Goal: Task Accomplishment & Management: Use online tool/utility

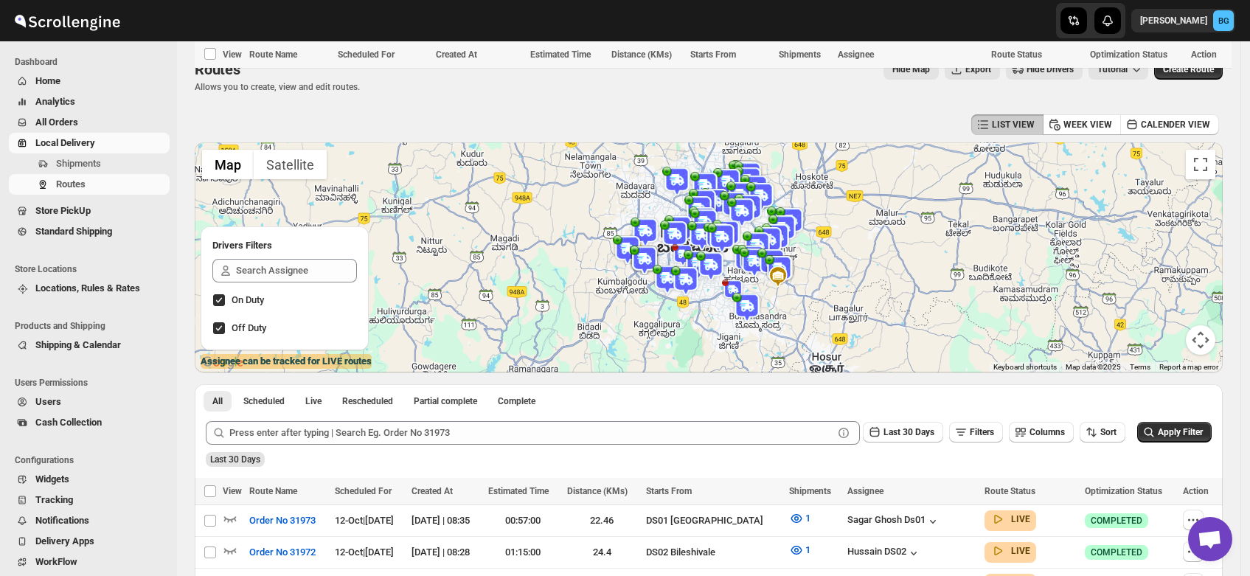
scroll to position [495, 0]
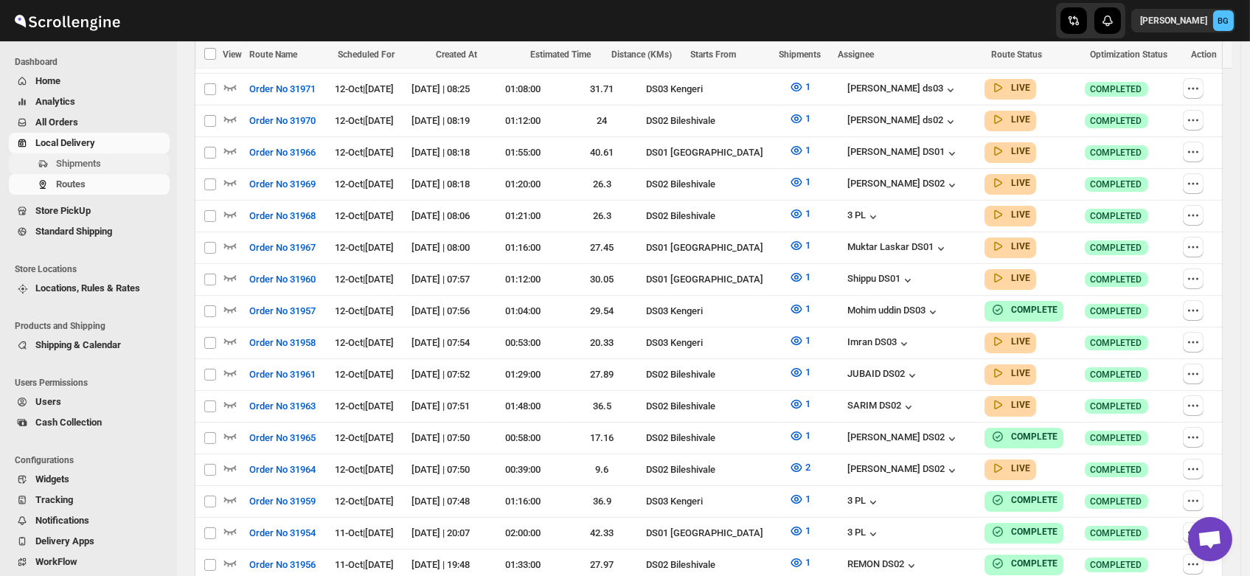
click at [72, 160] on span "Shipments" at bounding box center [78, 163] width 45 height 11
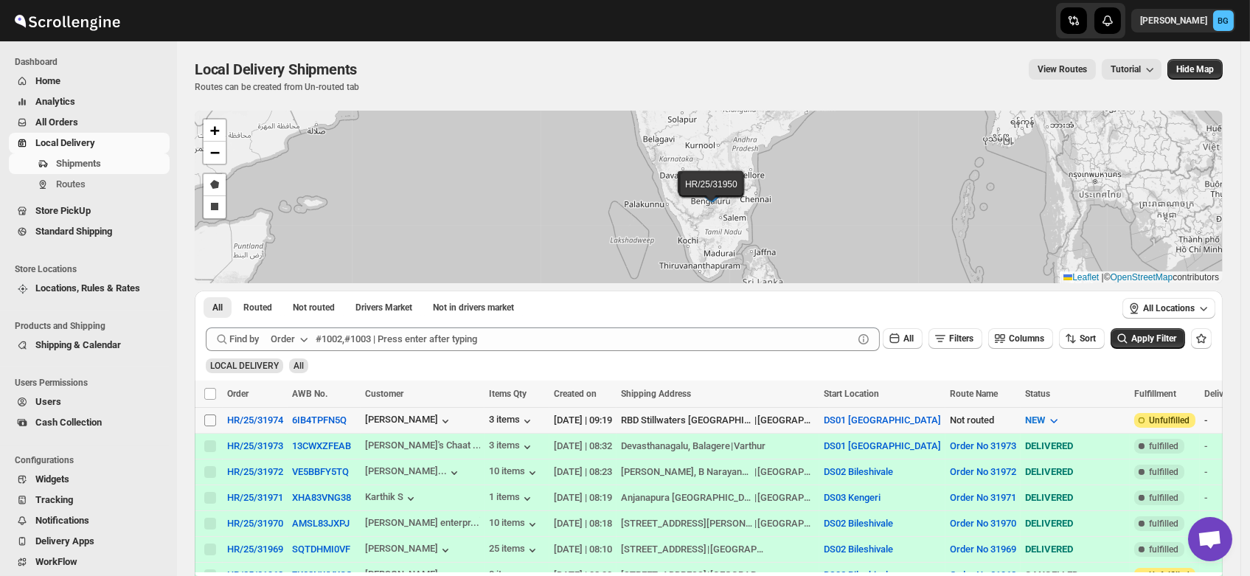
click at [207, 420] on input "Select shipment" at bounding box center [210, 421] width 12 height 12
checkbox input "true"
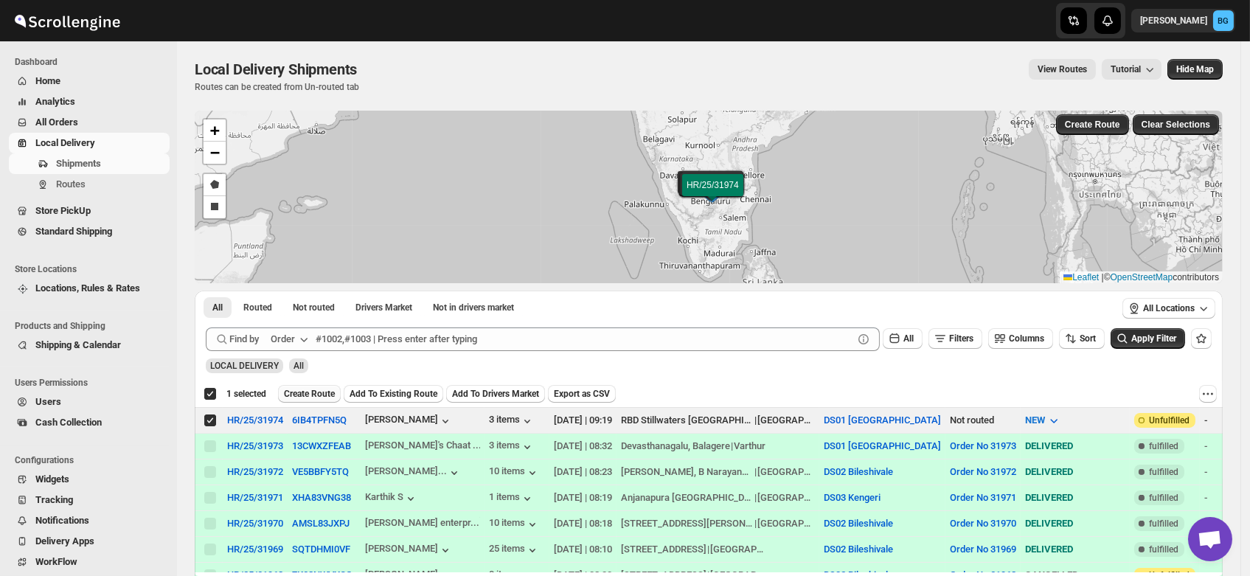
click at [308, 388] on span "Create Route" at bounding box center [309, 394] width 51 height 12
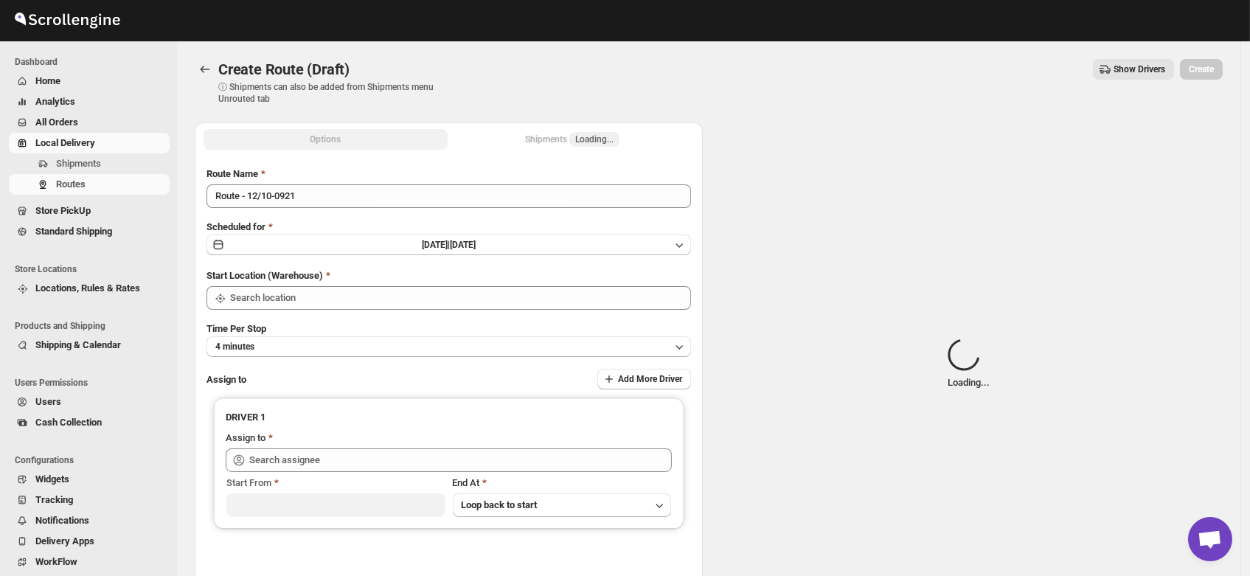
type input "DS01 [GEOGRAPHIC_DATA]"
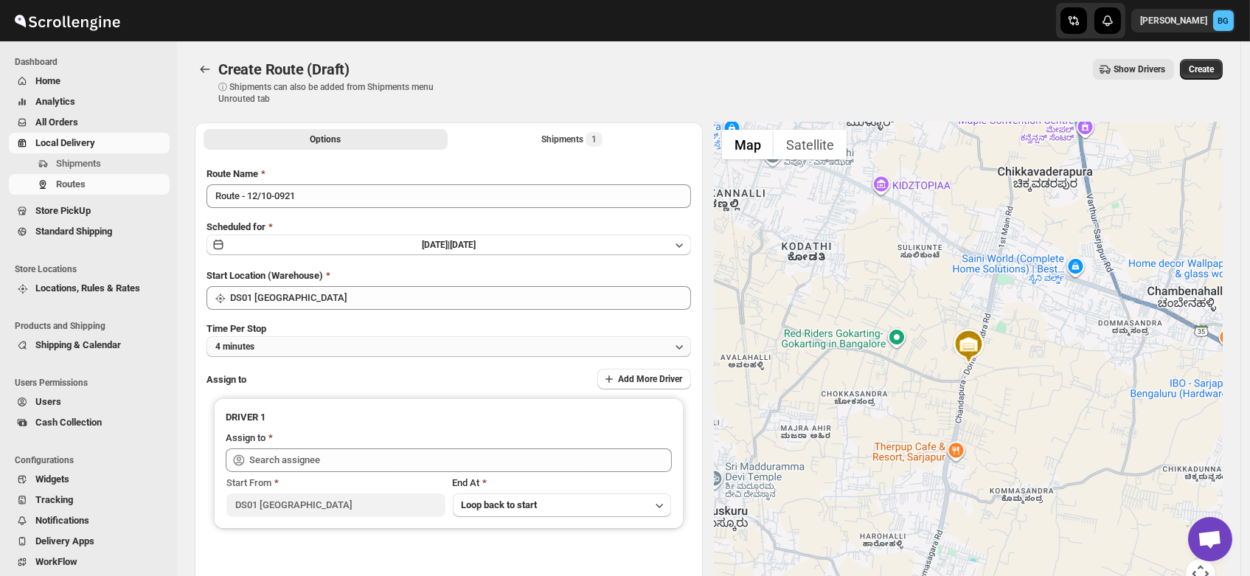
click at [276, 345] on button "4 minutes" at bounding box center [449, 346] width 485 height 21
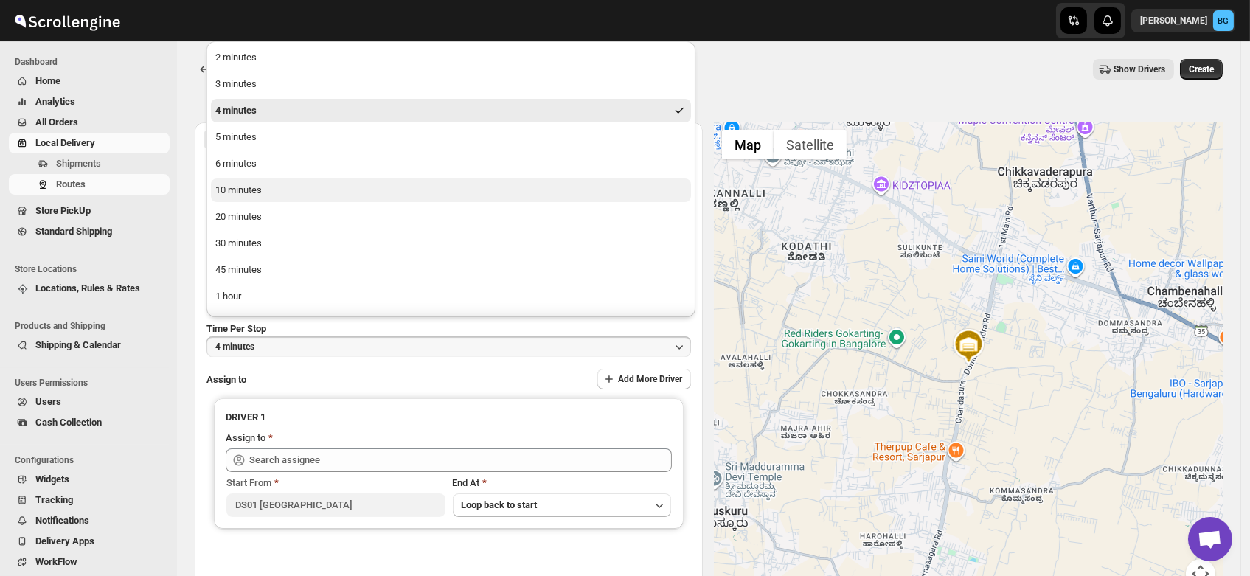
click at [239, 196] on div "10 minutes" at bounding box center [238, 190] width 46 height 15
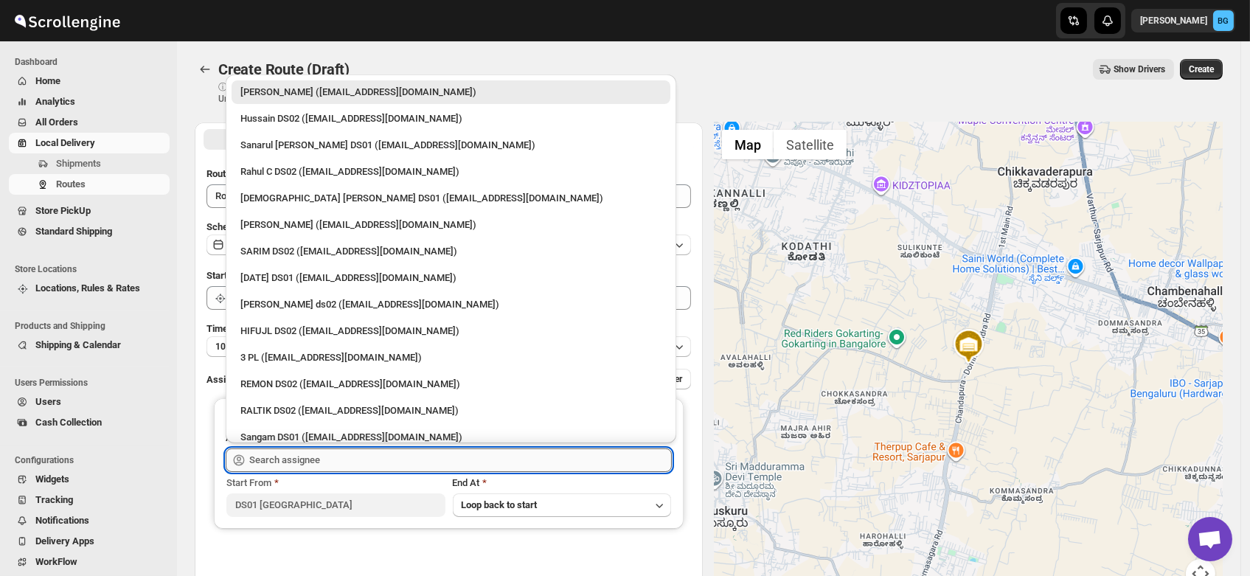
click at [296, 459] on input "text" at bounding box center [460, 461] width 423 height 24
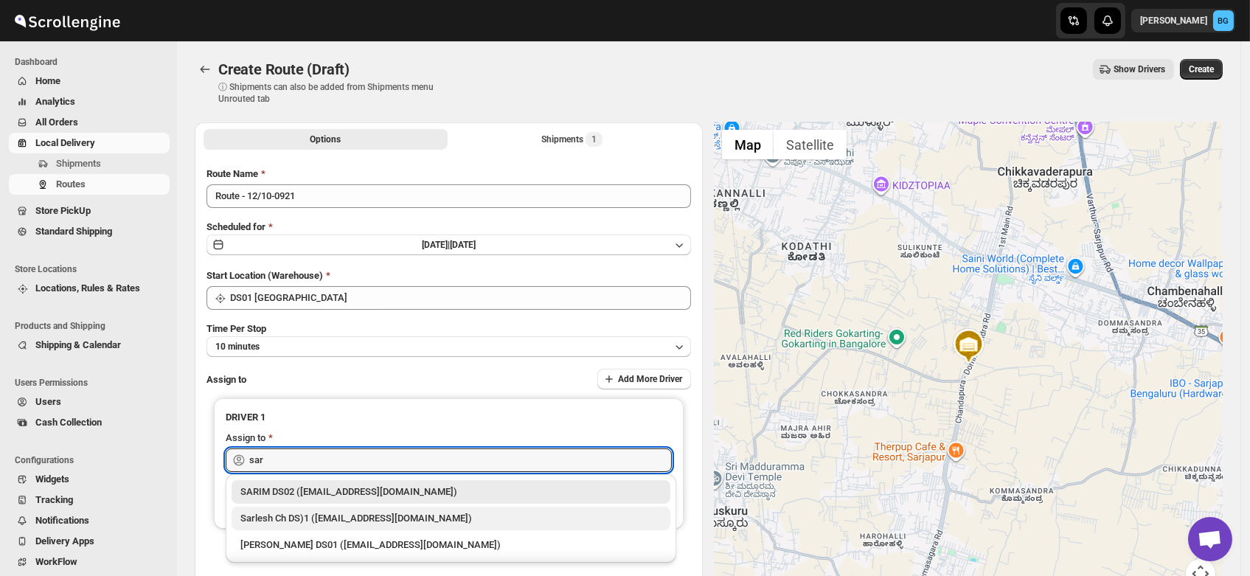
click at [283, 518] on div "Sarlesh Ch DS)1 ([EMAIL_ADDRESS][DOMAIN_NAME])" at bounding box center [450, 518] width 421 height 15
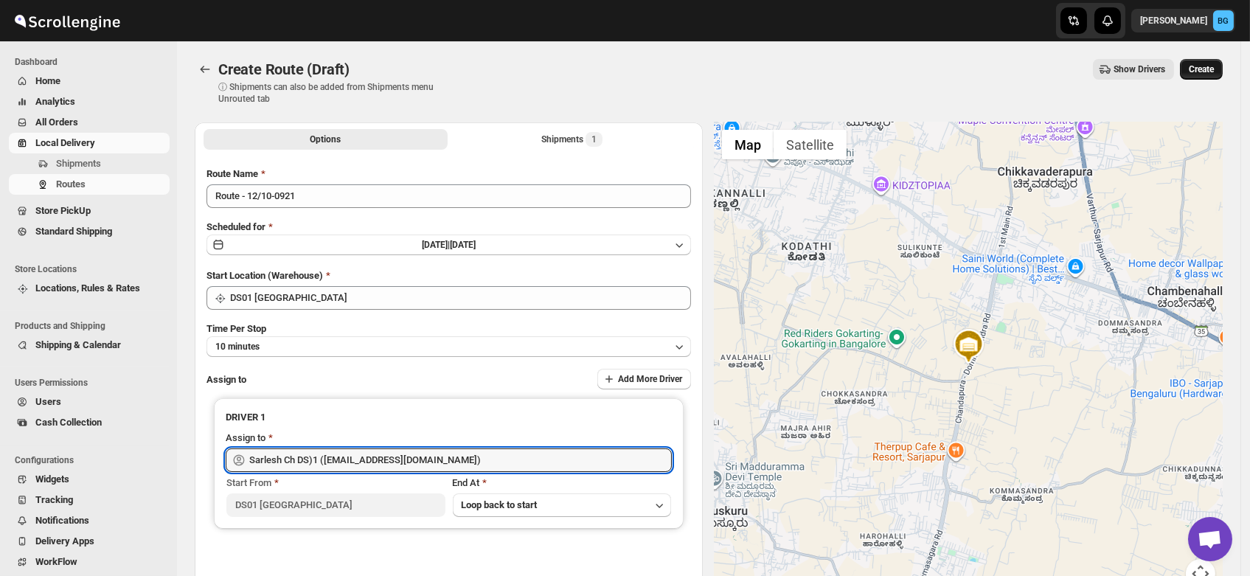
type input "Sarlesh Ch DS)1 ([EMAIL_ADDRESS][DOMAIN_NAME])"
click at [1202, 69] on span "Create" at bounding box center [1201, 69] width 25 height 12
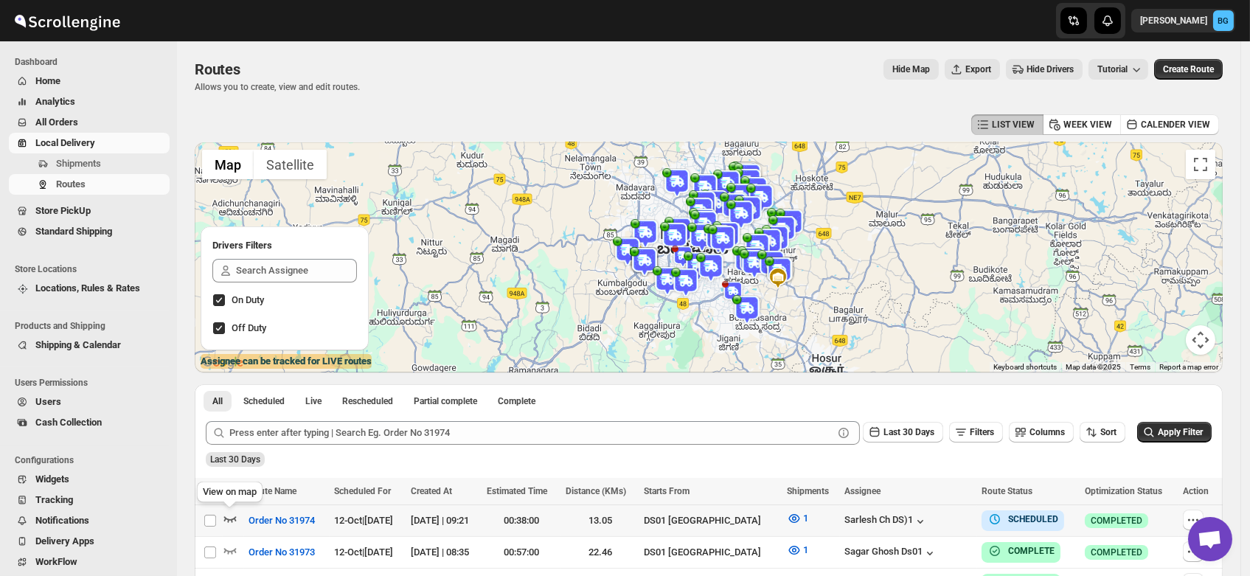
click at [226, 516] on icon "button" at bounding box center [230, 518] width 15 height 15
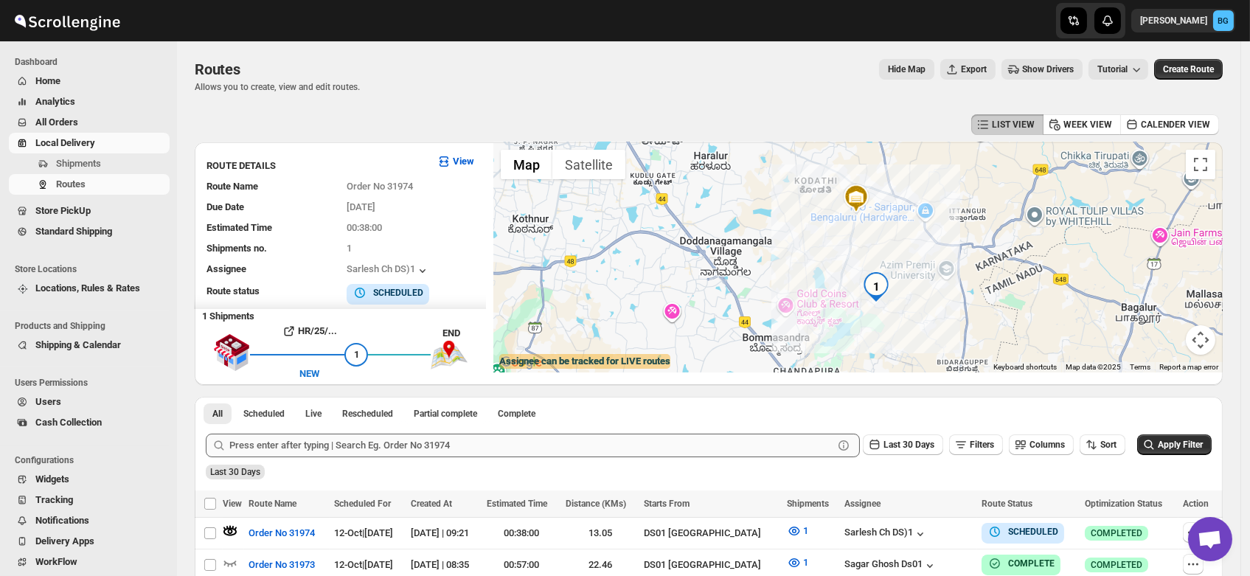
scroll to position [205, 0]
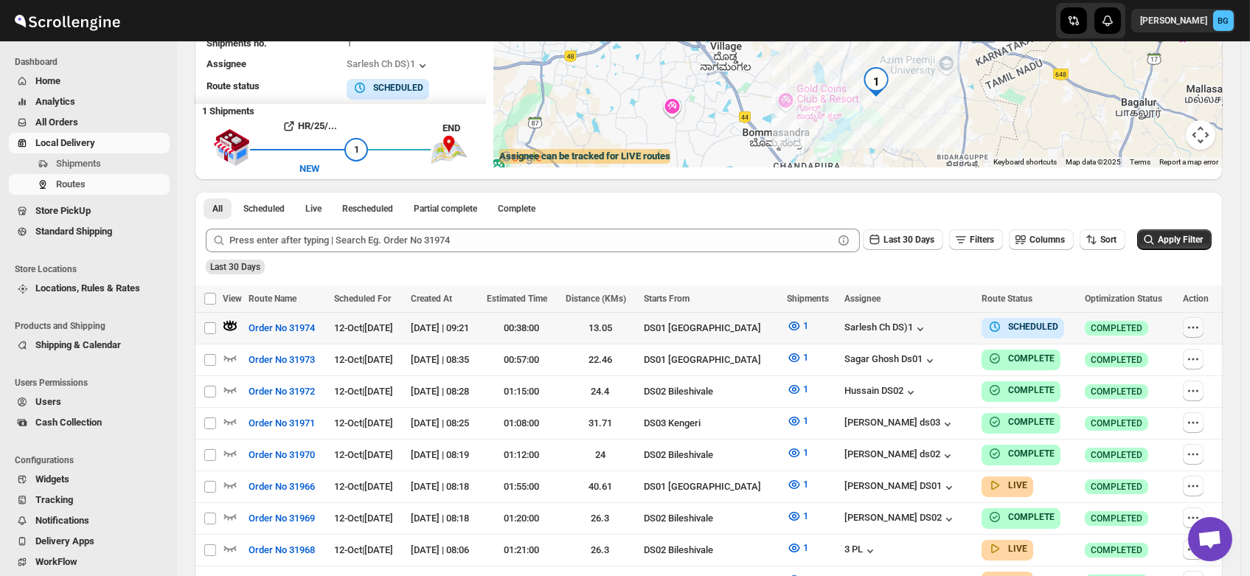
click at [1201, 325] on icon "button" at bounding box center [1193, 327] width 15 height 15
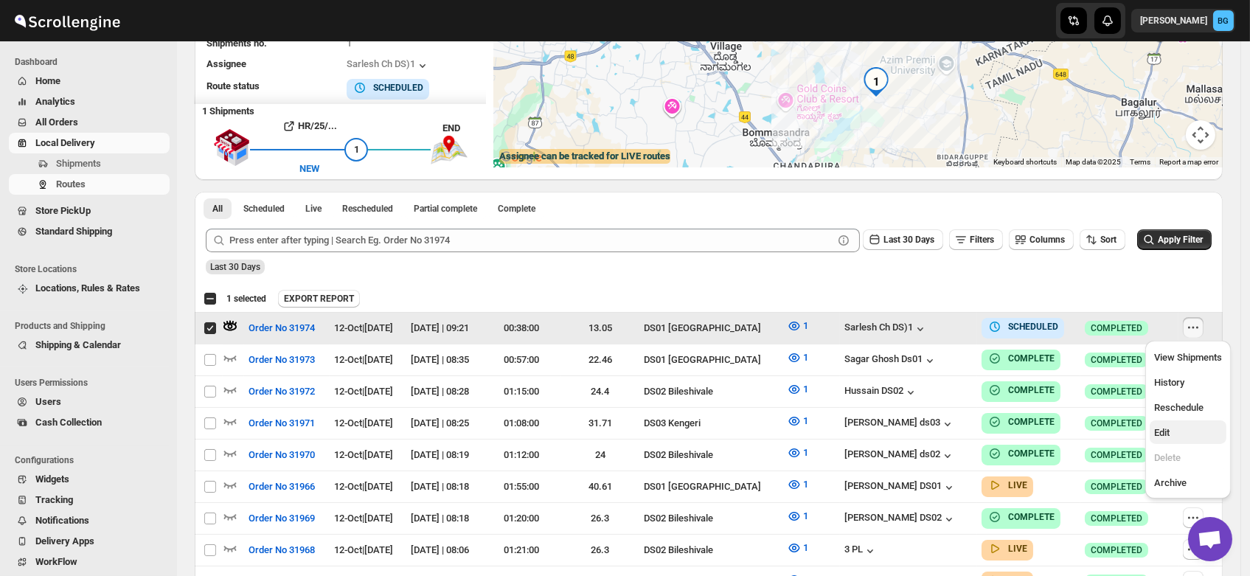
click at [1163, 435] on span "Edit" at bounding box center [1161, 432] width 15 height 11
checkbox input "false"
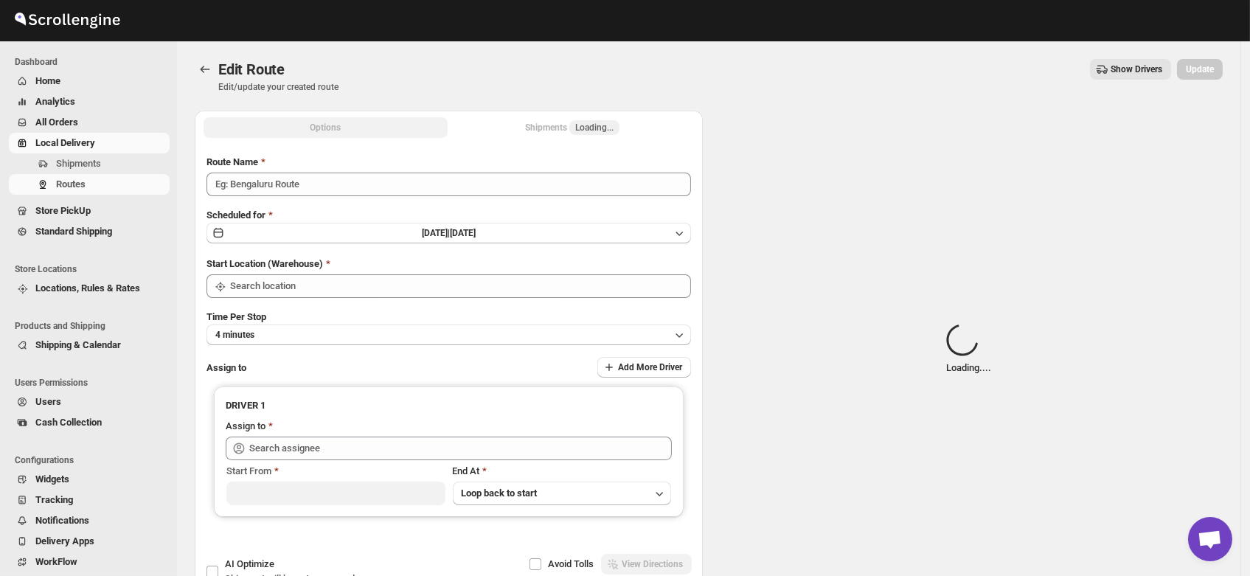
type input "Order No 31974"
type input "DS01 [GEOGRAPHIC_DATA]"
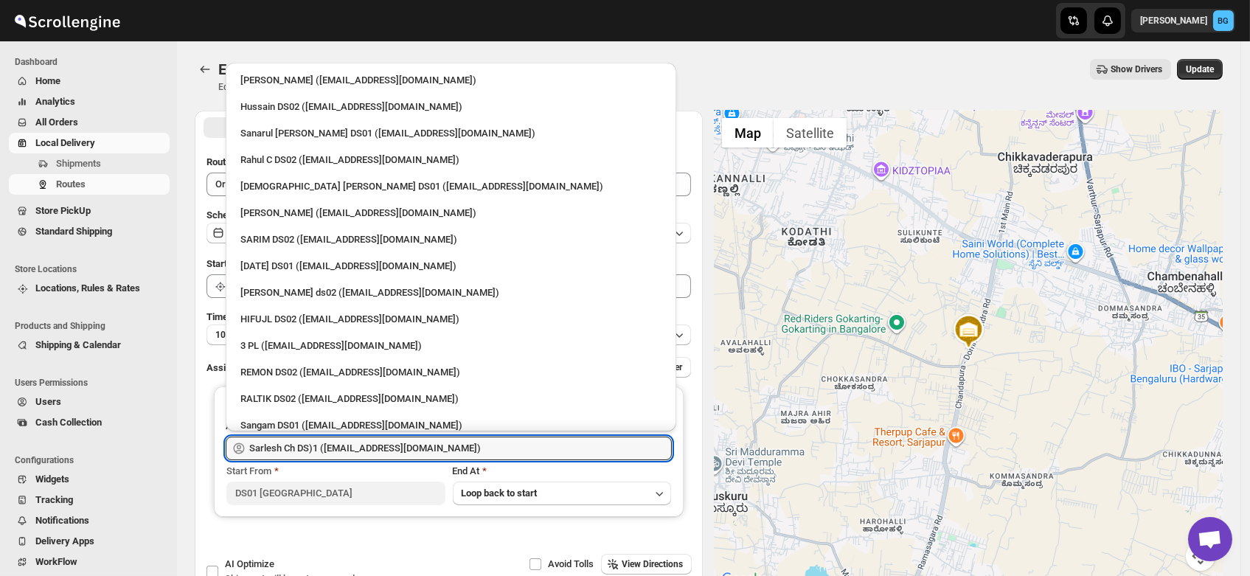
drag, startPoint x: 435, startPoint y: 445, endPoint x: 195, endPoint y: 487, distance: 243.4
click at [195, 487] on div "Submit Route Name Order No 31974 Scheduled for Sun Oct 12 2025 | Today Start Lo…" at bounding box center [449, 359] width 508 height 432
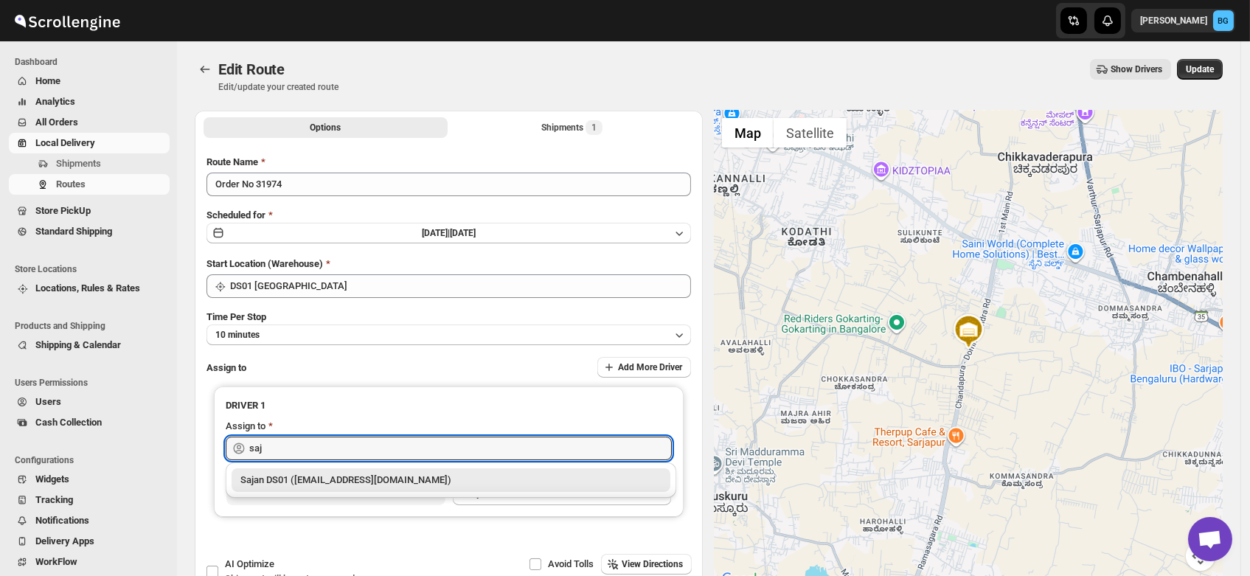
click at [269, 480] on div "Sajan DS01 ([EMAIL_ADDRESS][DOMAIN_NAME])" at bounding box center [450, 480] width 421 height 15
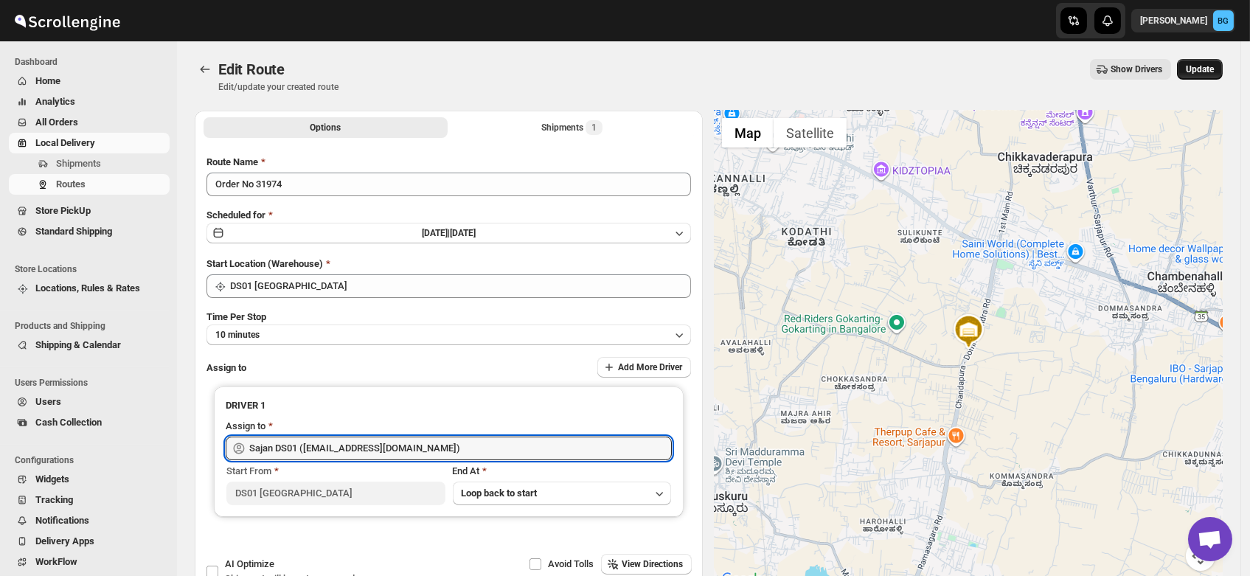
type input "Sajan DS01 ([EMAIL_ADDRESS][DOMAIN_NAME])"
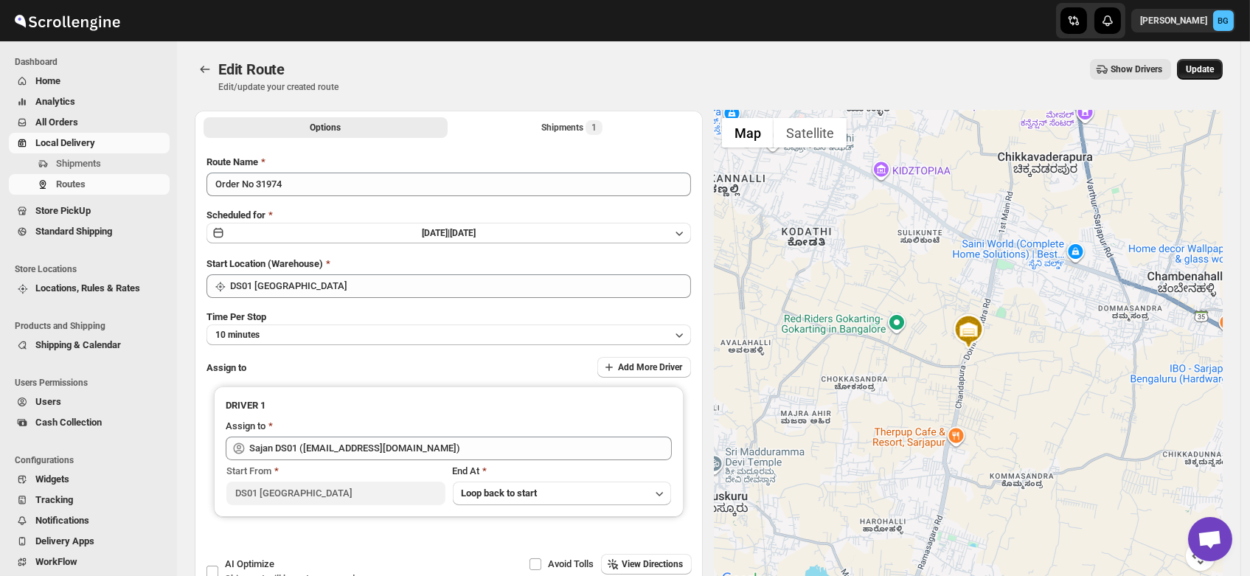
click at [1208, 69] on span "Update" at bounding box center [1200, 69] width 28 height 12
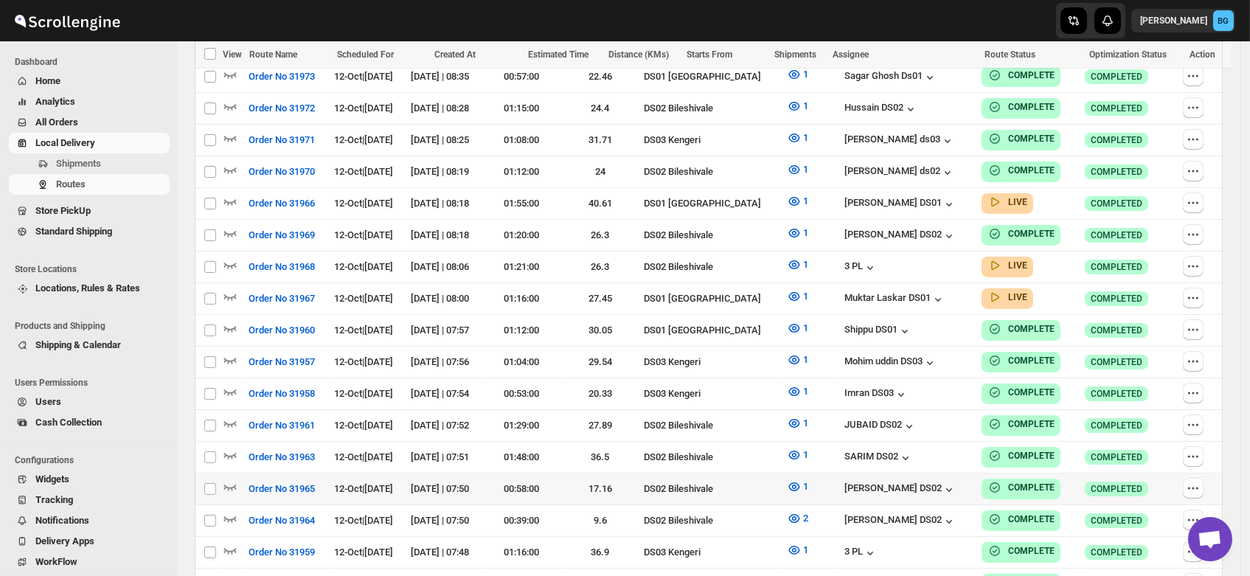
scroll to position [567, 0]
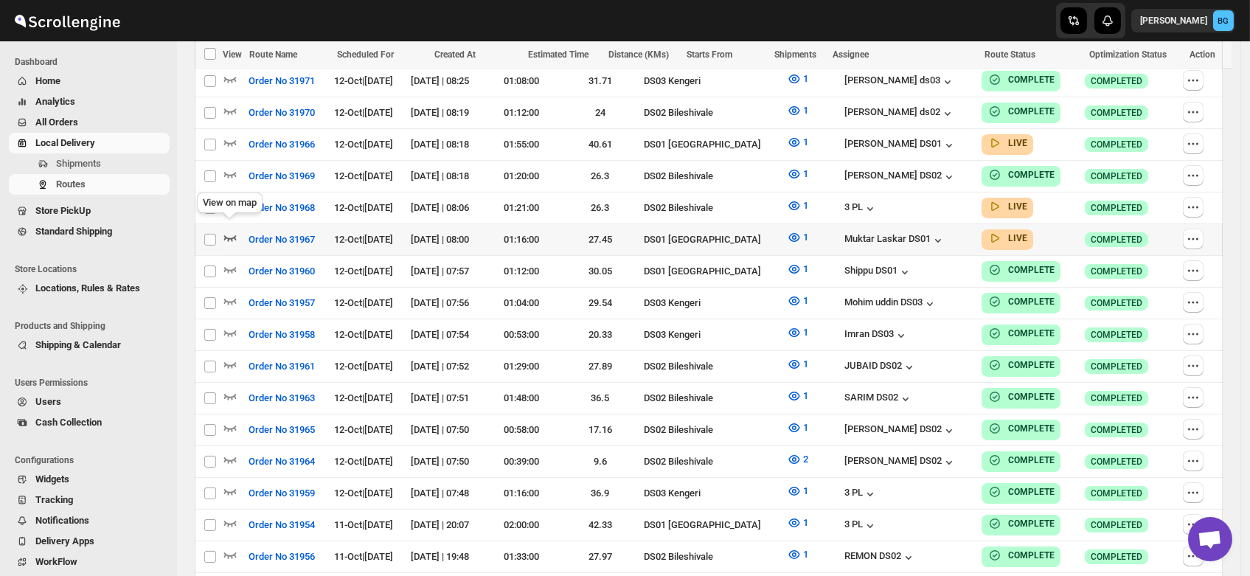
click at [231, 236] on icon "button" at bounding box center [230, 239] width 13 height 6
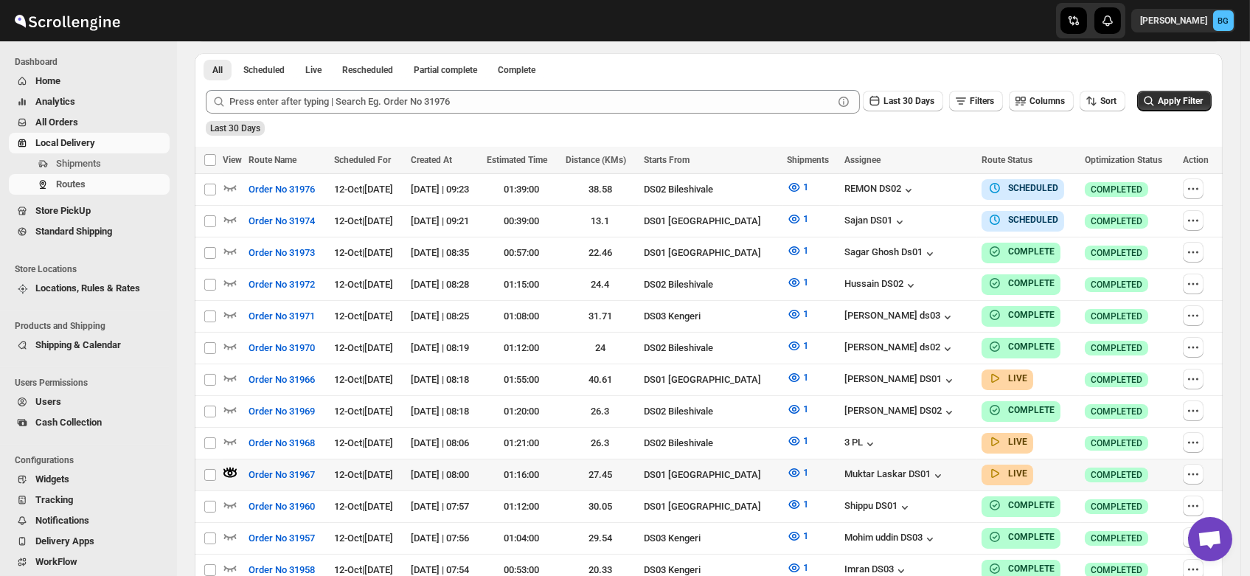
scroll to position [345, 0]
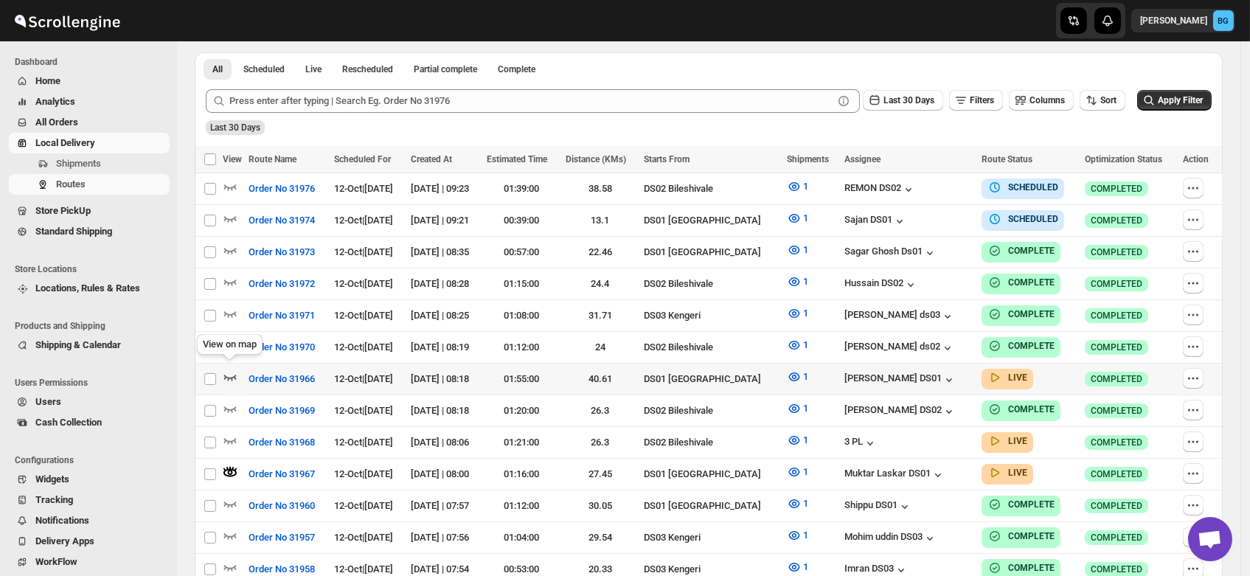
click at [228, 370] on icon "button" at bounding box center [230, 377] width 15 height 15
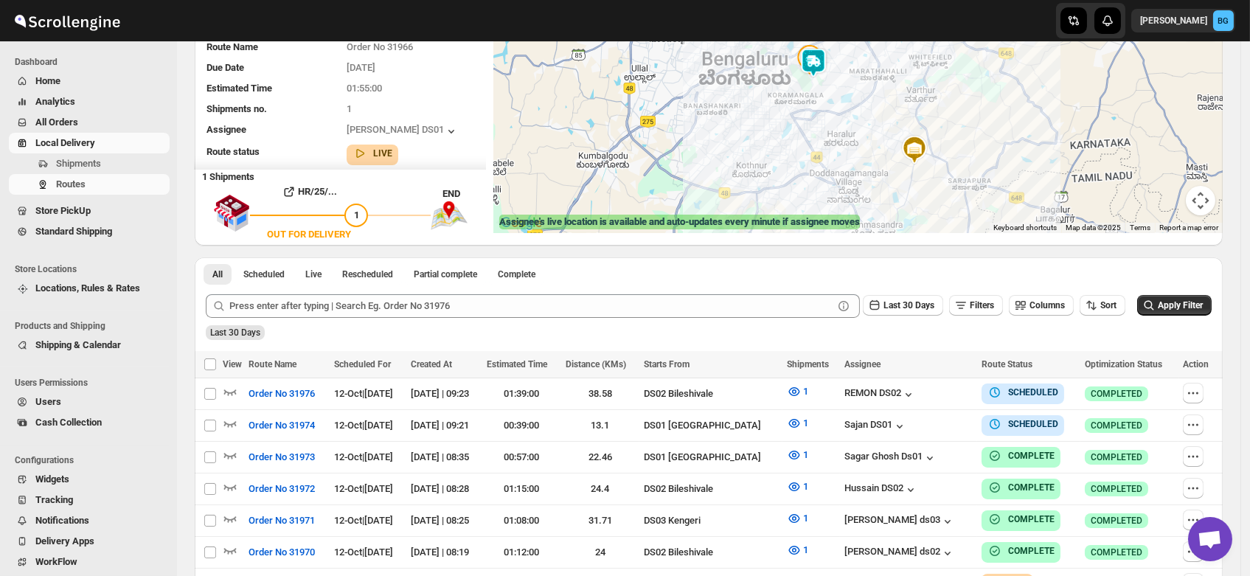
scroll to position [0, 0]
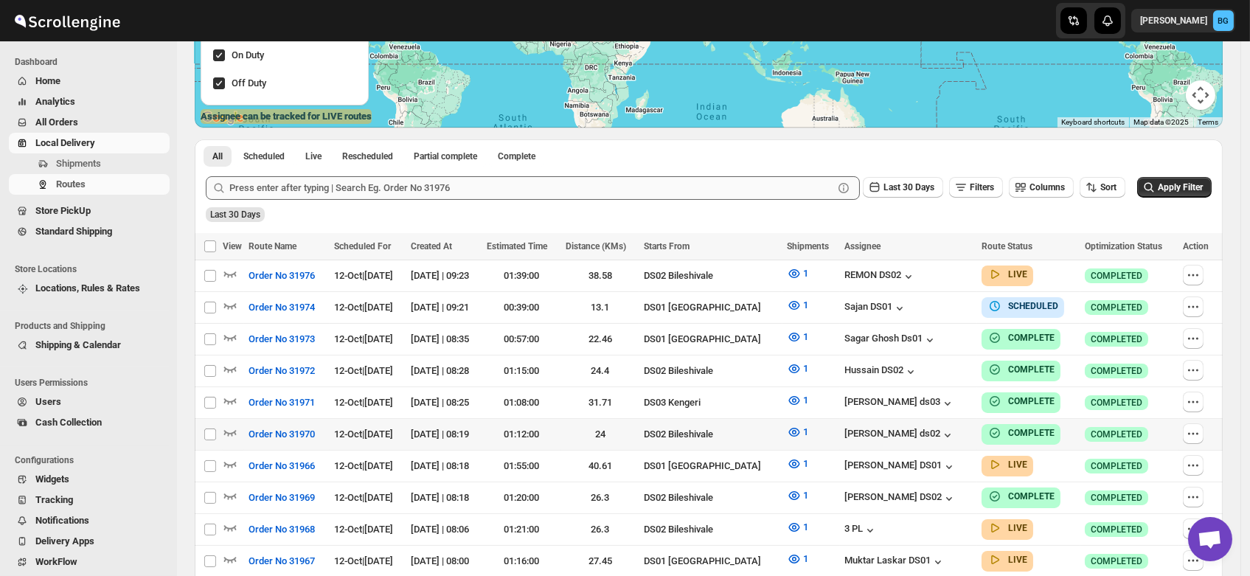
scroll to position [260, 0]
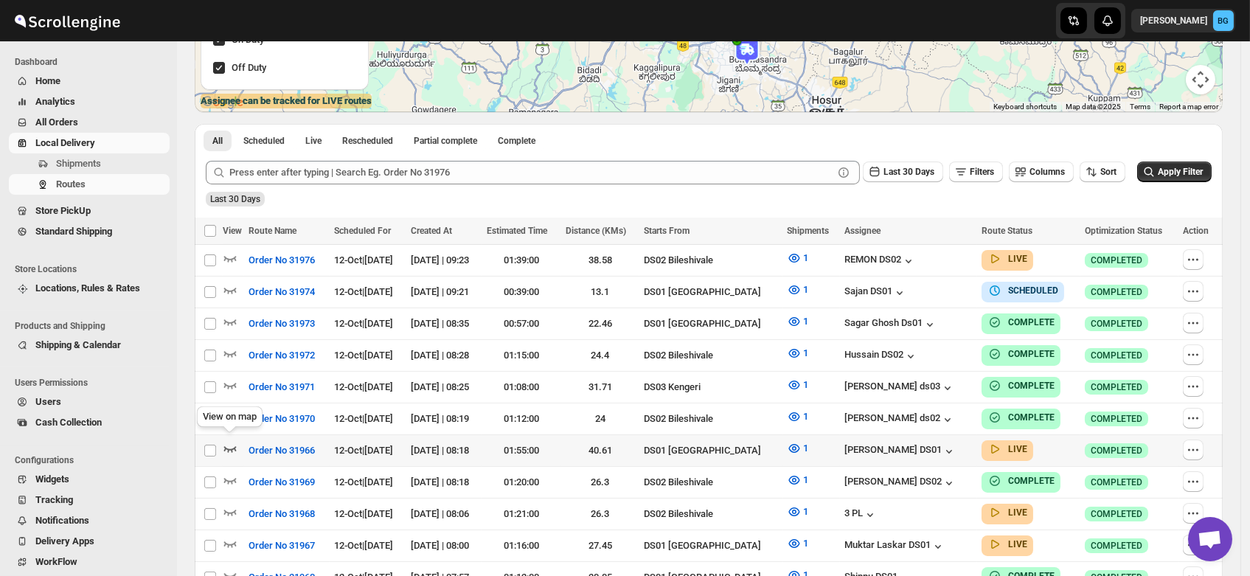
click at [229, 441] on icon "button" at bounding box center [230, 448] width 15 height 15
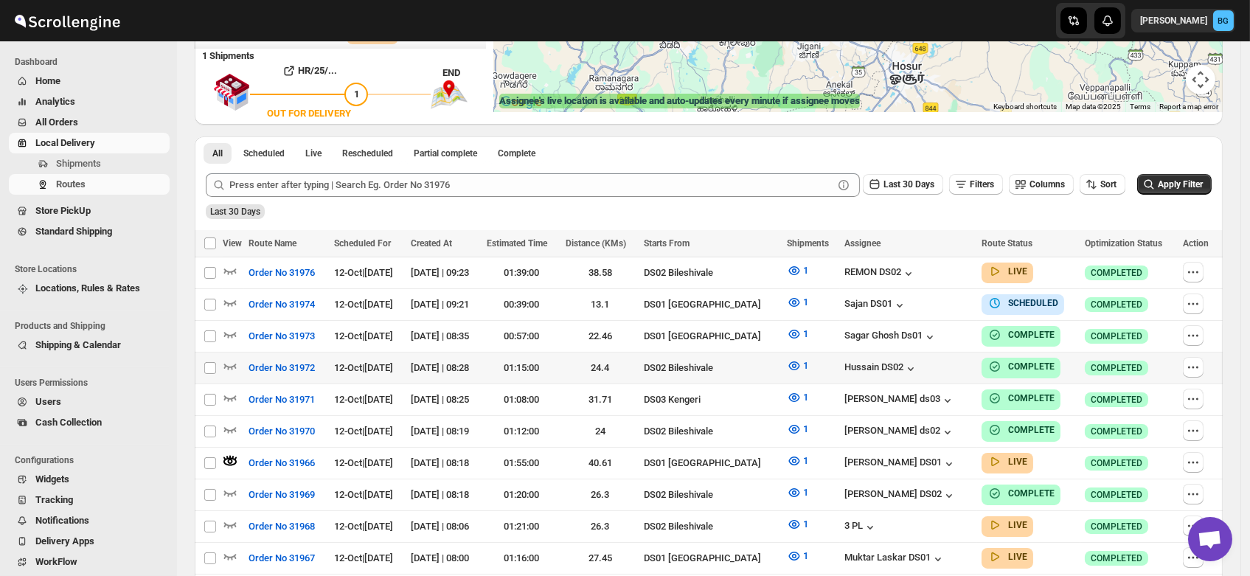
scroll to position [0, 0]
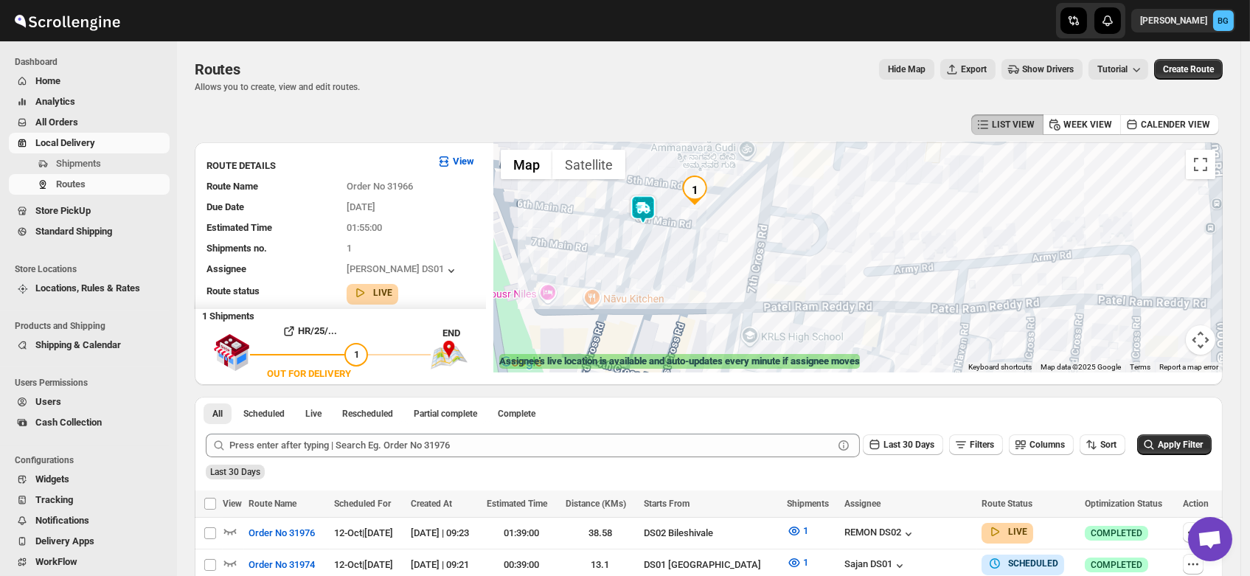
click at [648, 203] on img at bounding box center [644, 210] width 30 height 30
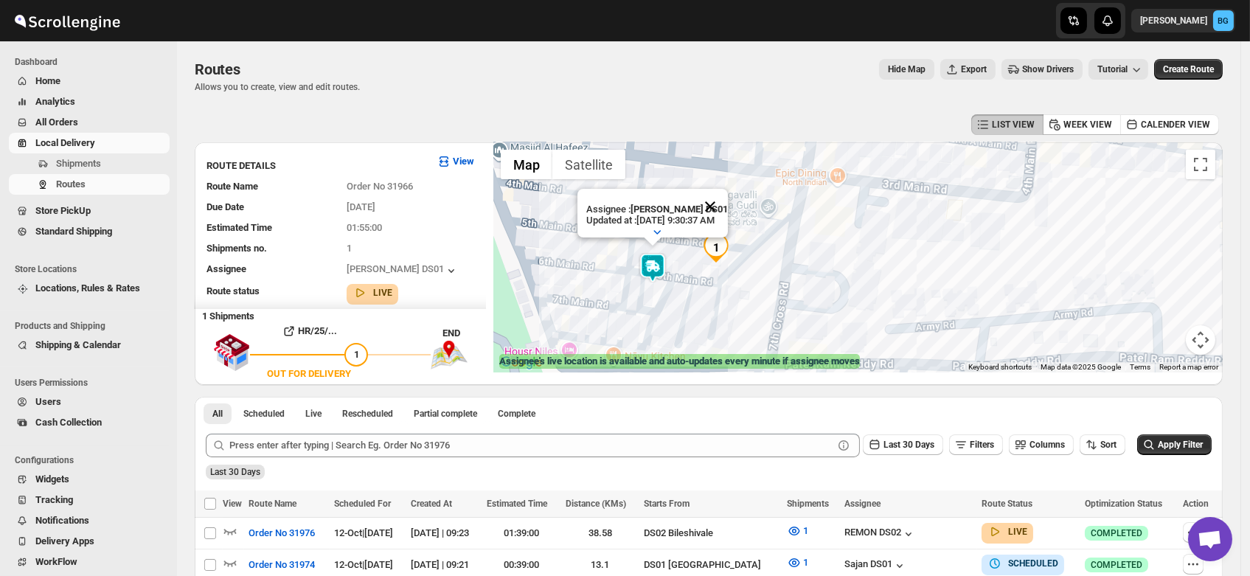
click at [728, 193] on button "Close" at bounding box center [710, 206] width 35 height 35
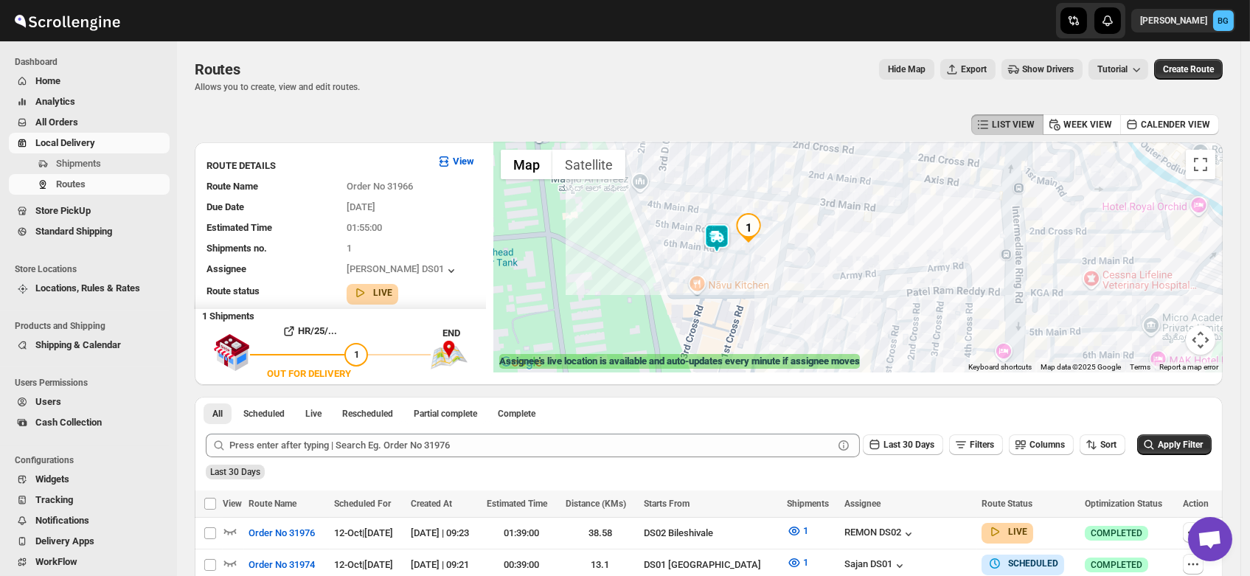
drag, startPoint x: 690, startPoint y: 292, endPoint x: 755, endPoint y: 246, distance: 80.0
click at [755, 246] on div at bounding box center [859, 257] width 730 height 230
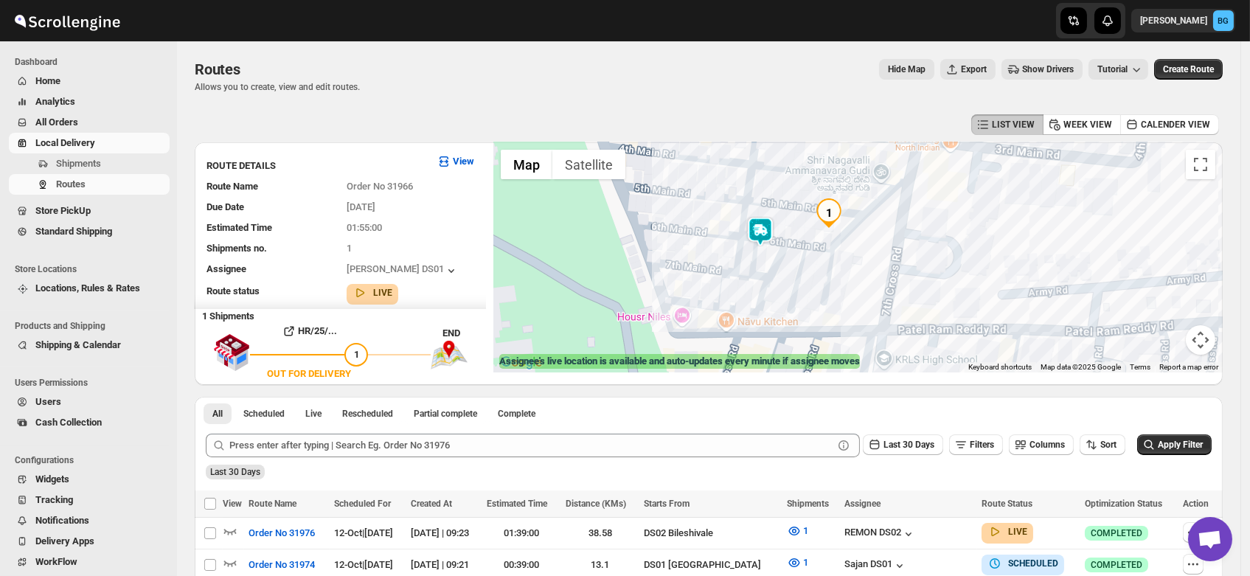
drag, startPoint x: 720, startPoint y: 264, endPoint x: 804, endPoint y: 253, distance: 84.8
click at [804, 253] on div at bounding box center [859, 257] width 730 height 230
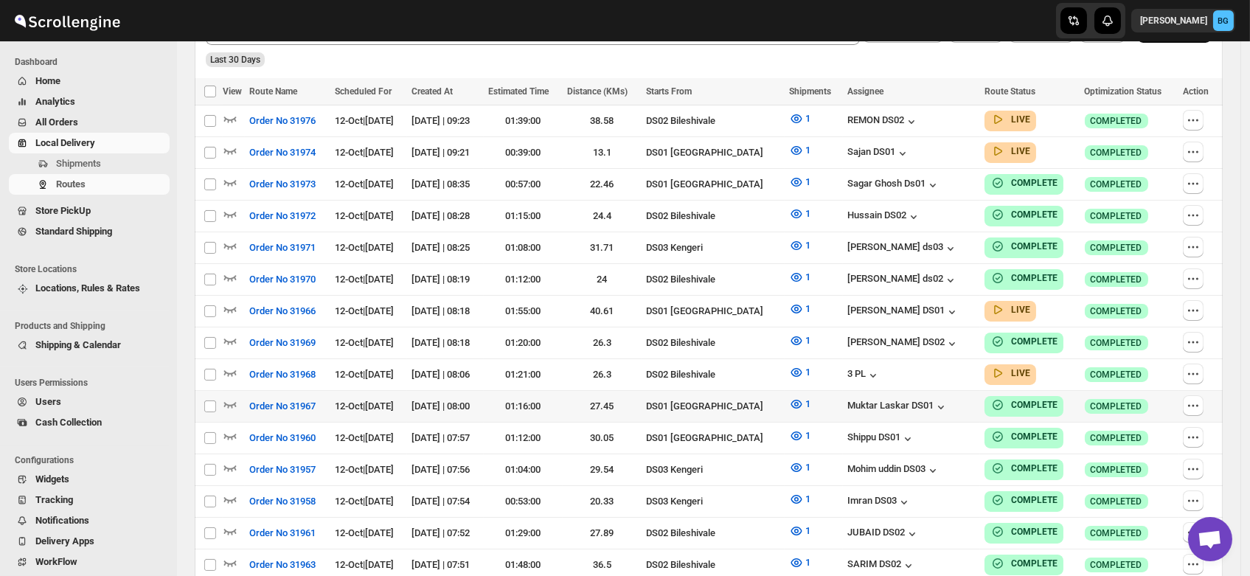
scroll to position [390, 0]
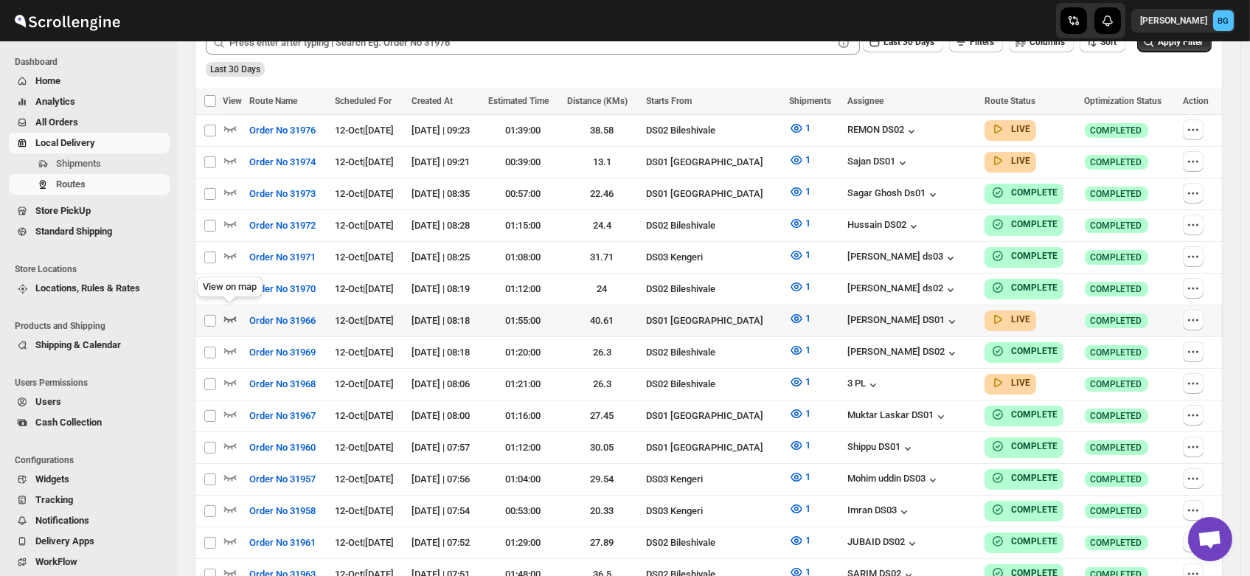
click at [226, 311] on icon "button" at bounding box center [230, 318] width 15 height 15
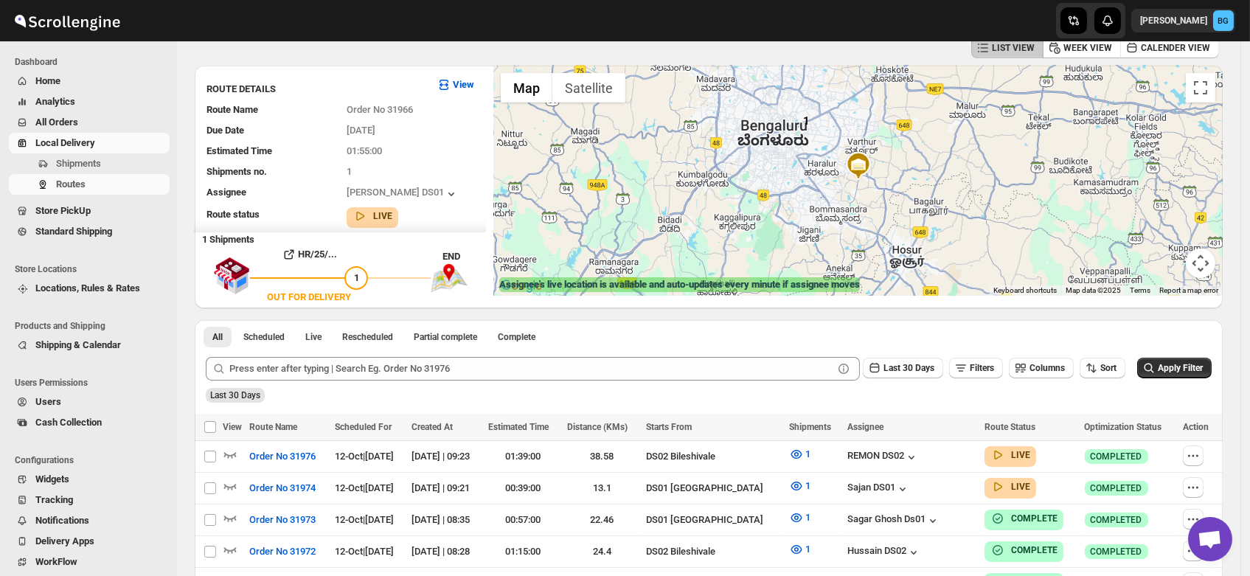
scroll to position [0, 0]
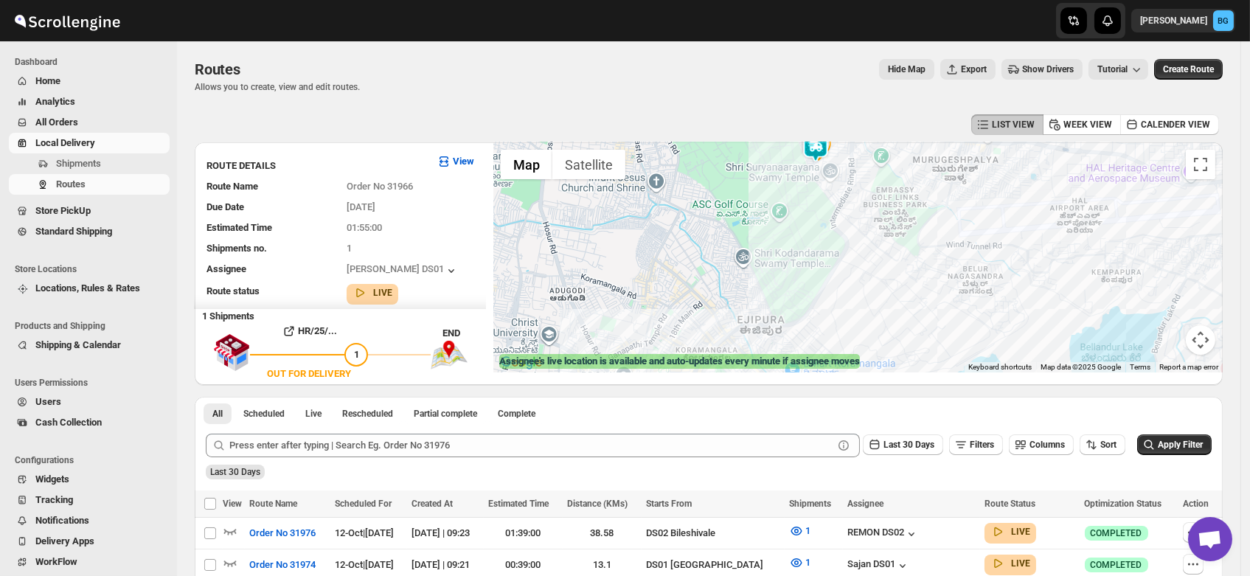
click at [837, 200] on div at bounding box center [859, 257] width 730 height 230
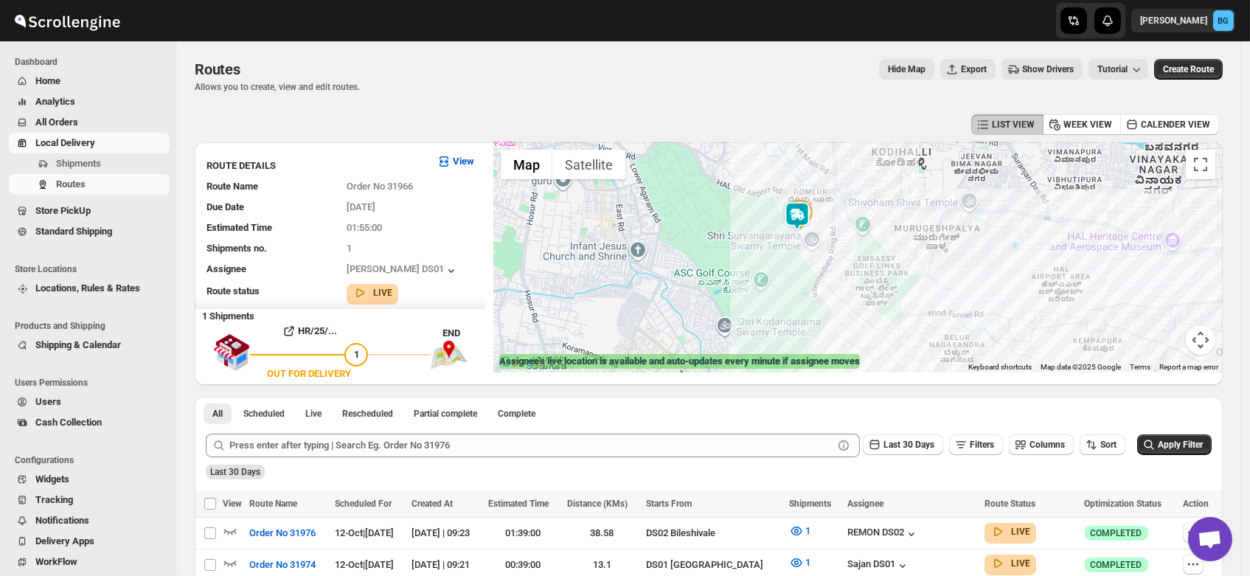
drag, startPoint x: 837, startPoint y: 200, endPoint x: 817, endPoint y: 276, distance: 78.5
click at [817, 276] on div at bounding box center [859, 257] width 730 height 230
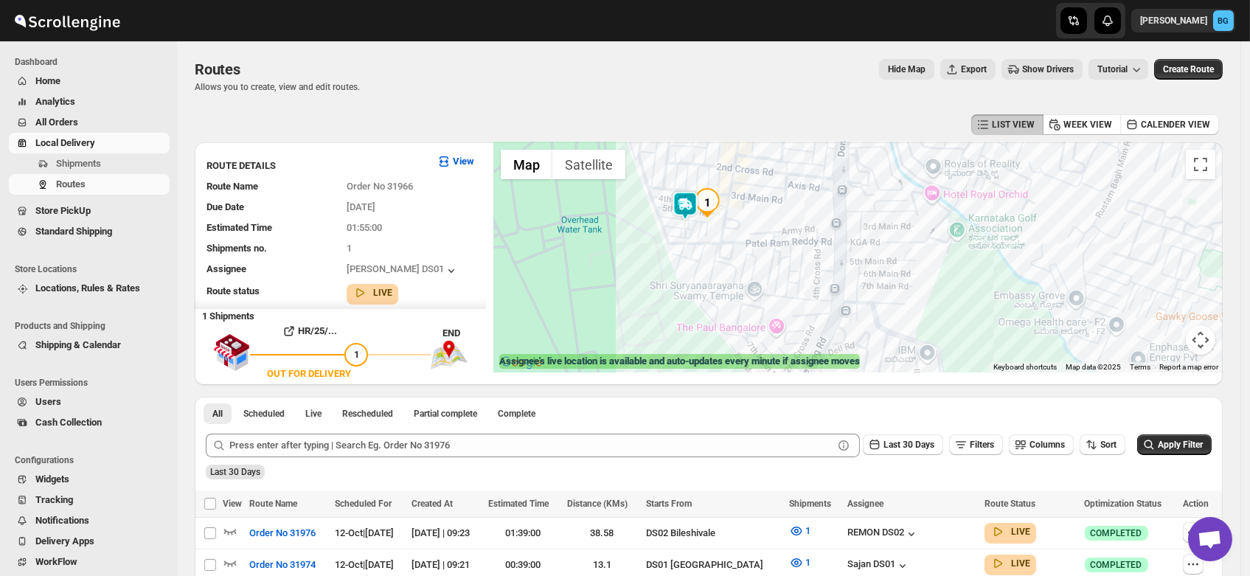
drag, startPoint x: 782, startPoint y: 221, endPoint x: 829, endPoint y: 259, distance: 60.4
click at [829, 259] on div at bounding box center [859, 257] width 730 height 230
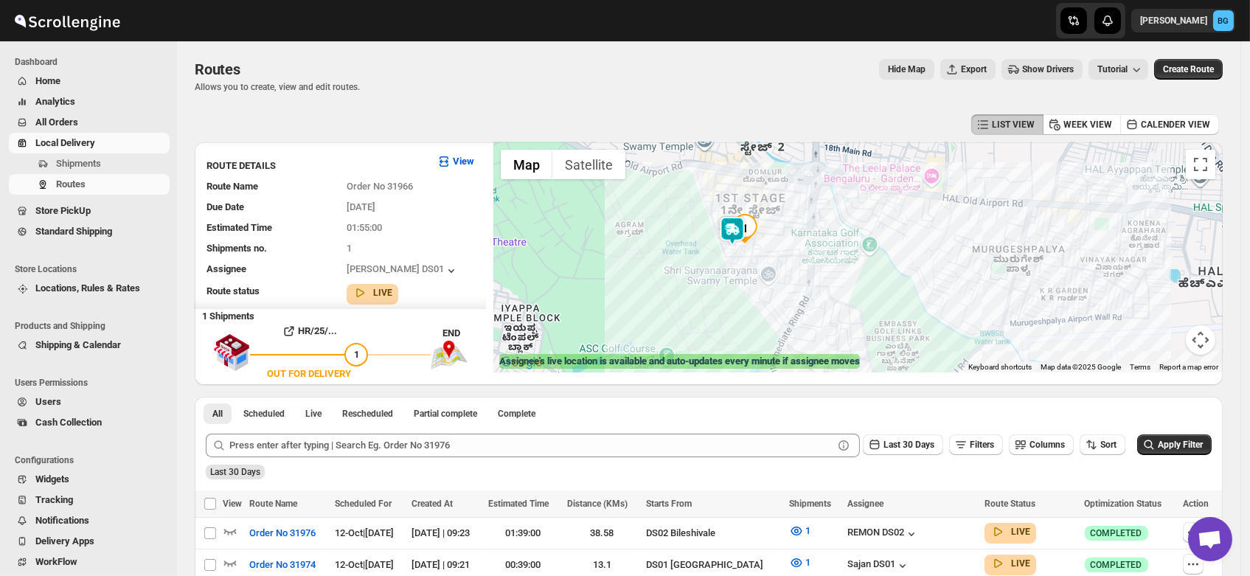
drag, startPoint x: 860, startPoint y: 307, endPoint x: 842, endPoint y: 314, distance: 19.9
click at [842, 314] on div at bounding box center [859, 257] width 730 height 230
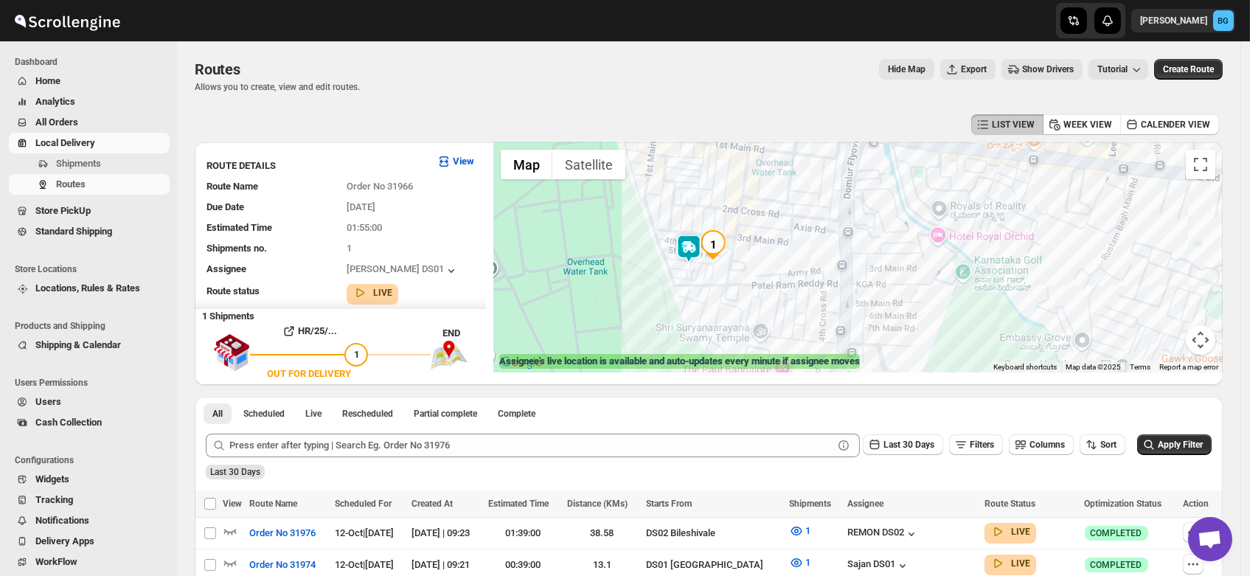
click at [795, 226] on div at bounding box center [859, 257] width 730 height 230
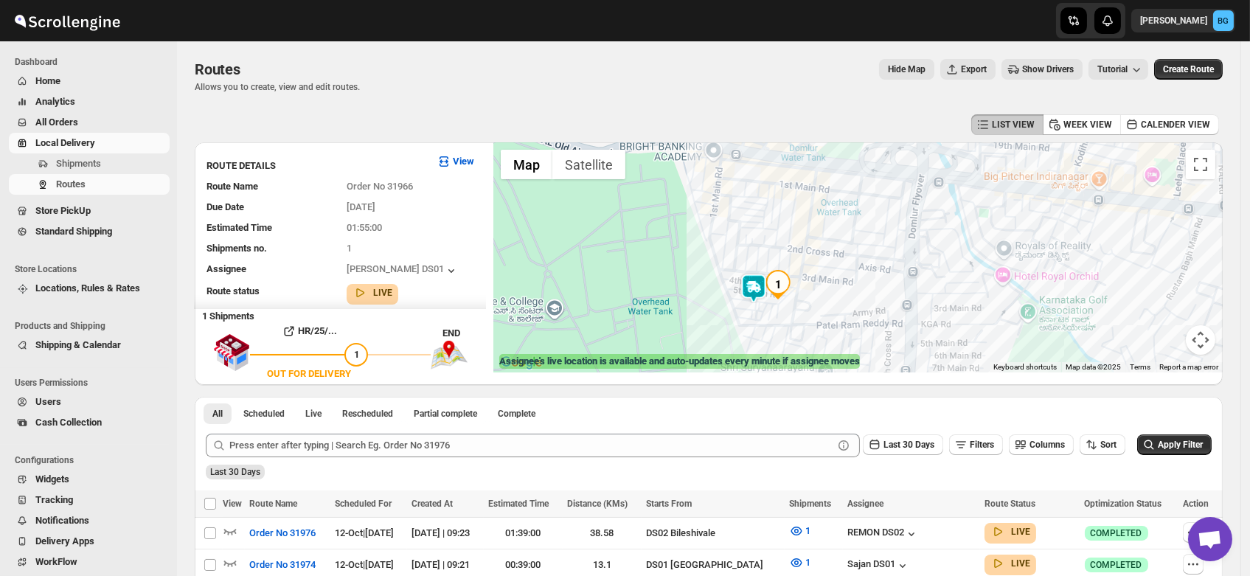
drag, startPoint x: 795, startPoint y: 225, endPoint x: 858, endPoint y: 267, distance: 75.5
click at [858, 267] on div at bounding box center [859, 257] width 730 height 230
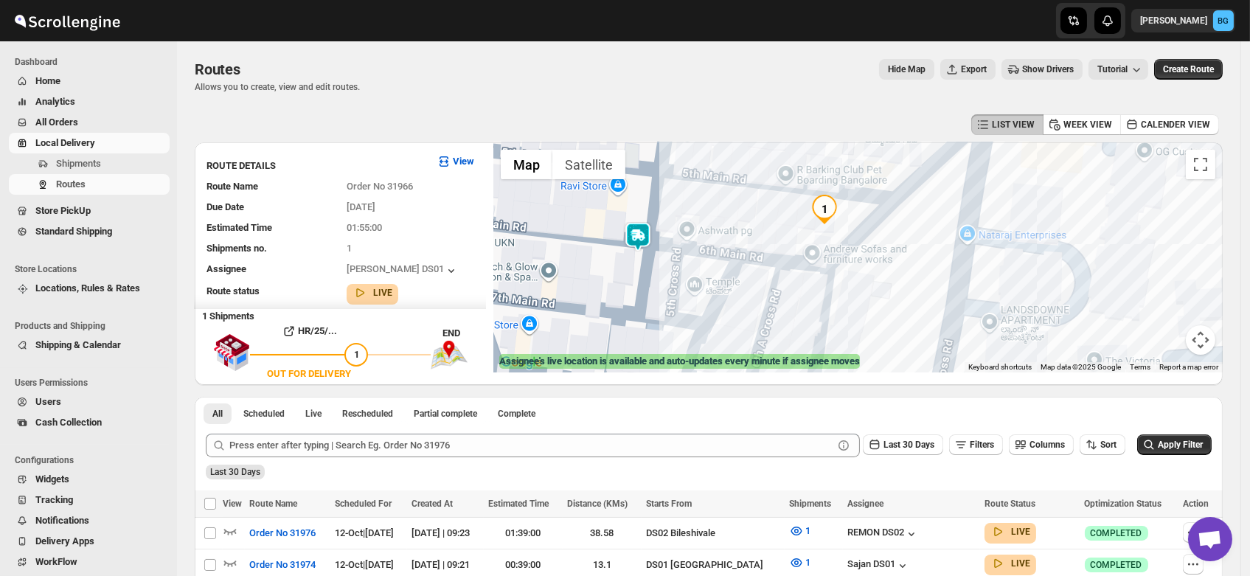
drag, startPoint x: 977, startPoint y: 302, endPoint x: 890, endPoint y: 324, distance: 89.6
click at [890, 324] on div at bounding box center [859, 257] width 730 height 230
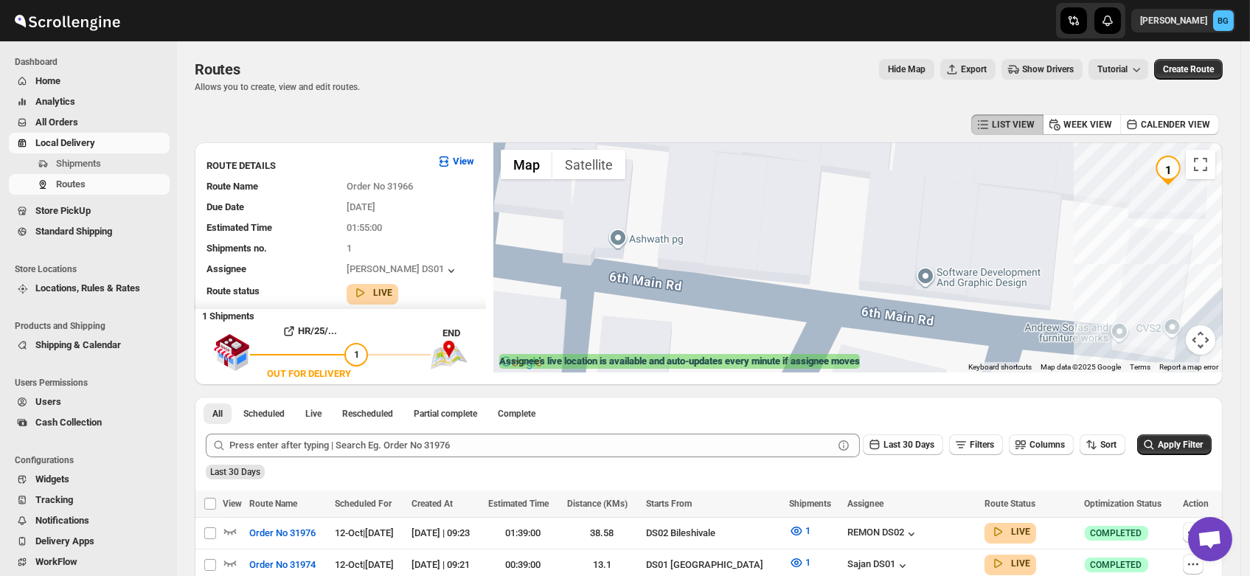
drag, startPoint x: 828, startPoint y: 276, endPoint x: 907, endPoint y: 210, distance: 103.1
click at [907, 210] on div at bounding box center [859, 257] width 730 height 230
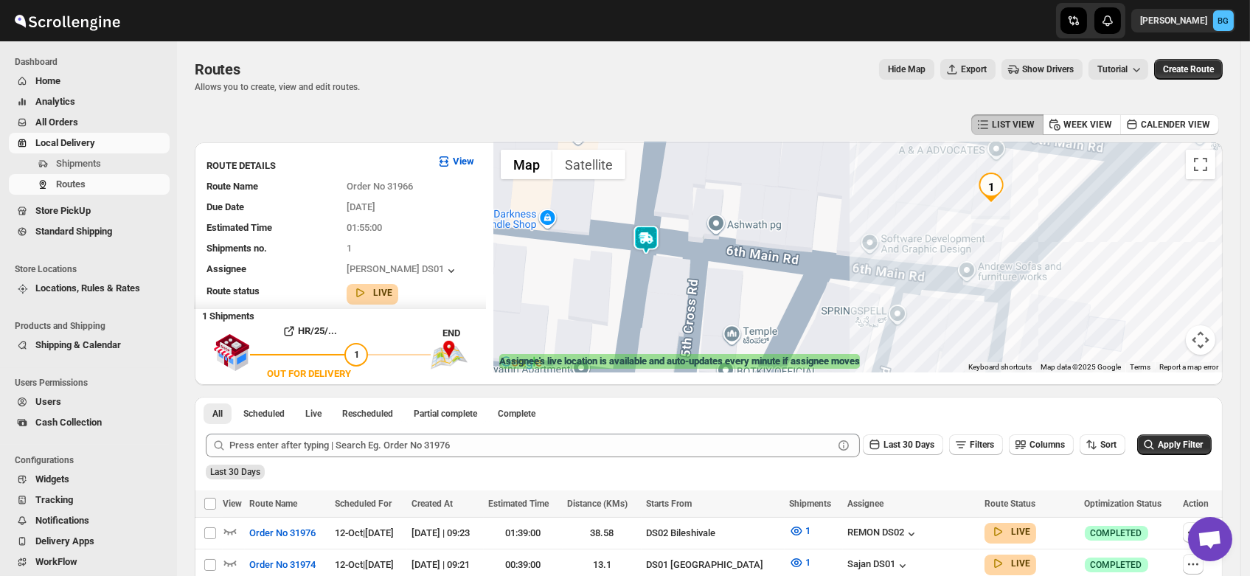
click at [603, 284] on div at bounding box center [859, 257] width 730 height 230
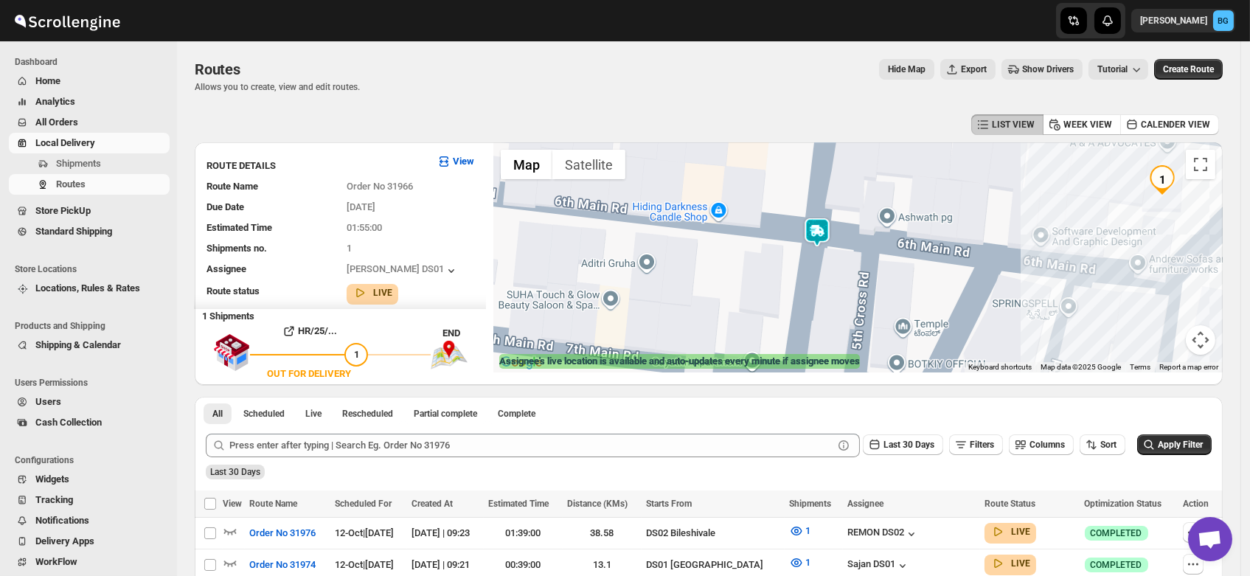
drag, startPoint x: 603, startPoint y: 284, endPoint x: 779, endPoint y: 277, distance: 175.7
click at [779, 277] on div at bounding box center [859, 257] width 730 height 230
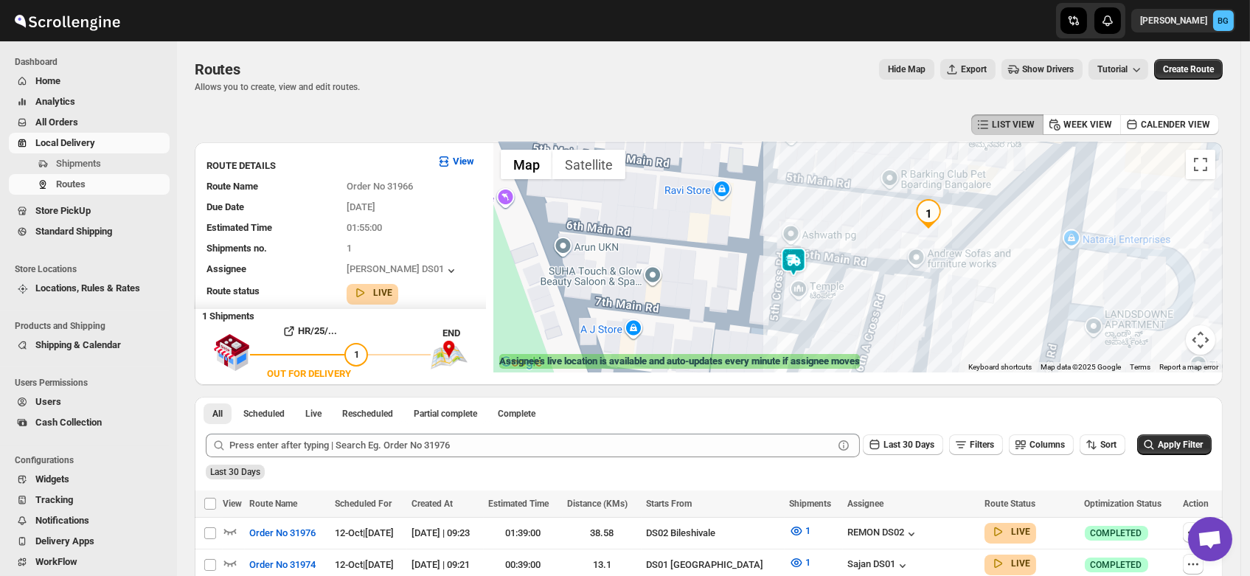
drag, startPoint x: 856, startPoint y: 329, endPoint x: 794, endPoint y: 314, distance: 64.4
click at [794, 314] on div at bounding box center [859, 257] width 730 height 230
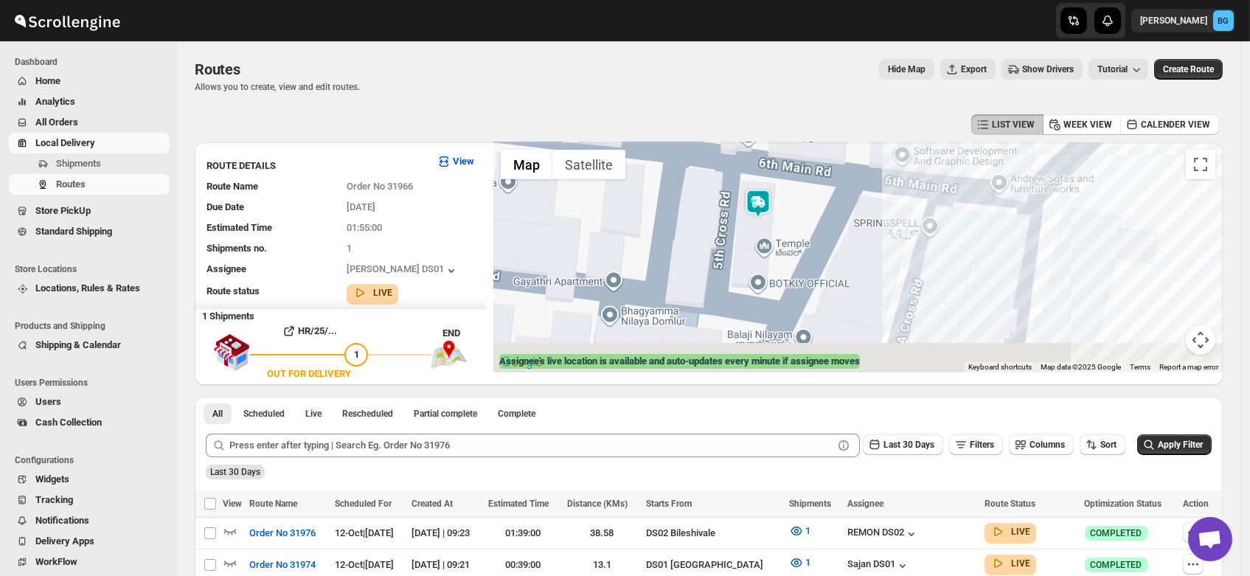
drag, startPoint x: 817, startPoint y: 288, endPoint x: 828, endPoint y: 187, distance: 101.8
click at [828, 187] on div at bounding box center [859, 257] width 730 height 230
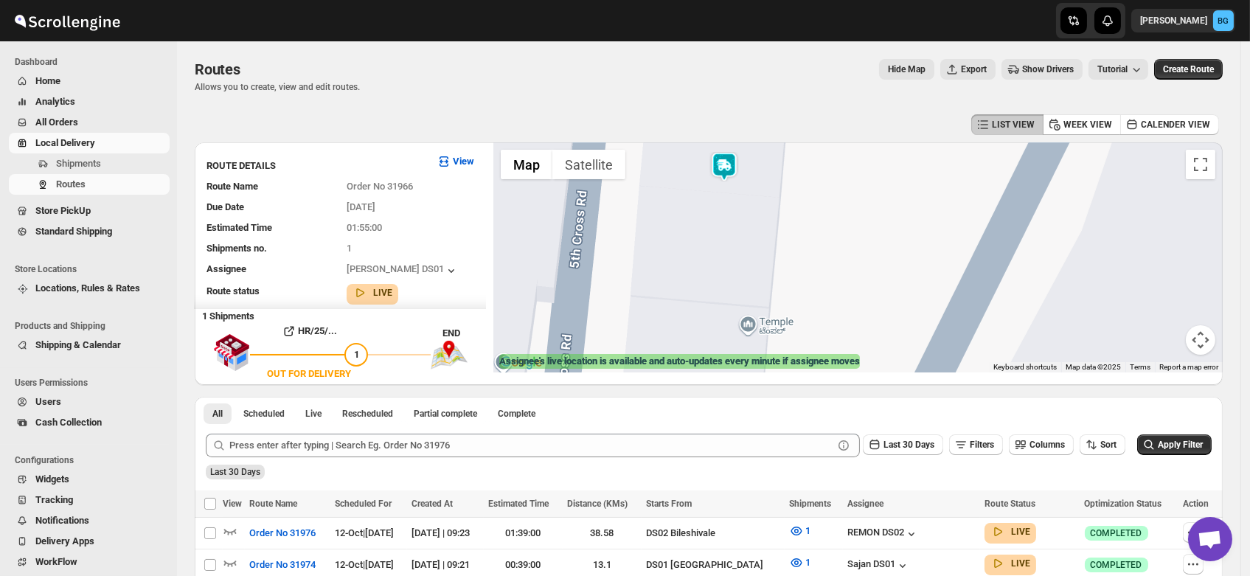
drag, startPoint x: 738, startPoint y: 267, endPoint x: 865, endPoint y: 260, distance: 126.4
click at [865, 260] on div at bounding box center [859, 257] width 730 height 230
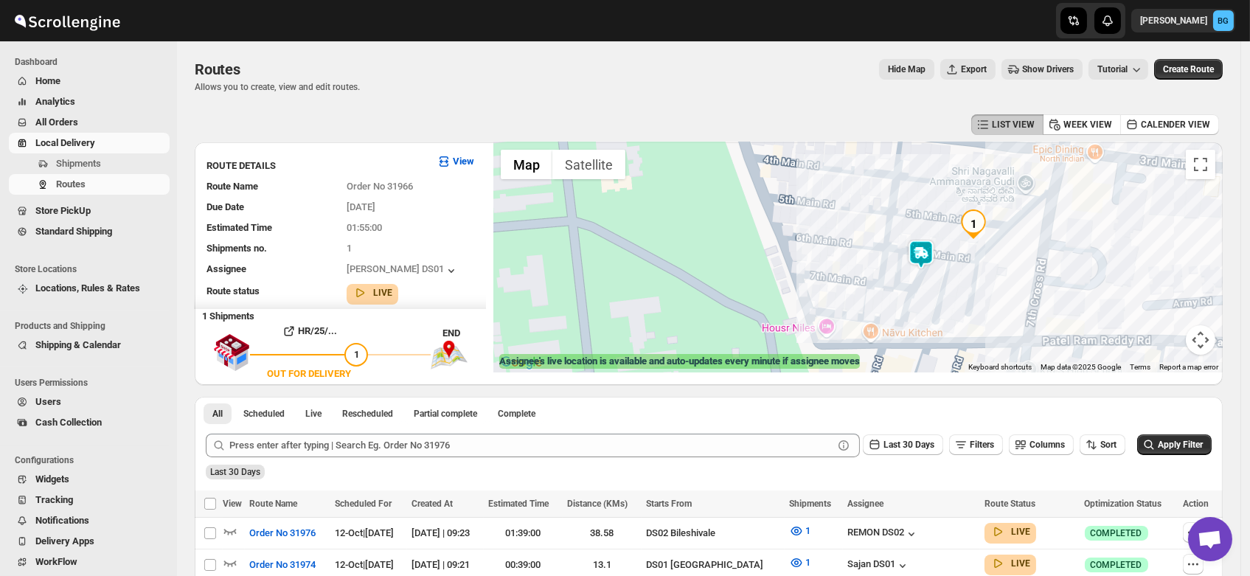
click at [997, 302] on div at bounding box center [859, 257] width 730 height 230
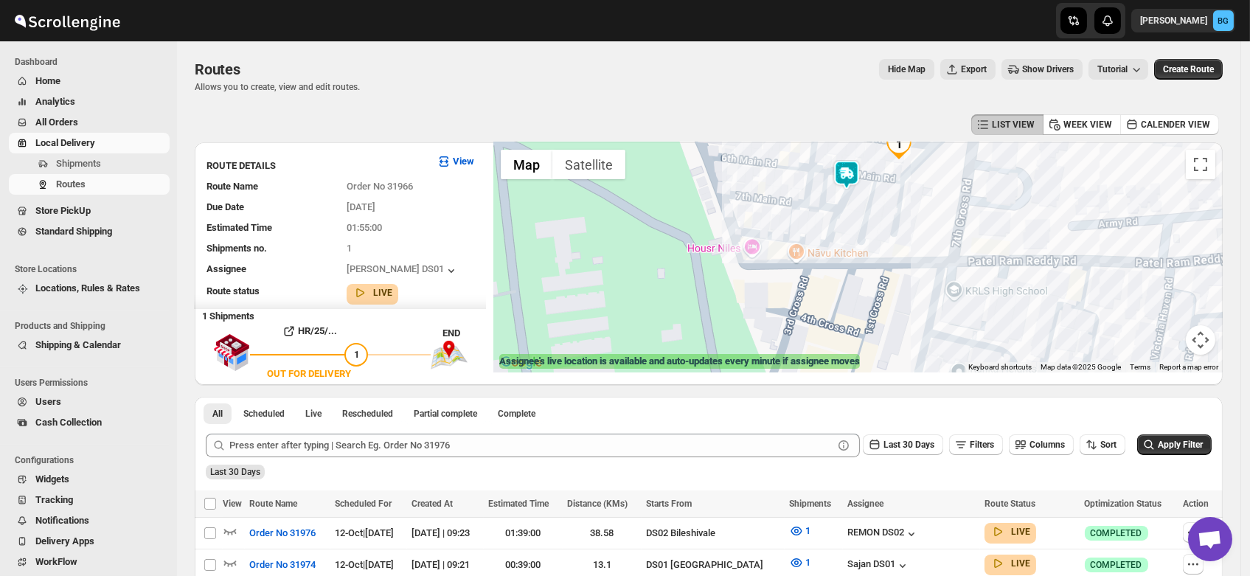
drag, startPoint x: 997, startPoint y: 302, endPoint x: 921, endPoint y: 221, distance: 111.7
click at [921, 221] on div at bounding box center [859, 257] width 730 height 230
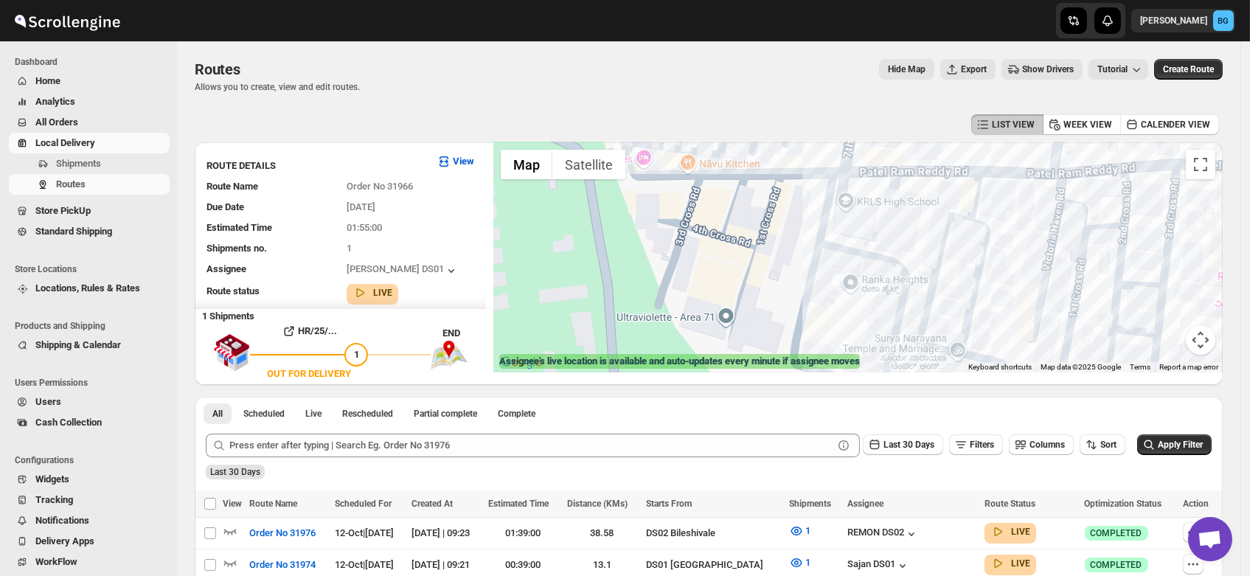
drag, startPoint x: 974, startPoint y: 274, endPoint x: 865, endPoint y: 182, distance: 142.9
click at [865, 182] on div at bounding box center [859, 257] width 730 height 230
click at [965, 243] on div at bounding box center [859, 257] width 730 height 230
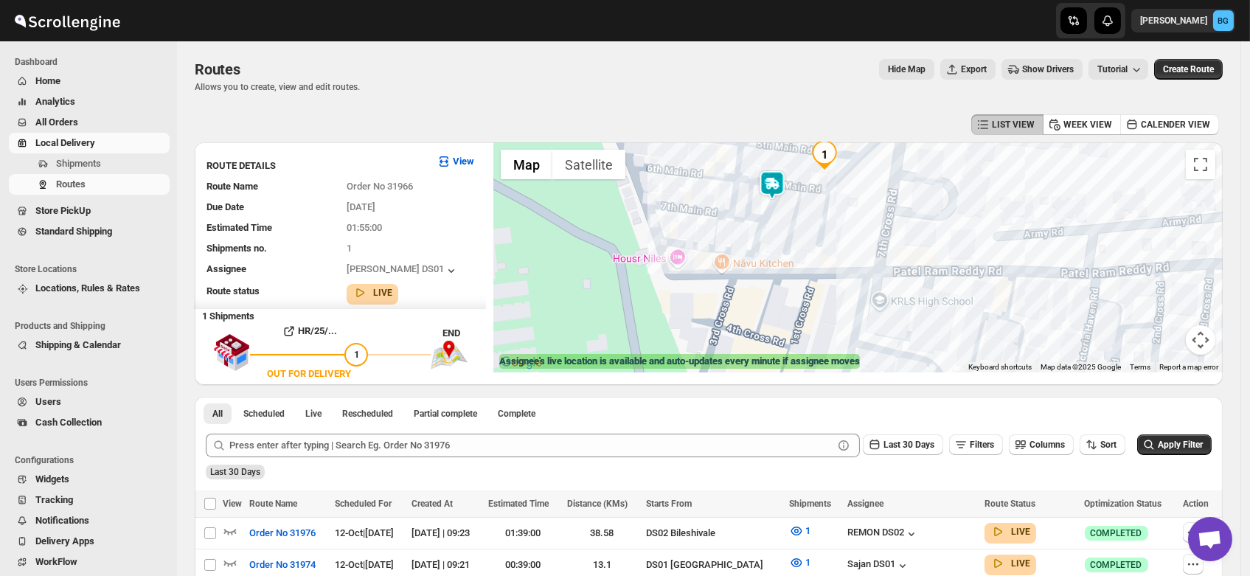
drag, startPoint x: 965, startPoint y: 243, endPoint x: 990, endPoint y: 337, distance: 97.7
click at [990, 337] on div at bounding box center [859, 257] width 730 height 230
click at [89, 162] on span "Shipments" at bounding box center [78, 163] width 45 height 11
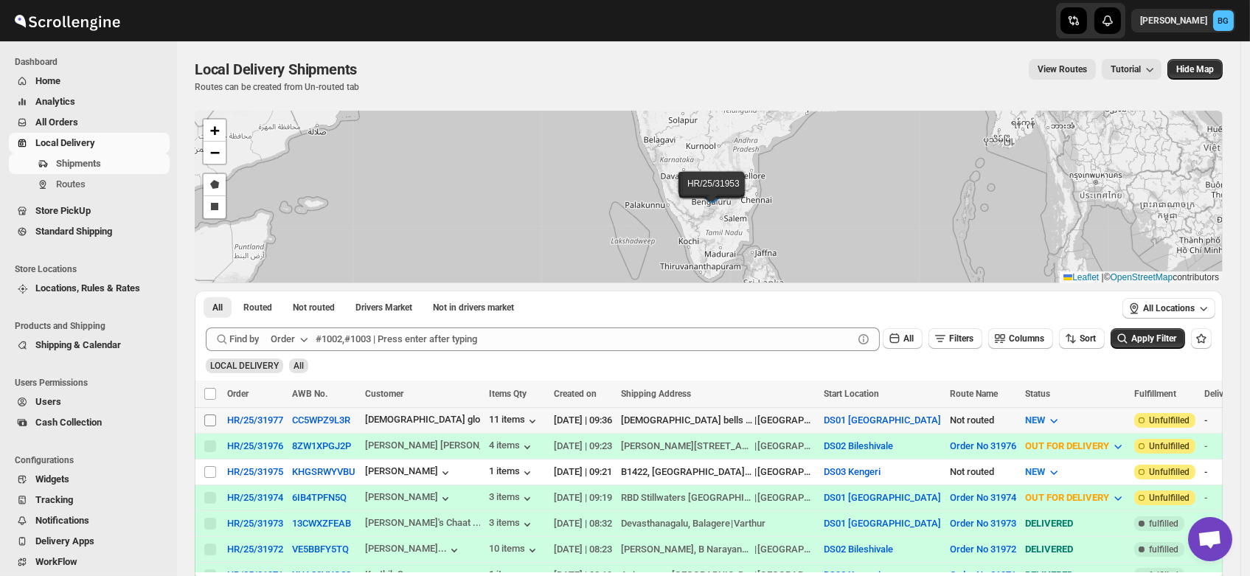
click at [210, 415] on input "Select shipment" at bounding box center [210, 421] width 12 height 12
checkbox input "true"
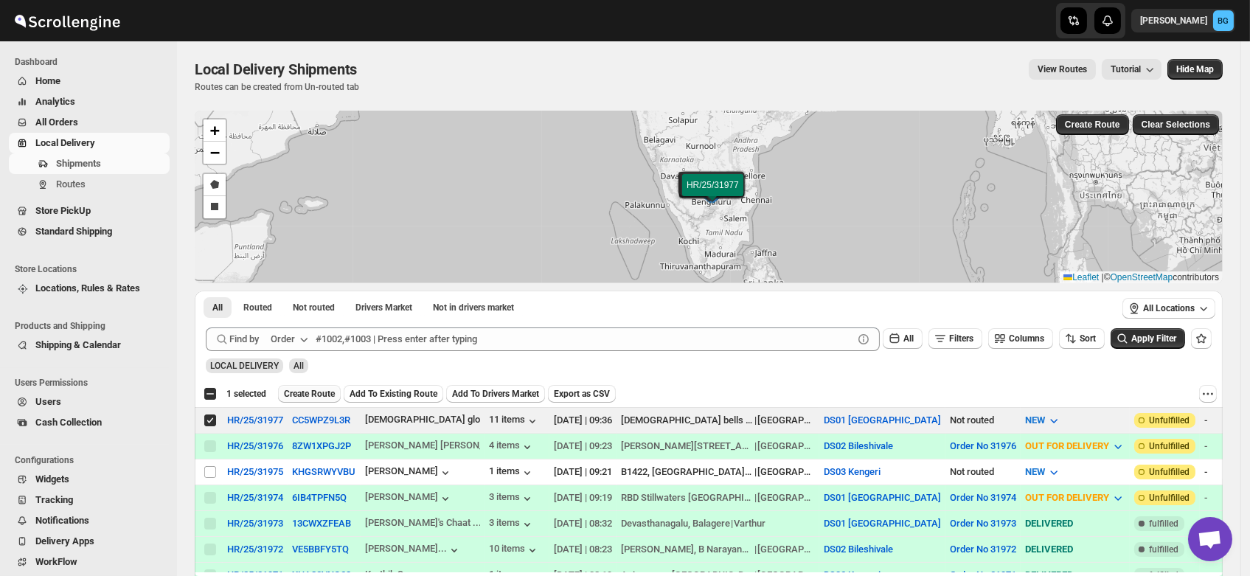
click at [317, 393] on span "Create Route" at bounding box center [309, 394] width 51 height 12
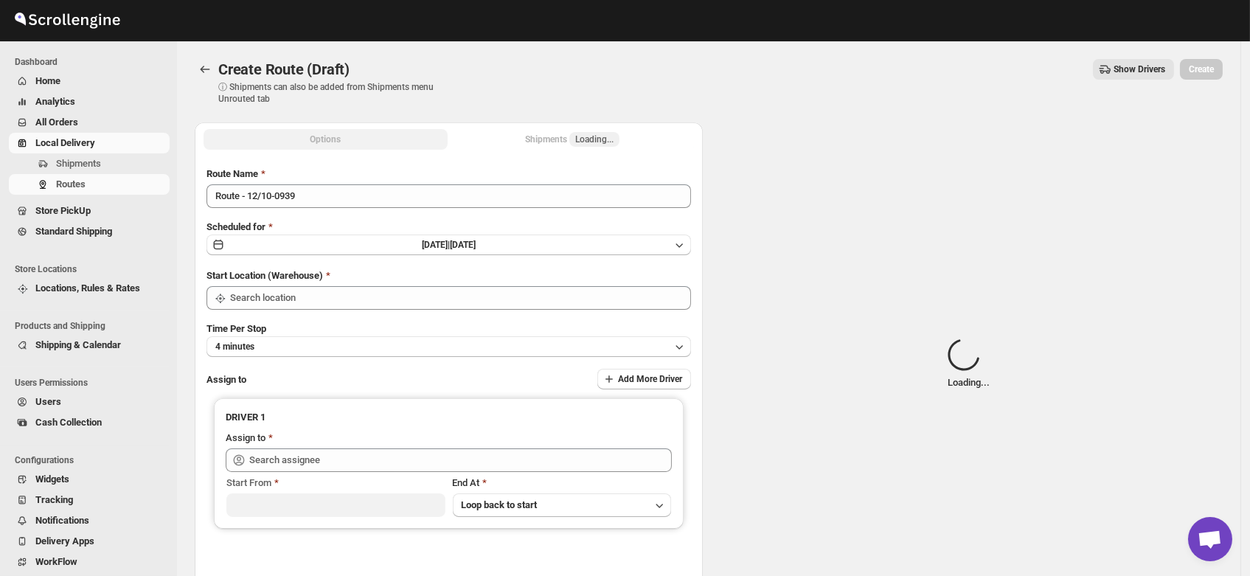
type input "DS01 [GEOGRAPHIC_DATA]"
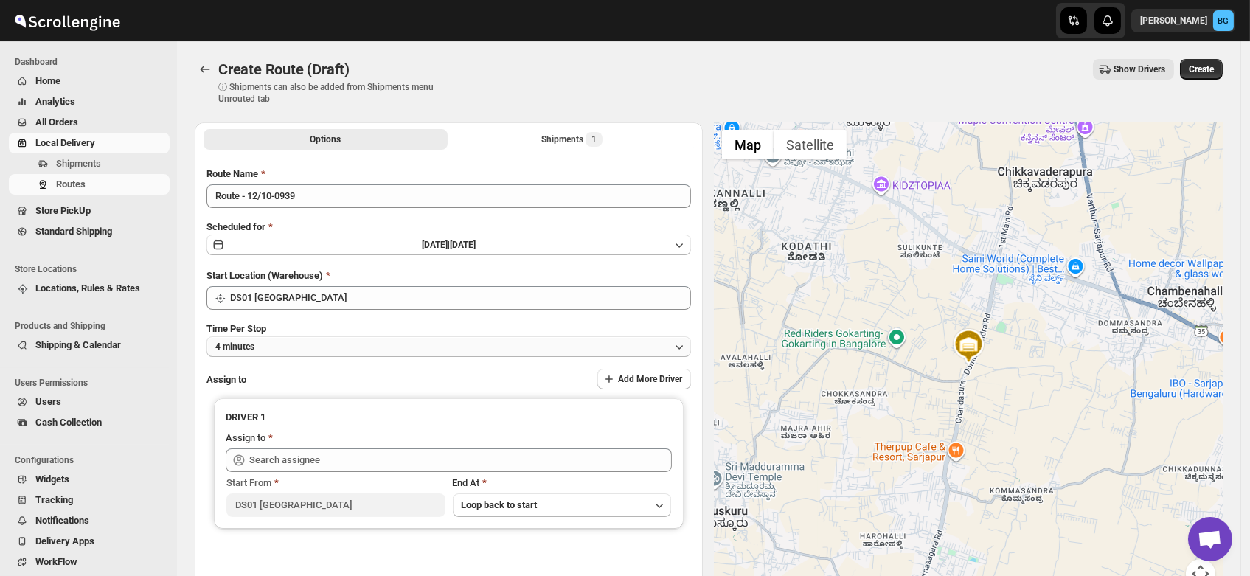
click at [260, 345] on button "4 minutes" at bounding box center [449, 346] width 485 height 21
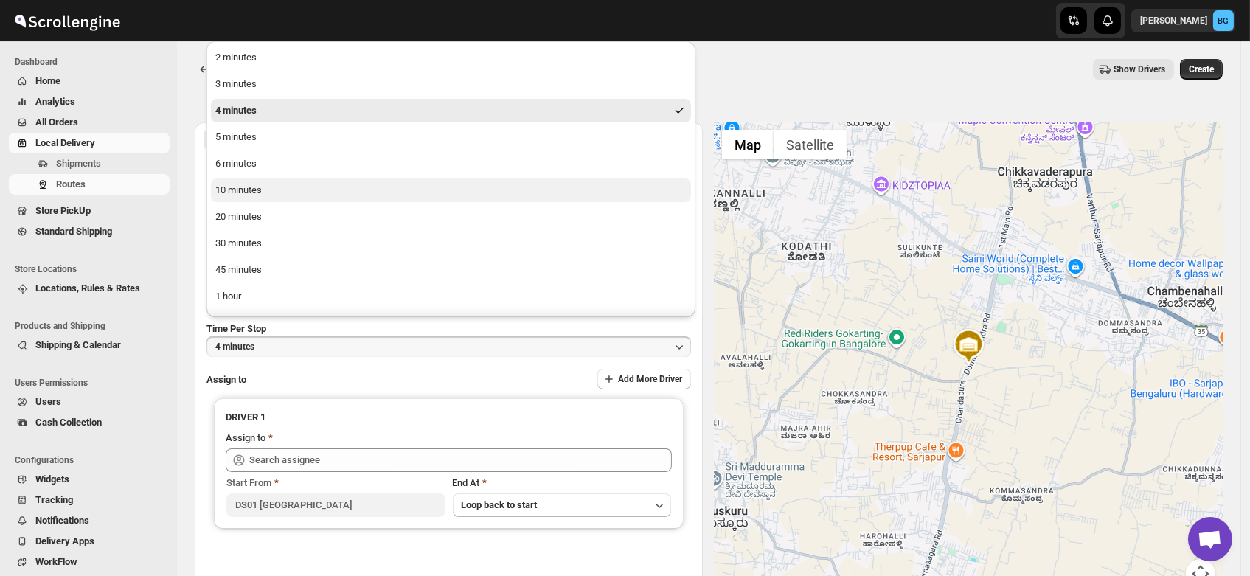
click at [253, 187] on div "10 minutes" at bounding box center [238, 190] width 46 height 15
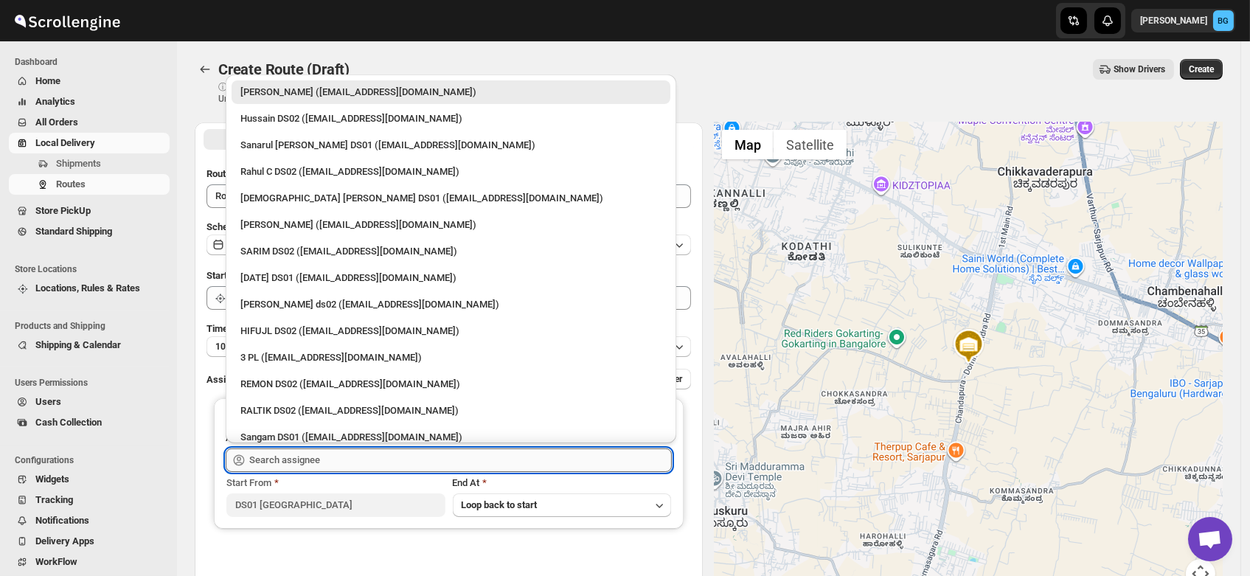
click at [264, 461] on input "text" at bounding box center [460, 461] width 423 height 24
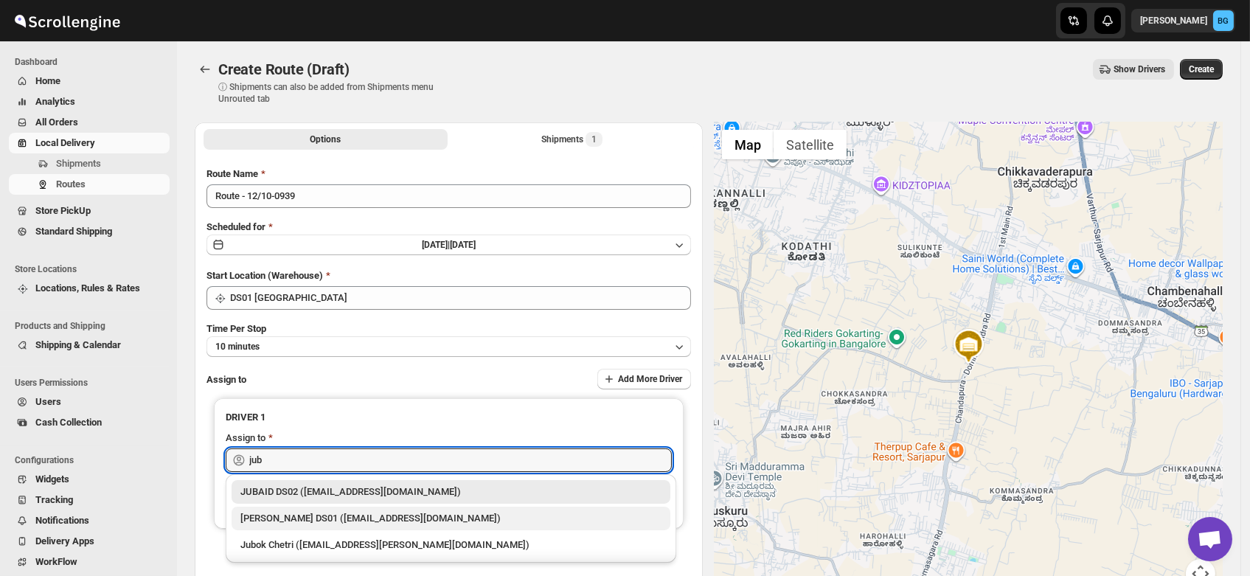
click at [285, 518] on div "[PERSON_NAME] DS01 ([EMAIL_ADDRESS][DOMAIN_NAME])" at bounding box center [450, 518] width 421 height 15
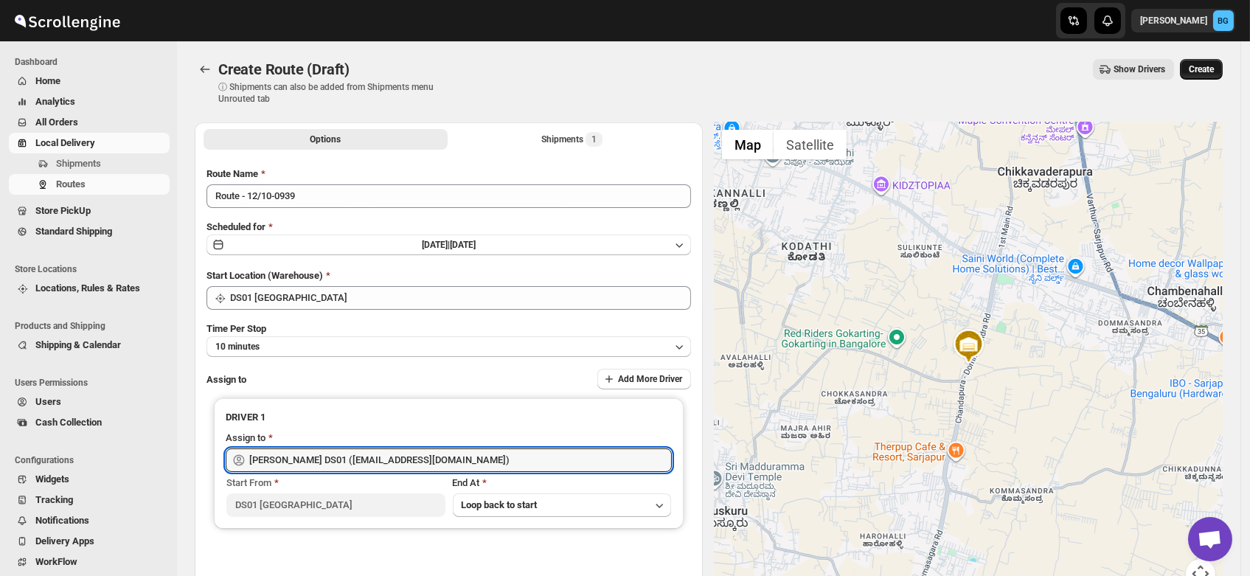
type input "[PERSON_NAME] DS01 ([EMAIL_ADDRESS][DOMAIN_NAME])"
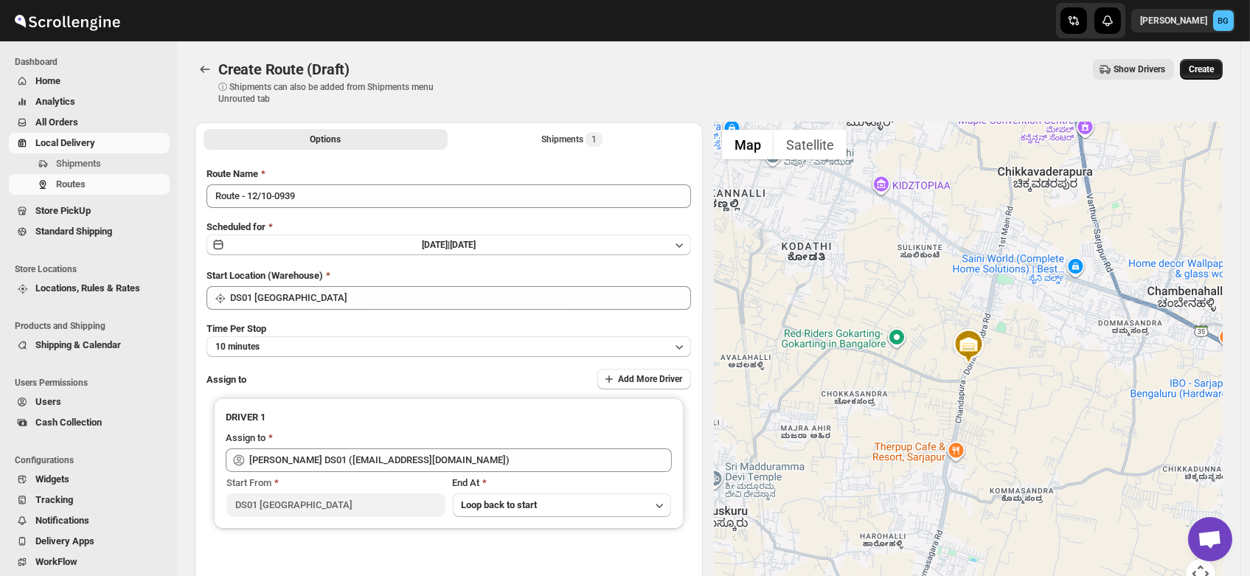
click at [1204, 69] on span "Create" at bounding box center [1201, 69] width 25 height 12
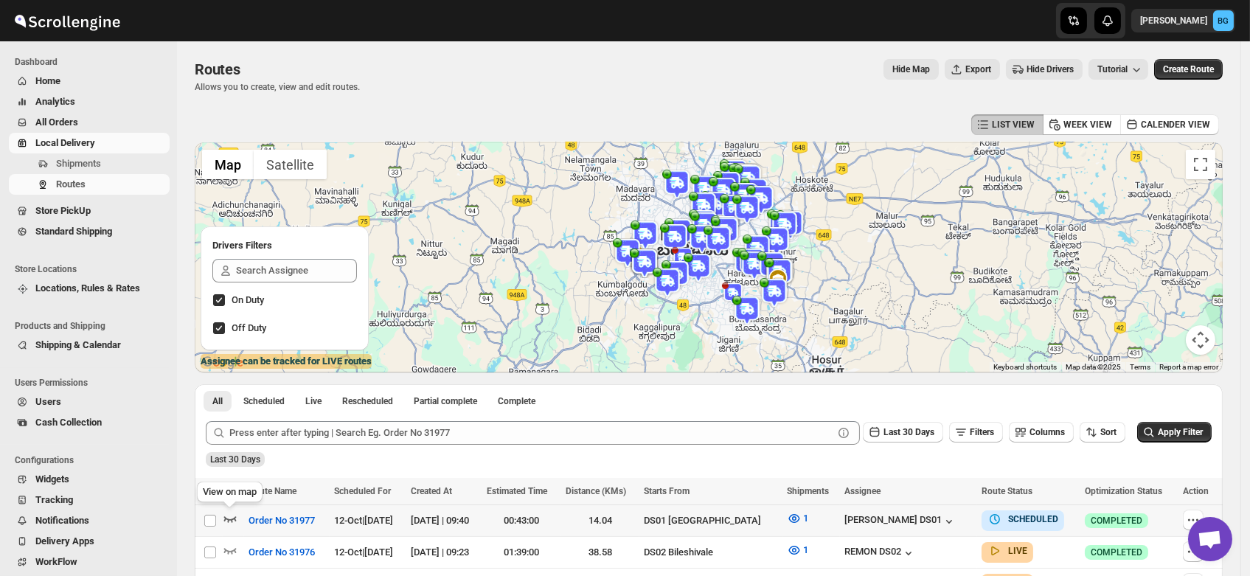
click at [230, 512] on icon "button" at bounding box center [230, 518] width 15 height 15
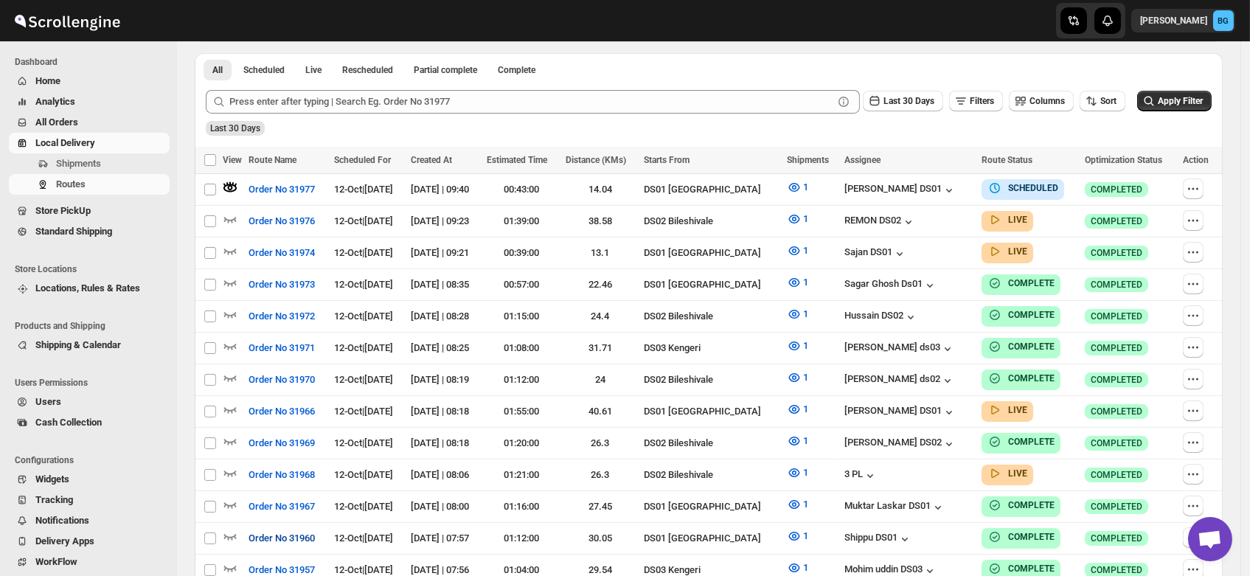
scroll to position [410, 0]
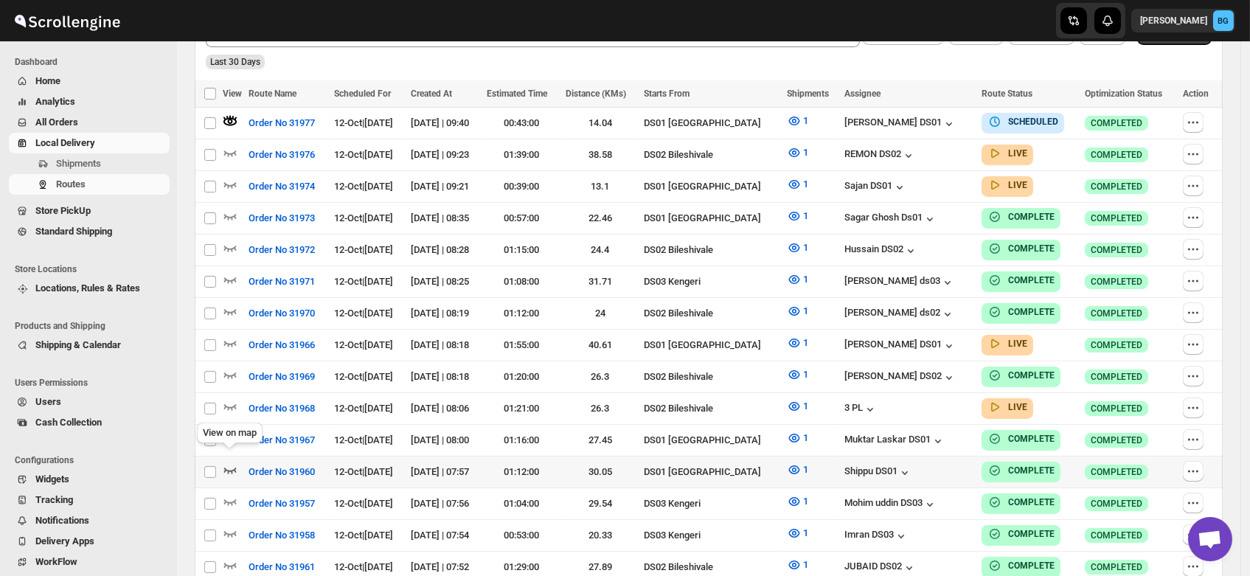
click at [226, 463] on icon "button" at bounding box center [230, 470] width 15 height 15
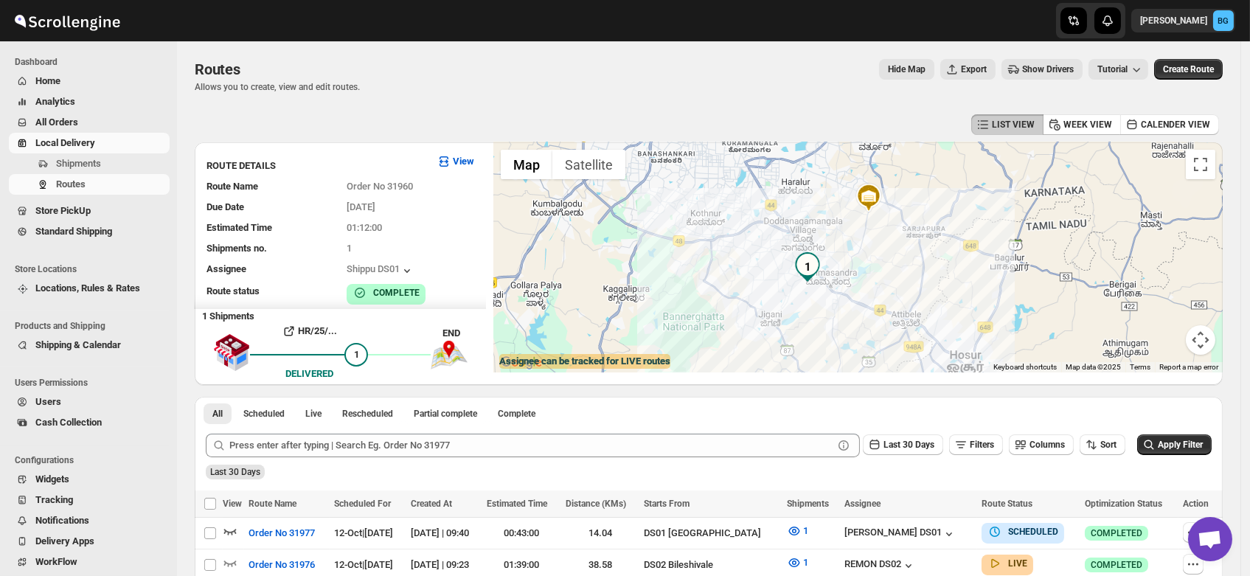
click at [39, 407] on span "Users" at bounding box center [48, 401] width 26 height 11
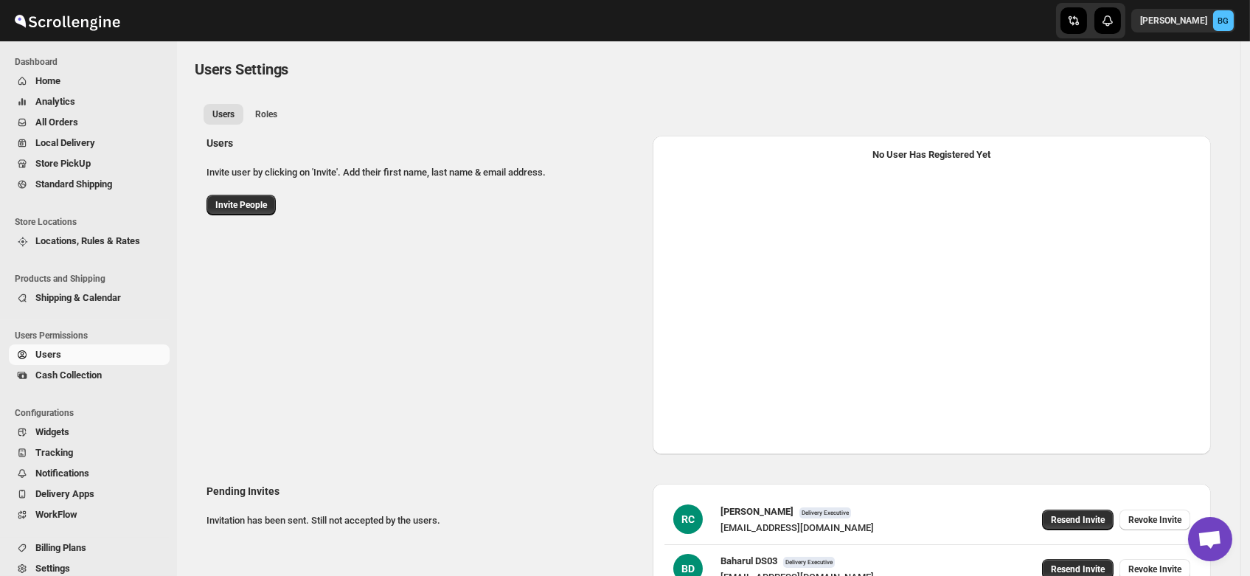
select select "637b767fbaab0276b10c91d5"
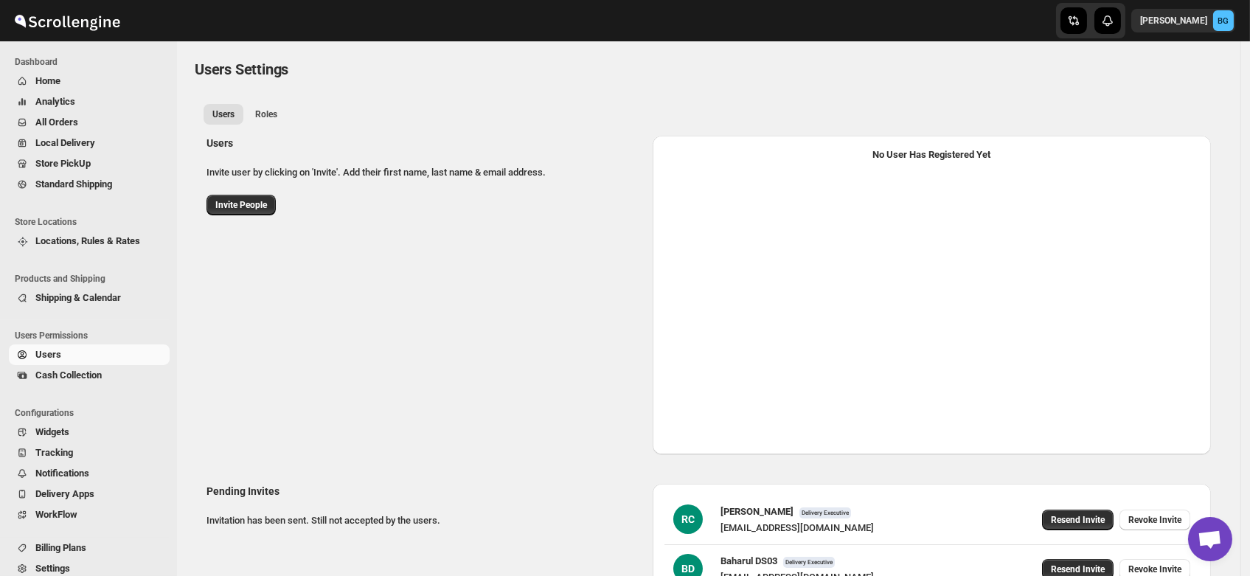
select select "637b767fbaab0276b10c91d5"
select select "637b767fbaab0276b10c91d7"
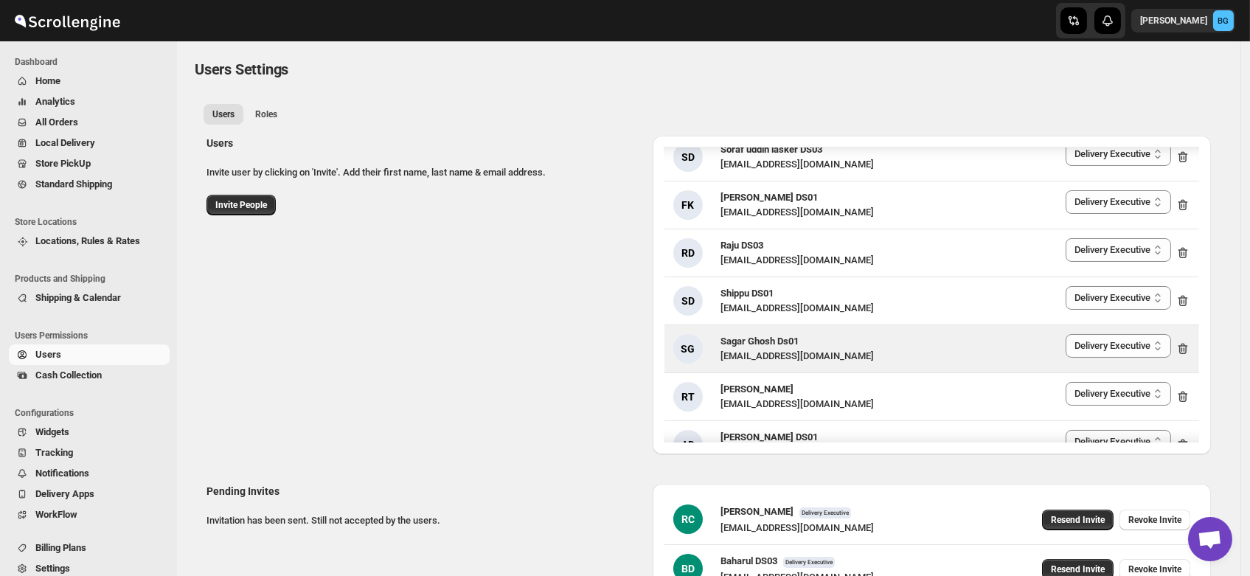
scroll to position [1982, 0]
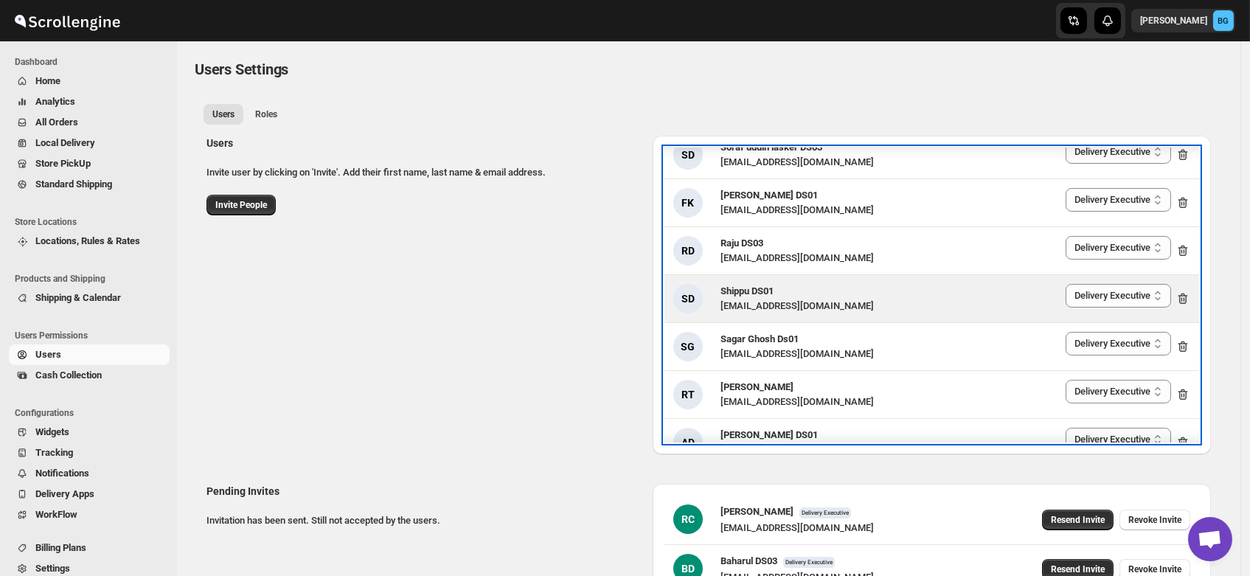
click at [750, 293] on span "Shippu DS01" at bounding box center [747, 290] width 53 height 11
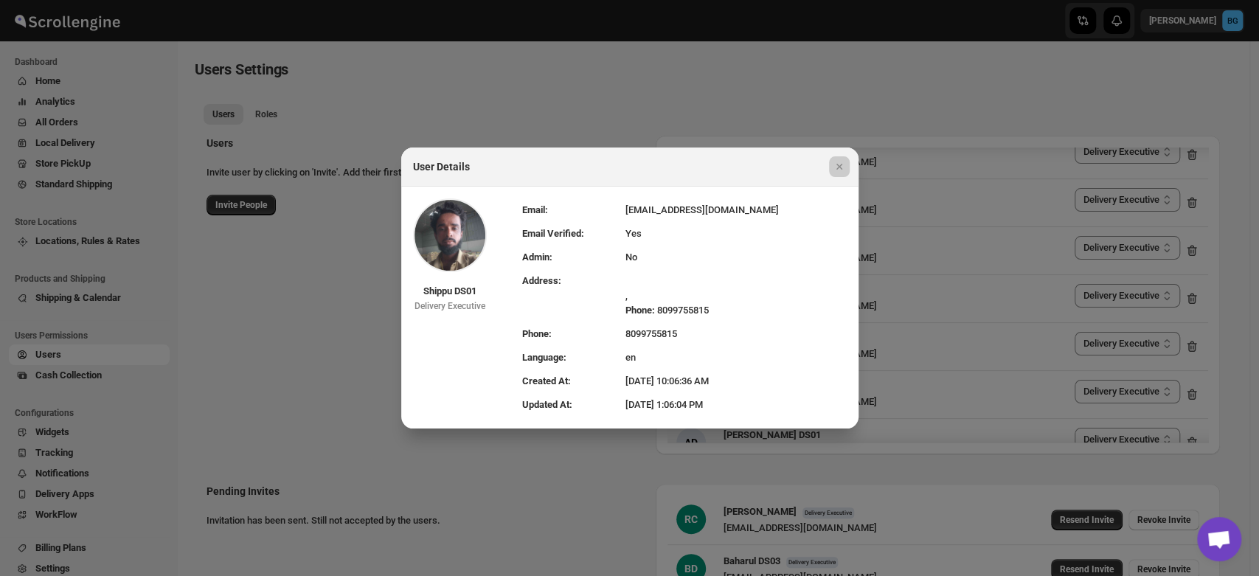
click at [288, 330] on div at bounding box center [629, 288] width 1259 height 576
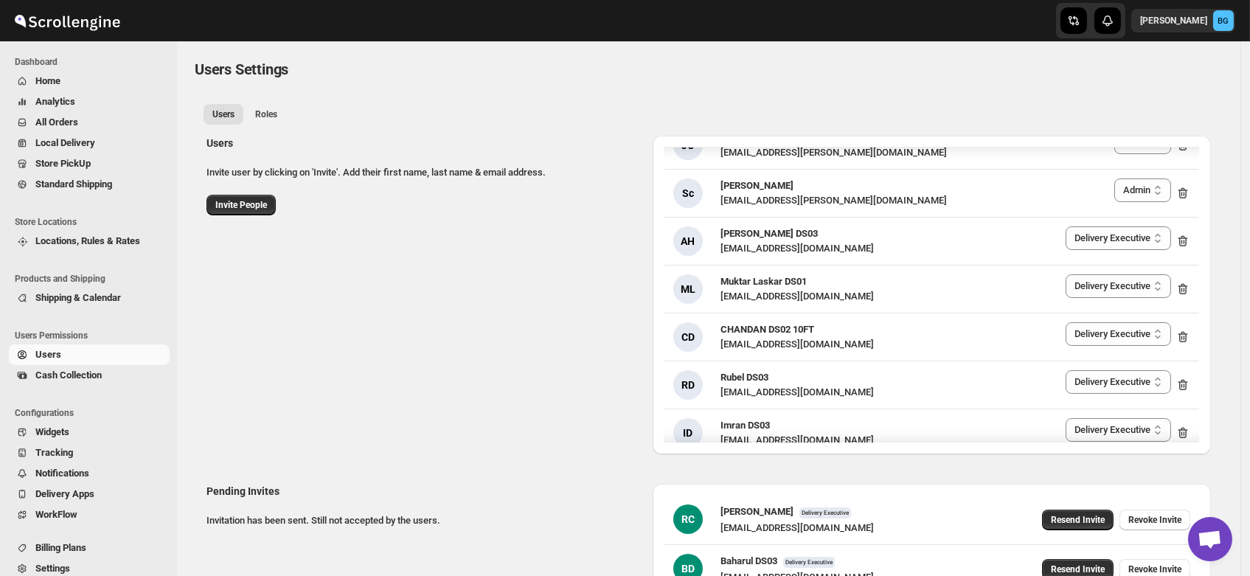
scroll to position [2467, 0]
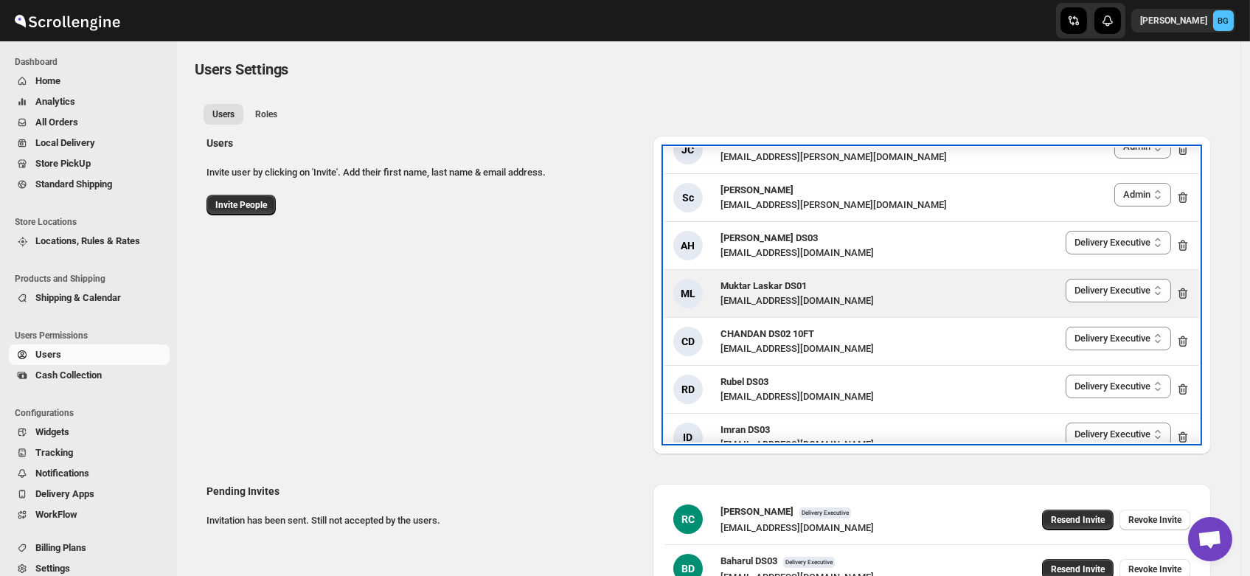
click at [783, 287] on span "Muktar Laskar DS01" at bounding box center [764, 285] width 86 height 11
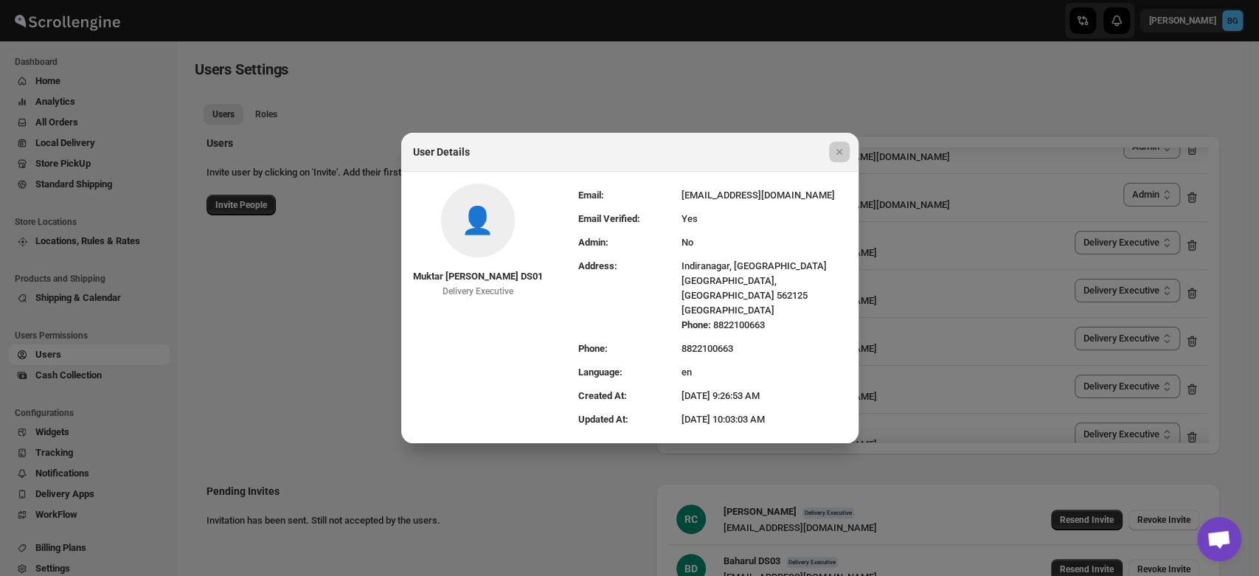
click at [322, 314] on div at bounding box center [629, 288] width 1259 height 576
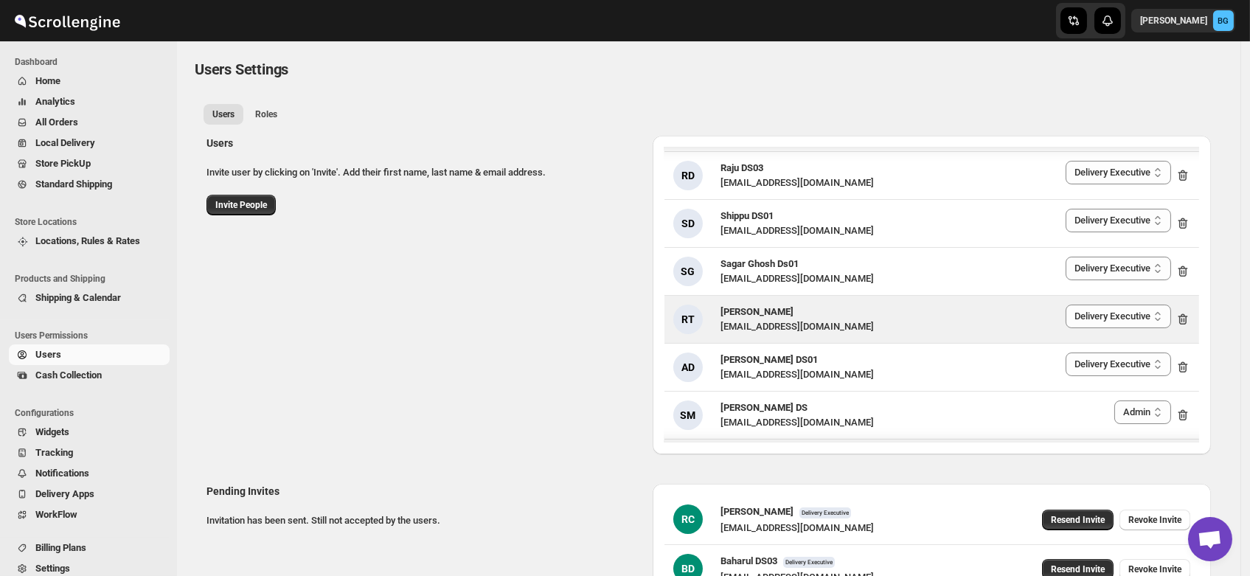
scroll to position [2057, 0]
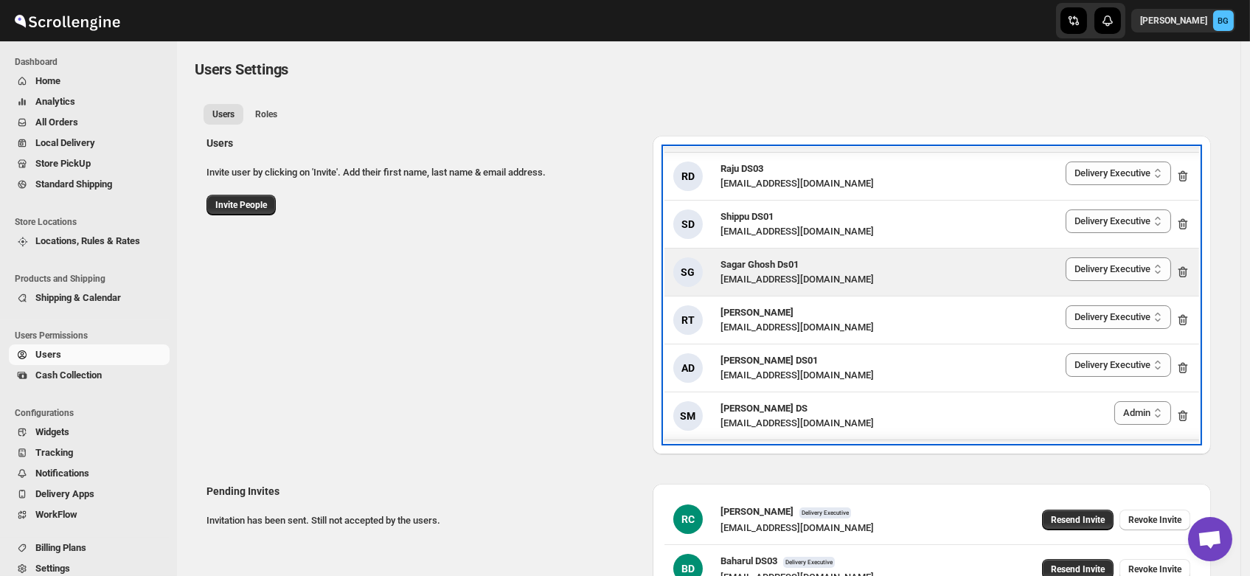
click at [738, 267] on span "Sagar Ghosh Ds01" at bounding box center [760, 264] width 78 height 11
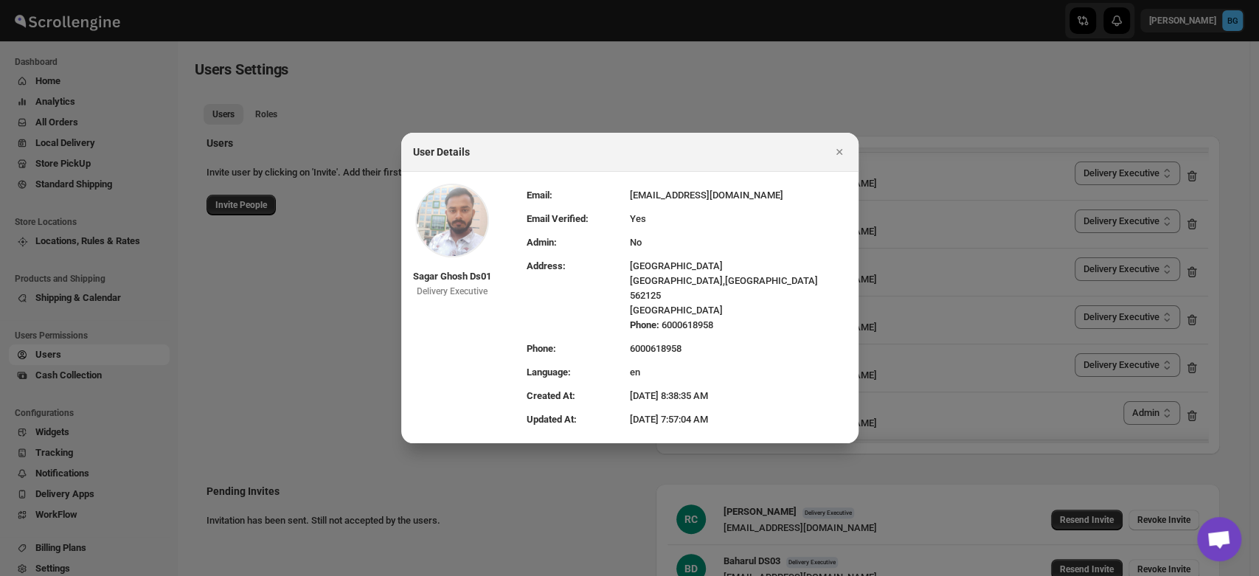
click at [302, 322] on div at bounding box center [629, 288] width 1259 height 576
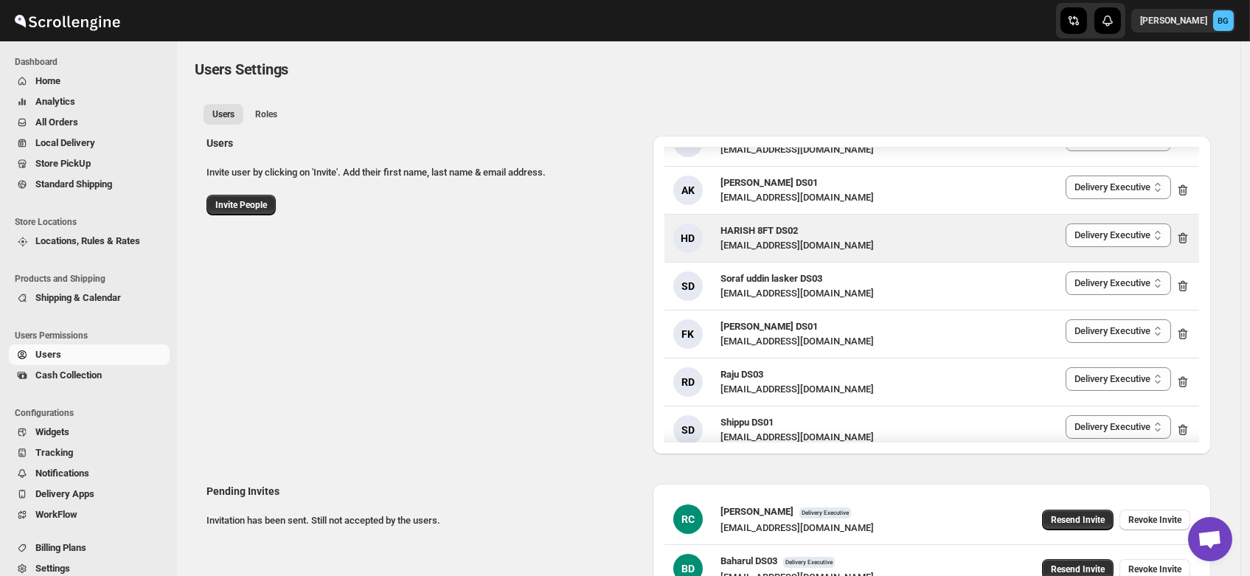
scroll to position [1880, 0]
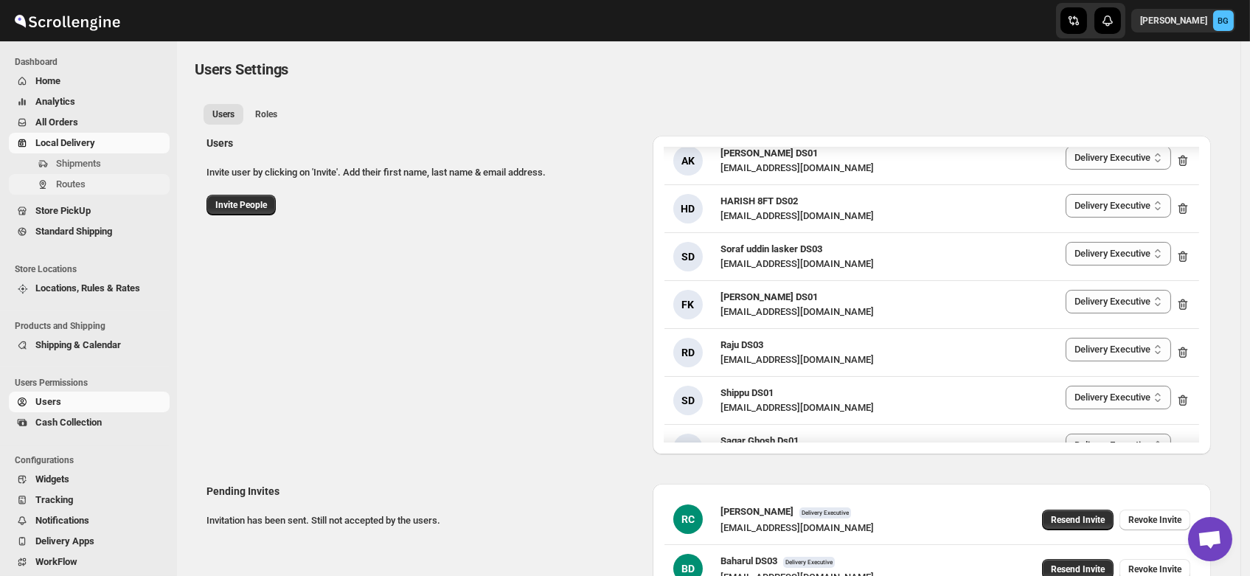
click at [58, 182] on span "Routes" at bounding box center [71, 184] width 30 height 11
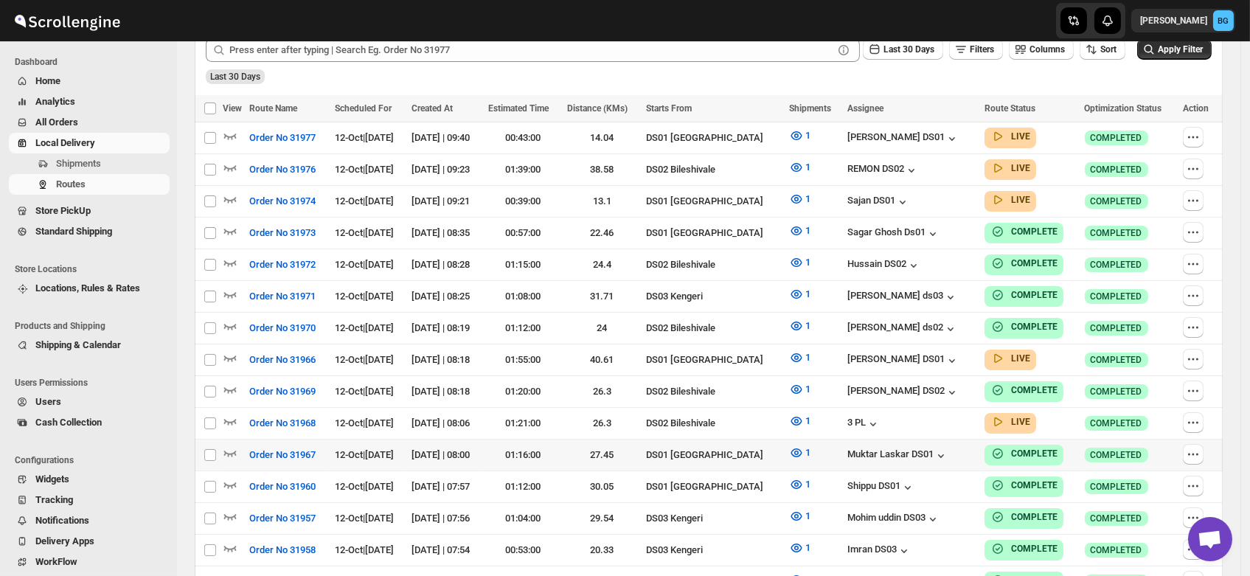
scroll to position [366, 0]
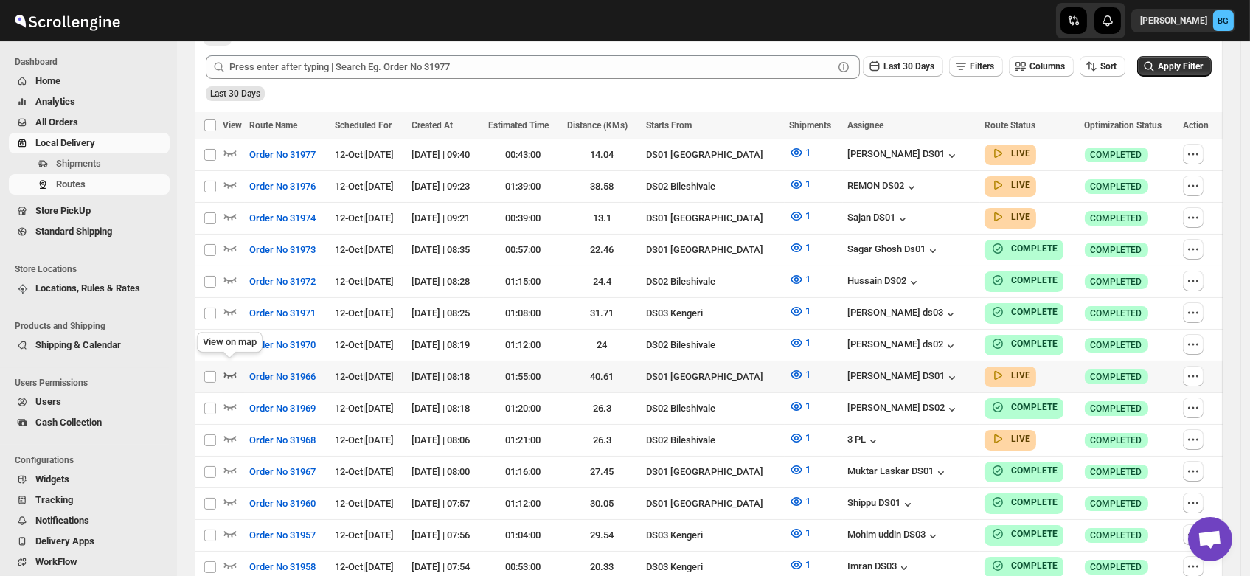
click at [227, 368] on icon "button" at bounding box center [230, 374] width 15 height 15
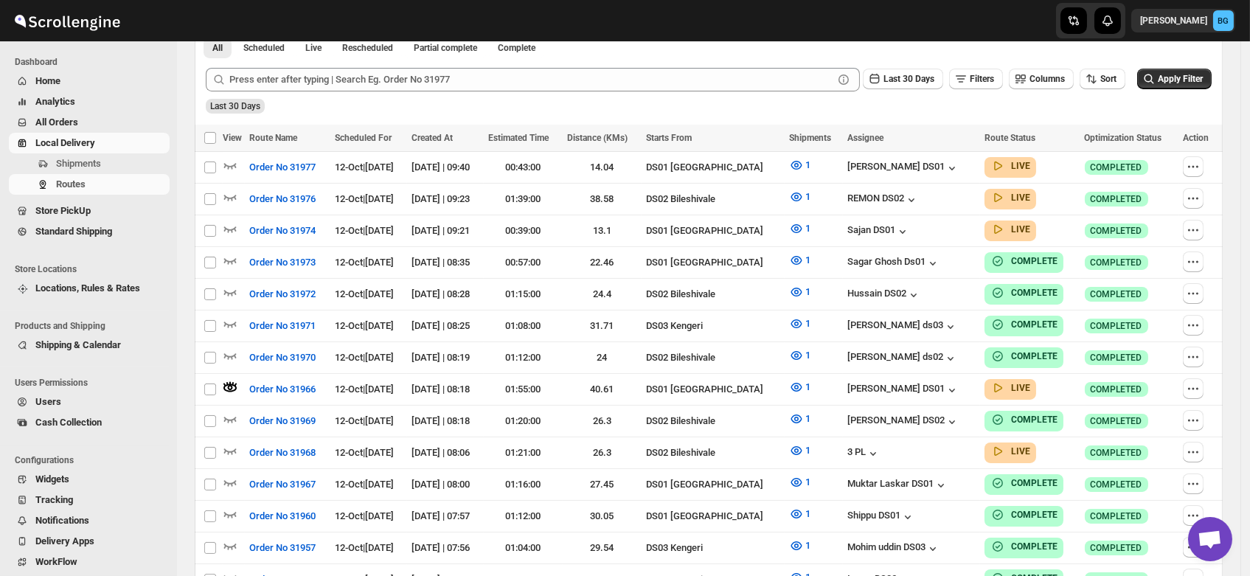
scroll to position [0, 0]
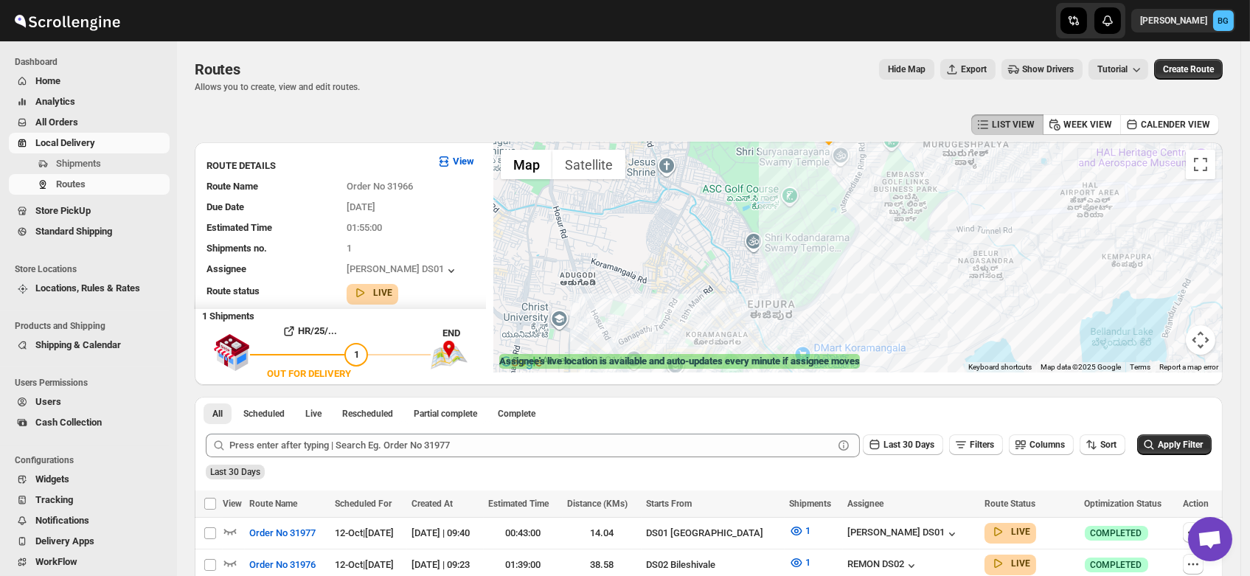
click at [858, 188] on div at bounding box center [859, 257] width 730 height 230
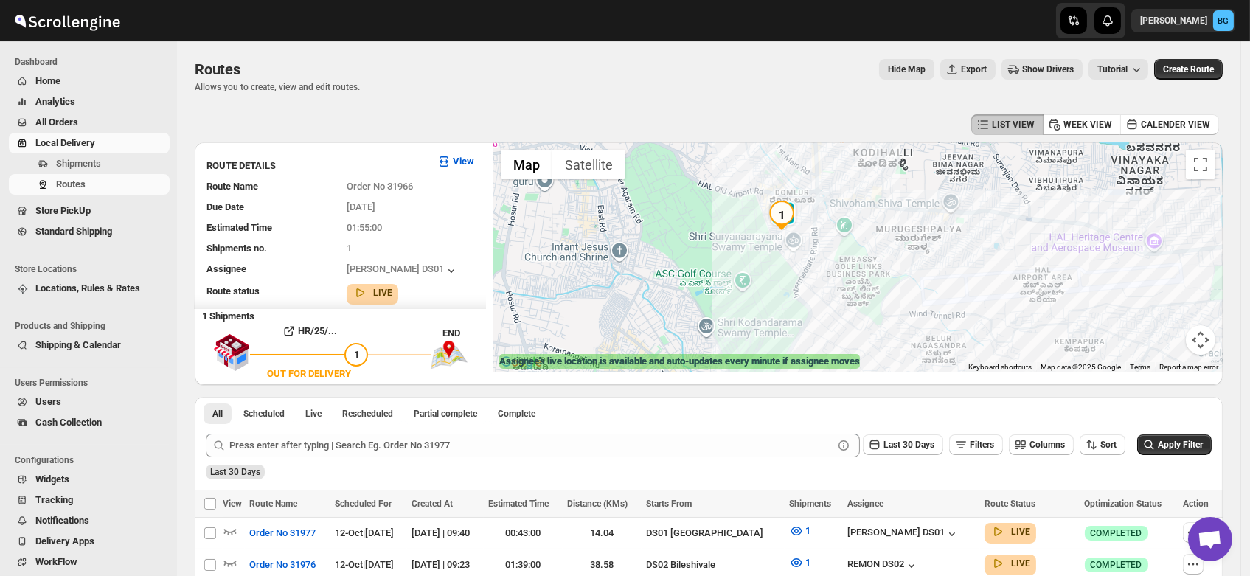
drag, startPoint x: 858, startPoint y: 188, endPoint x: 803, endPoint y: 287, distance: 113.3
click at [803, 287] on div at bounding box center [859, 257] width 730 height 230
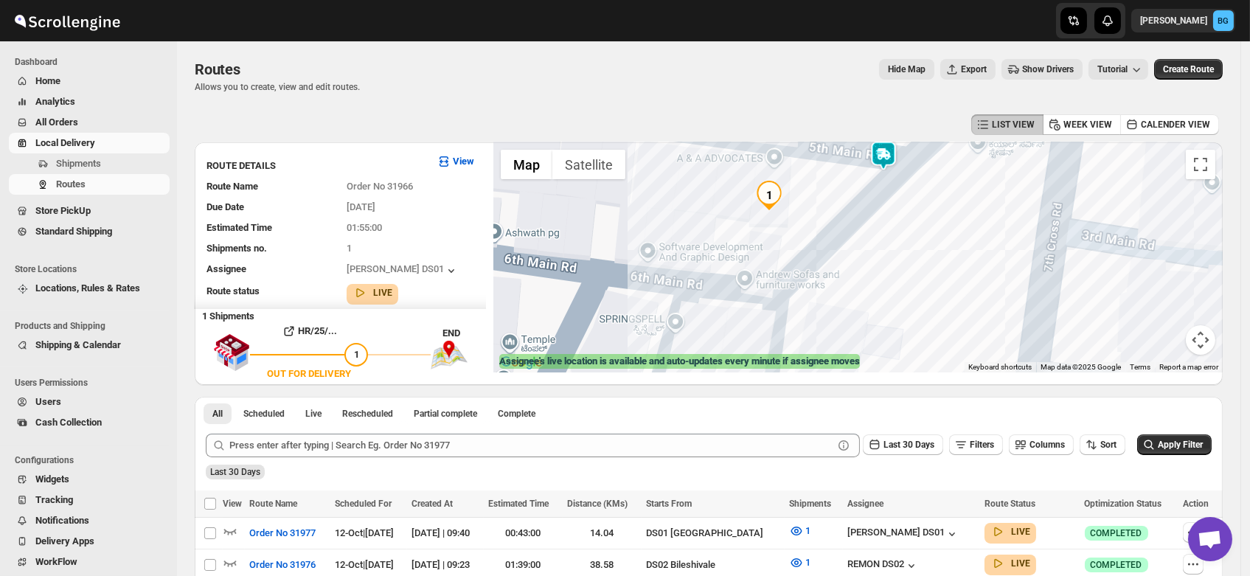
drag, startPoint x: 733, startPoint y: 267, endPoint x: 816, endPoint y: 231, distance: 90.2
click at [816, 231] on div at bounding box center [859, 257] width 730 height 230
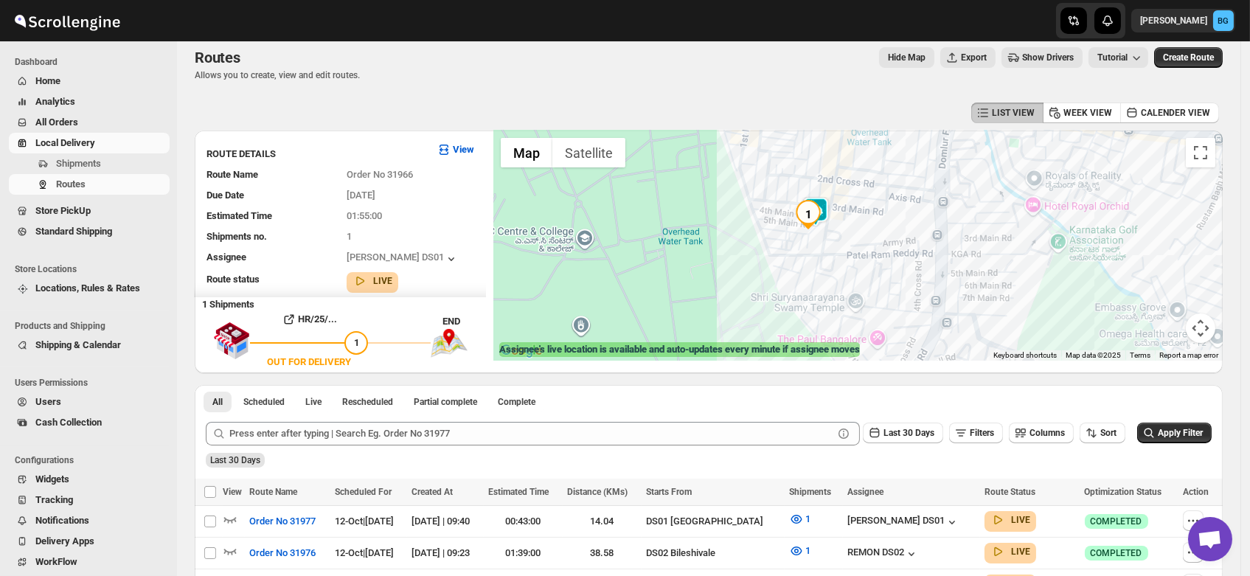
scroll to position [12, 0]
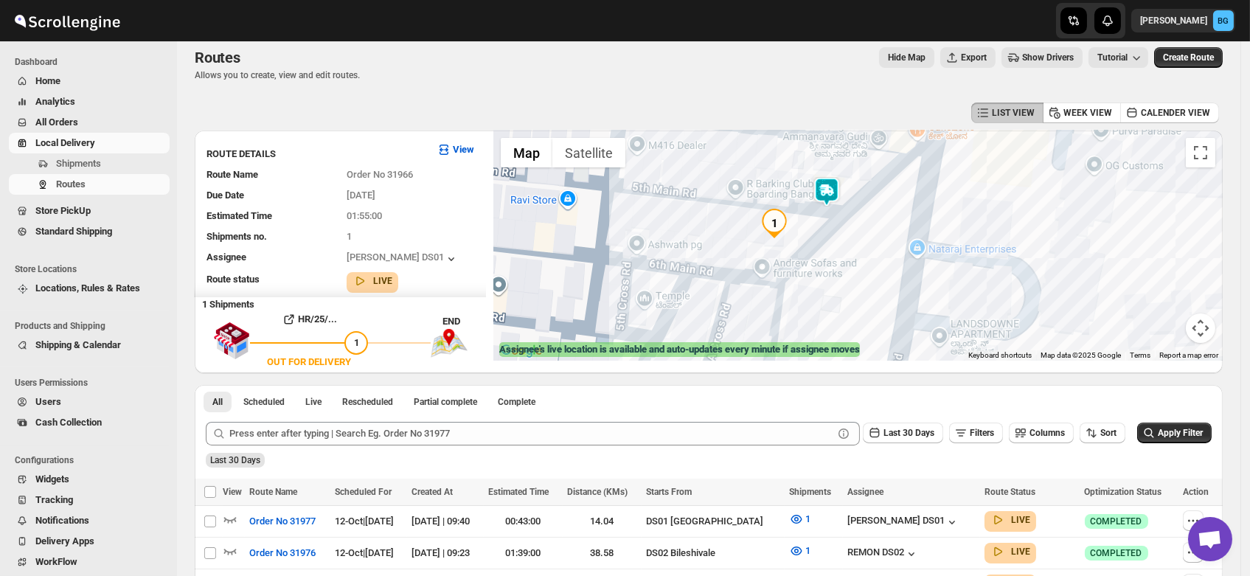
click at [825, 222] on div at bounding box center [859, 246] width 730 height 230
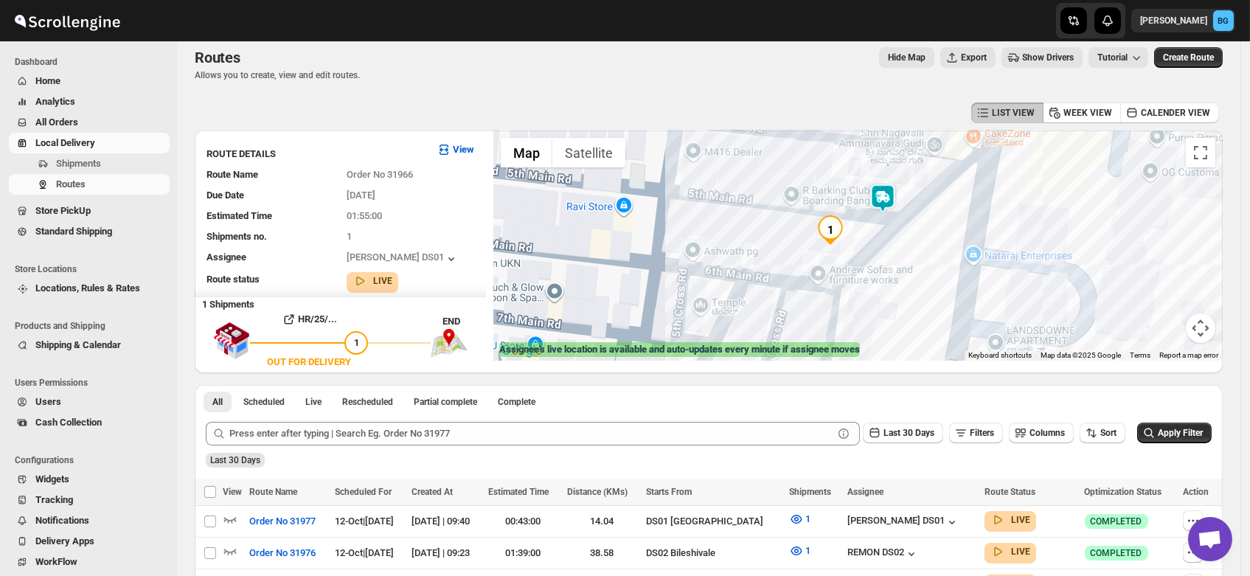
drag, startPoint x: 825, startPoint y: 222, endPoint x: 899, endPoint y: 229, distance: 74.8
click at [899, 229] on div at bounding box center [859, 246] width 730 height 230
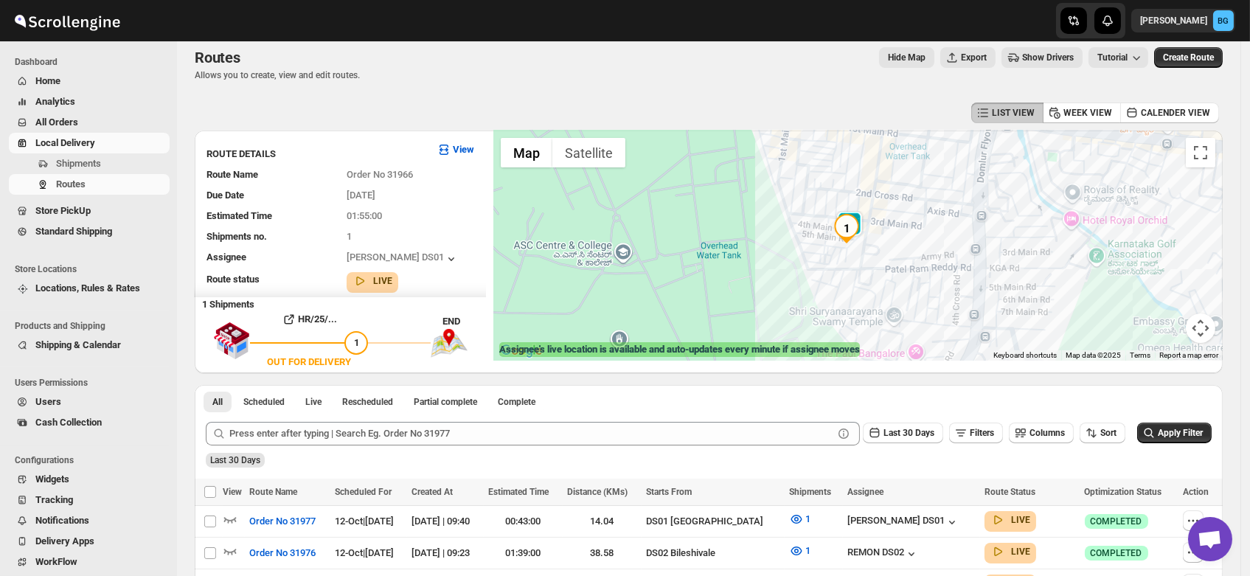
click at [822, 176] on div at bounding box center [859, 246] width 730 height 230
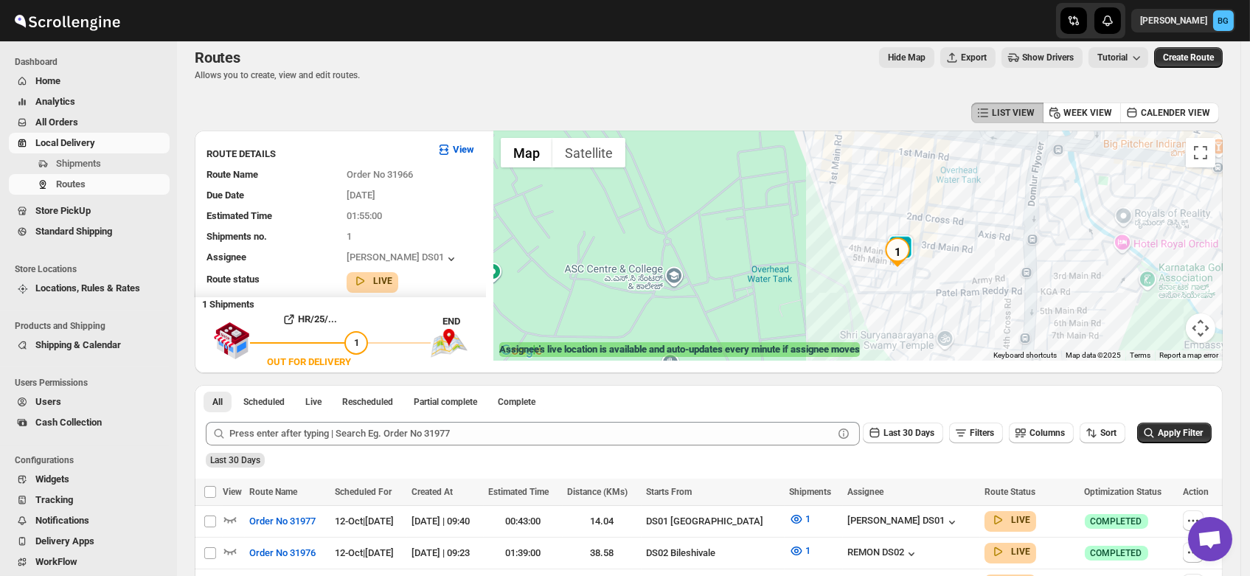
drag, startPoint x: 822, startPoint y: 176, endPoint x: 875, endPoint y: 207, distance: 61.5
click at [875, 207] on div at bounding box center [859, 246] width 730 height 230
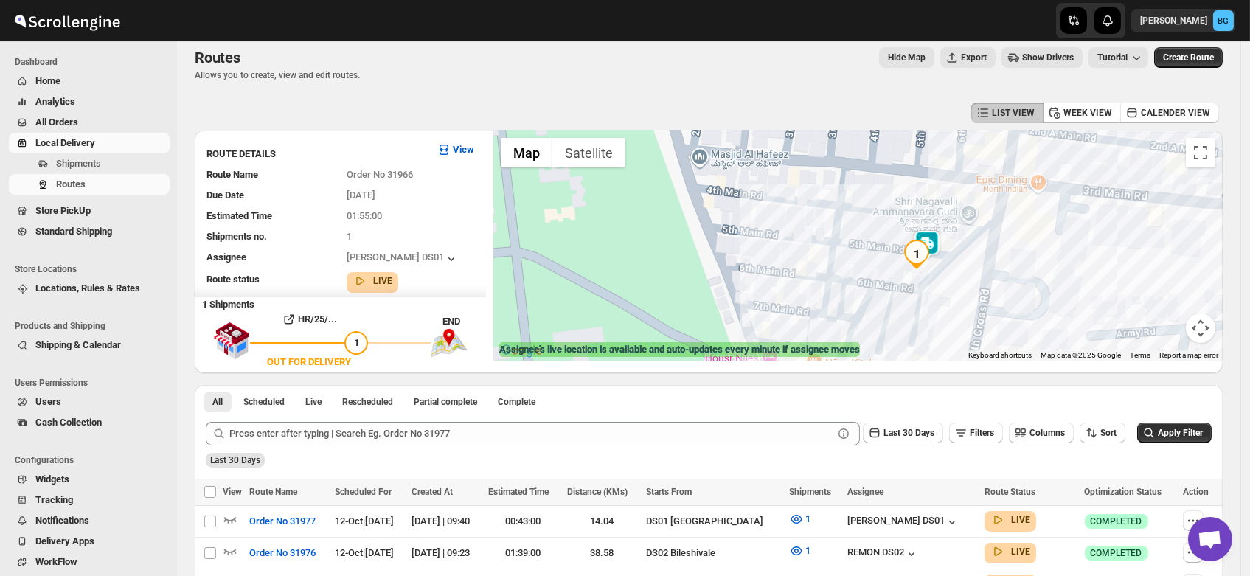
click at [884, 170] on div at bounding box center [859, 246] width 730 height 230
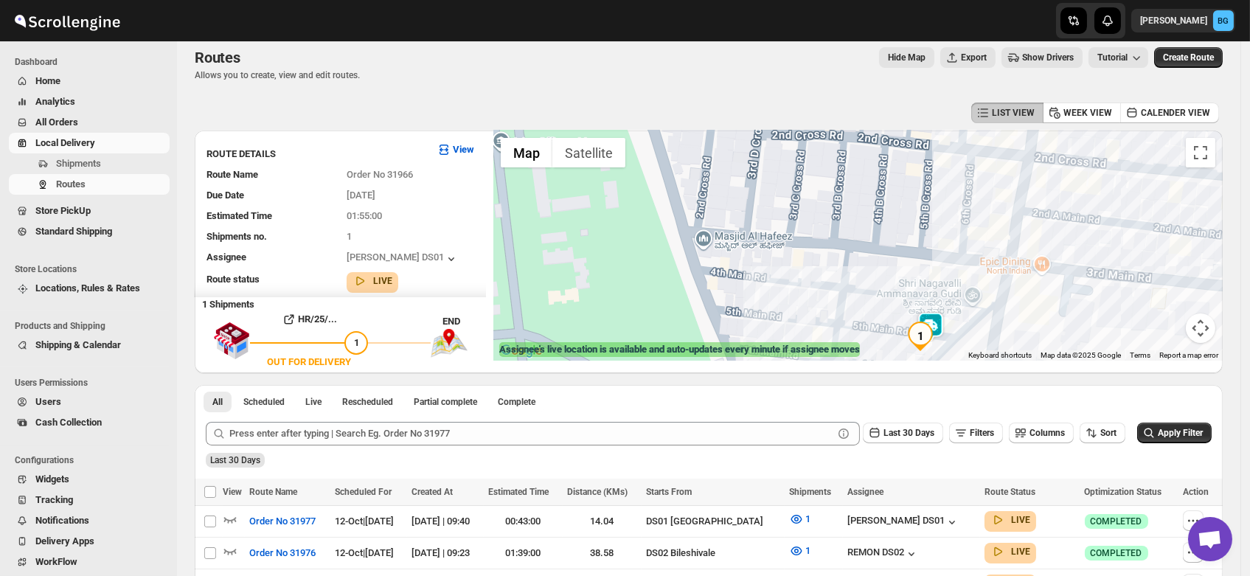
drag, startPoint x: 884, startPoint y: 170, endPoint x: 888, endPoint y: 254, distance: 83.4
click at [888, 254] on div at bounding box center [859, 246] width 730 height 230
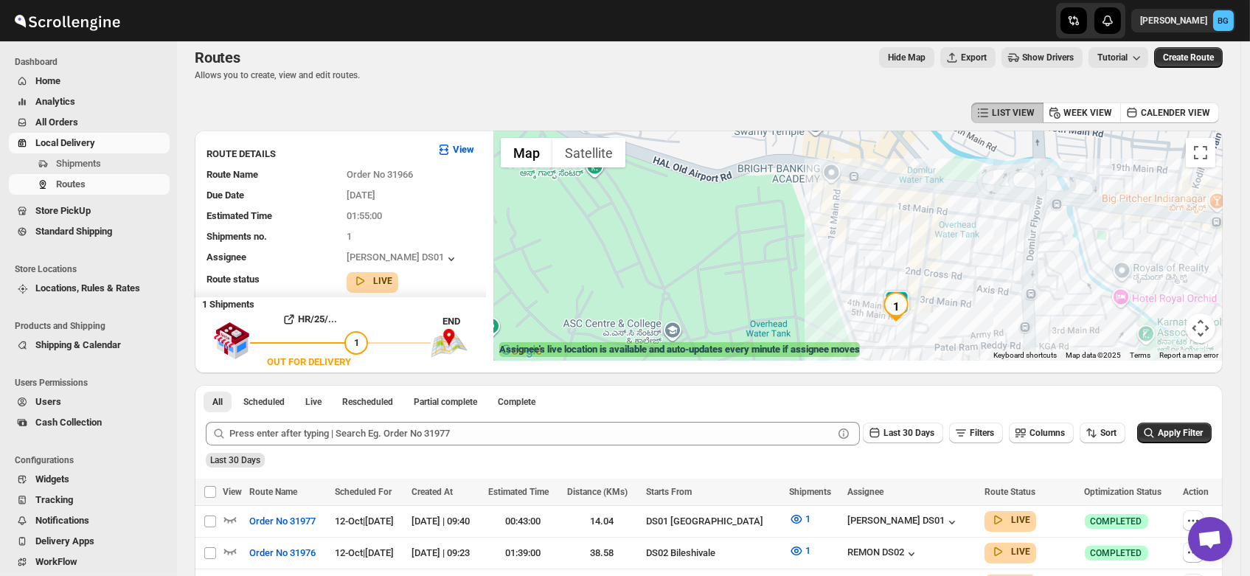
drag, startPoint x: 870, startPoint y: 217, endPoint x: 876, endPoint y: 267, distance: 50.5
click at [876, 267] on div at bounding box center [859, 246] width 730 height 230
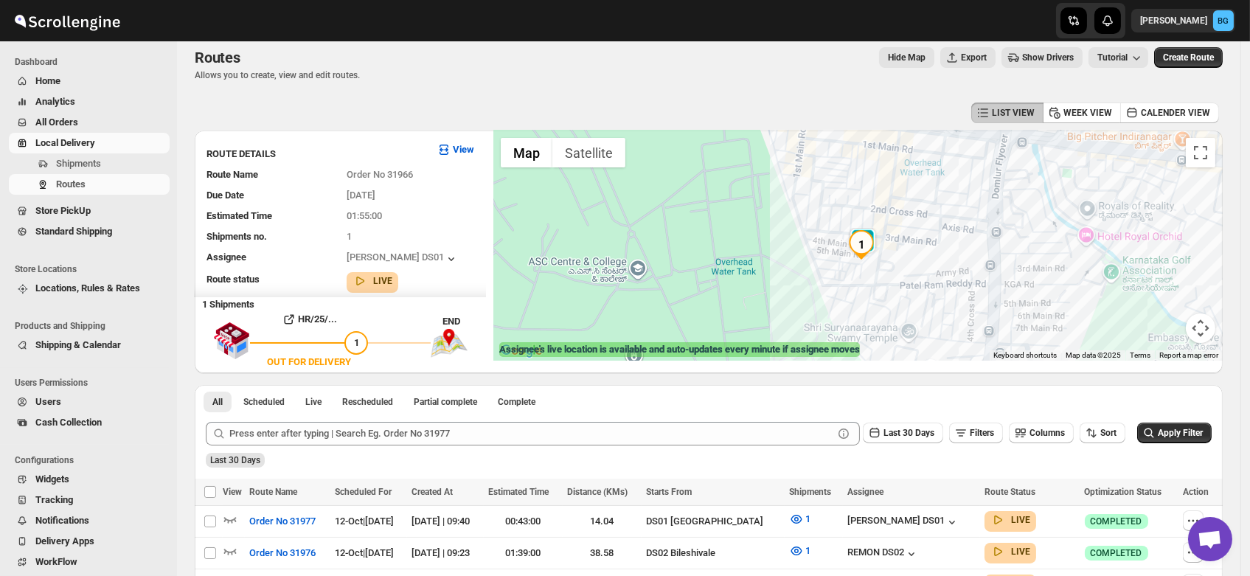
drag, startPoint x: 876, startPoint y: 267, endPoint x: 842, endPoint y: 203, distance: 72.9
click at [842, 203] on div at bounding box center [859, 246] width 730 height 230
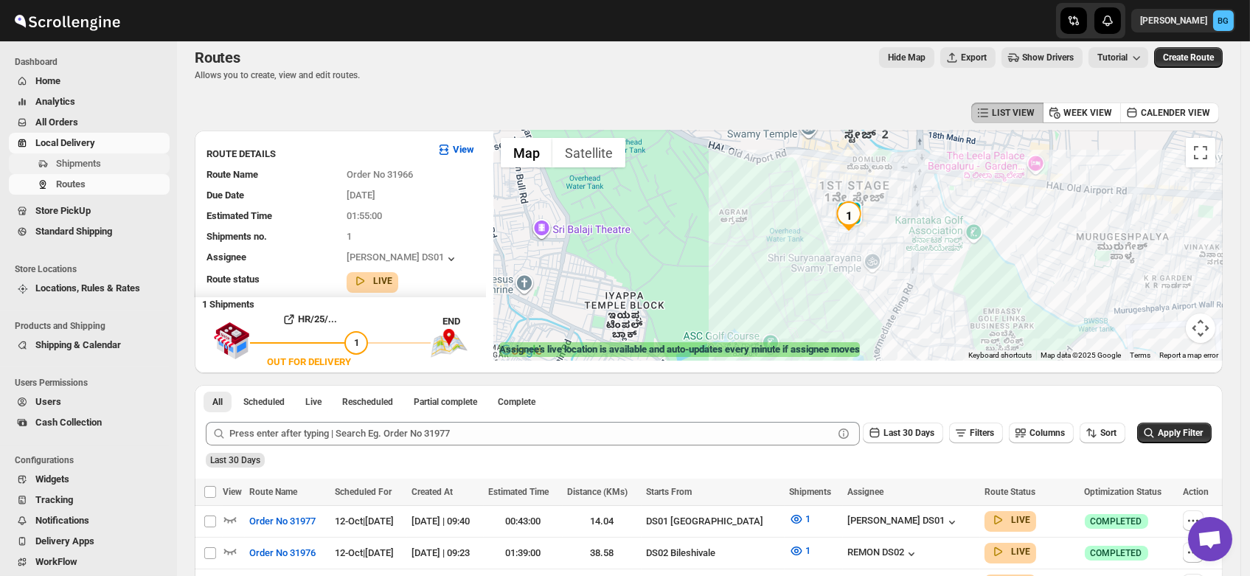
click at [58, 164] on span "Shipments" at bounding box center [78, 163] width 45 height 11
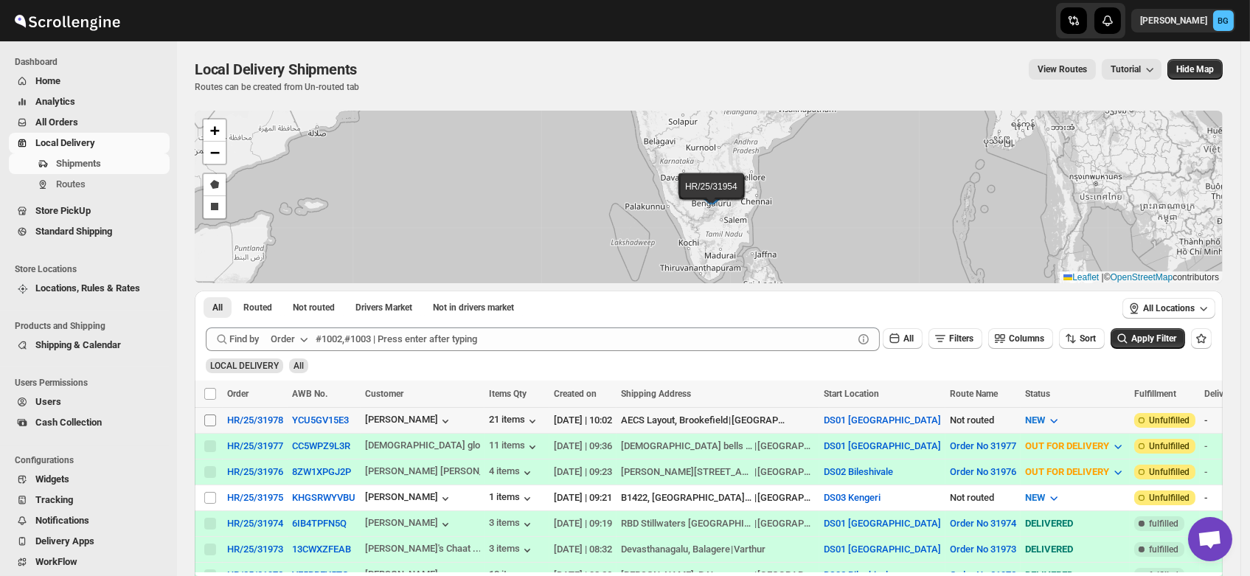
click at [209, 418] on input "Select shipment" at bounding box center [210, 421] width 12 height 12
checkbox input "true"
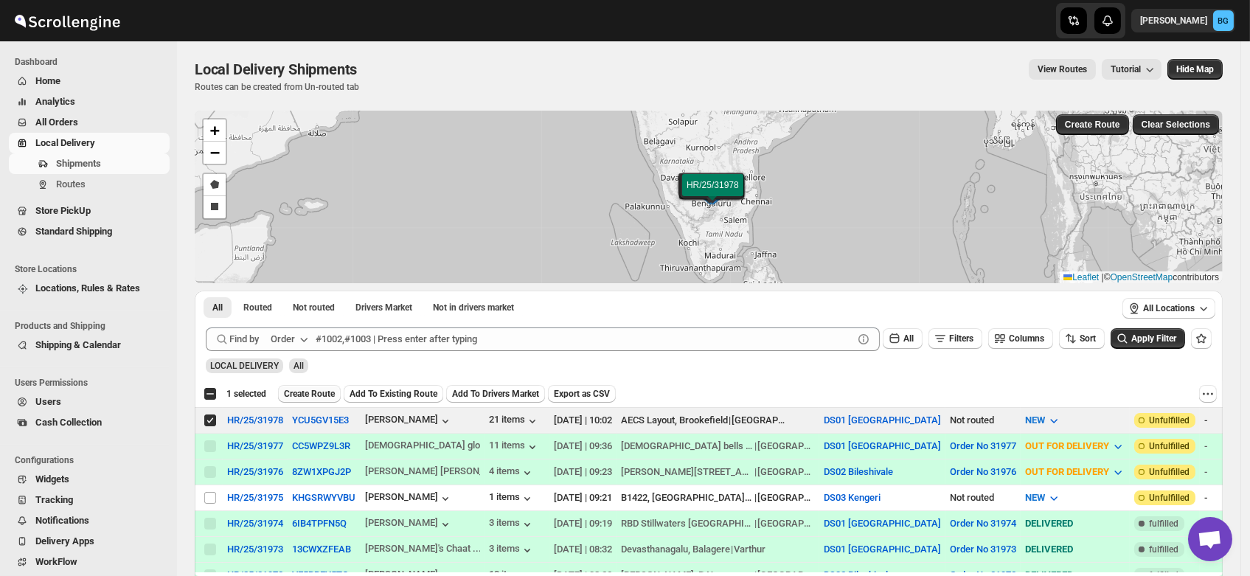
click at [298, 399] on span "Create Route" at bounding box center [309, 394] width 51 height 12
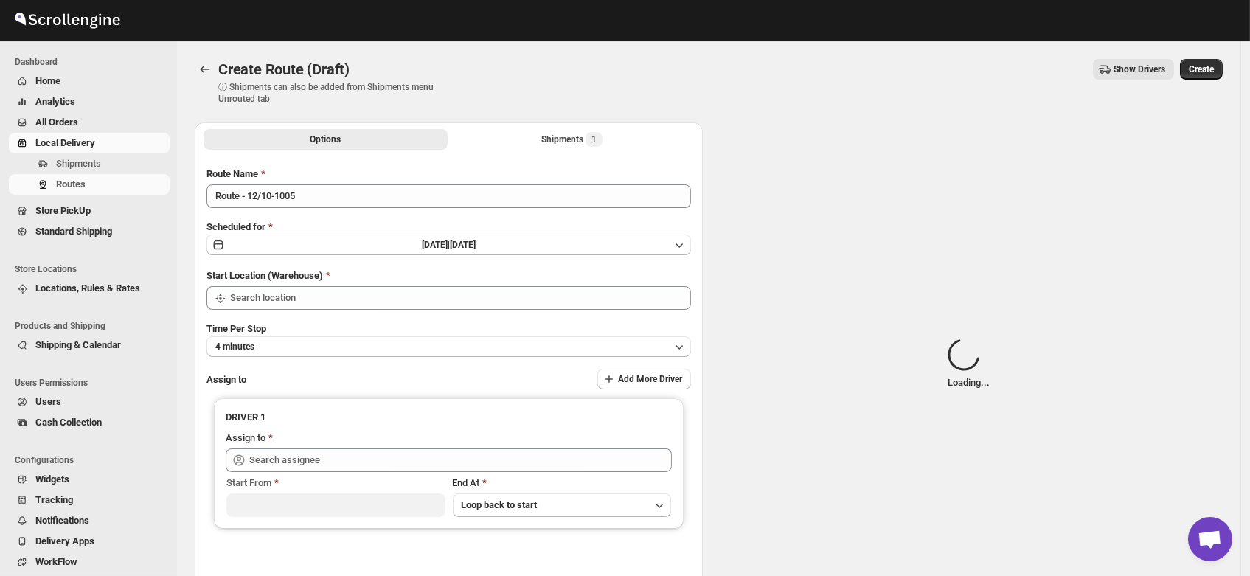
type input "DS01 [GEOGRAPHIC_DATA]"
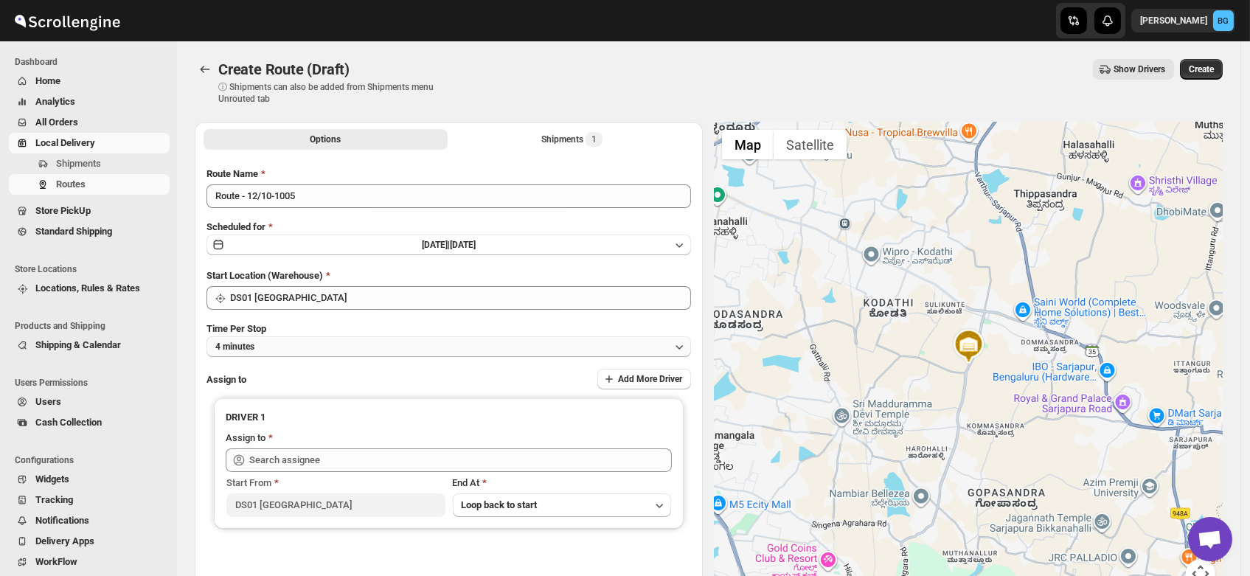
click at [269, 347] on button "4 minutes" at bounding box center [449, 346] width 485 height 21
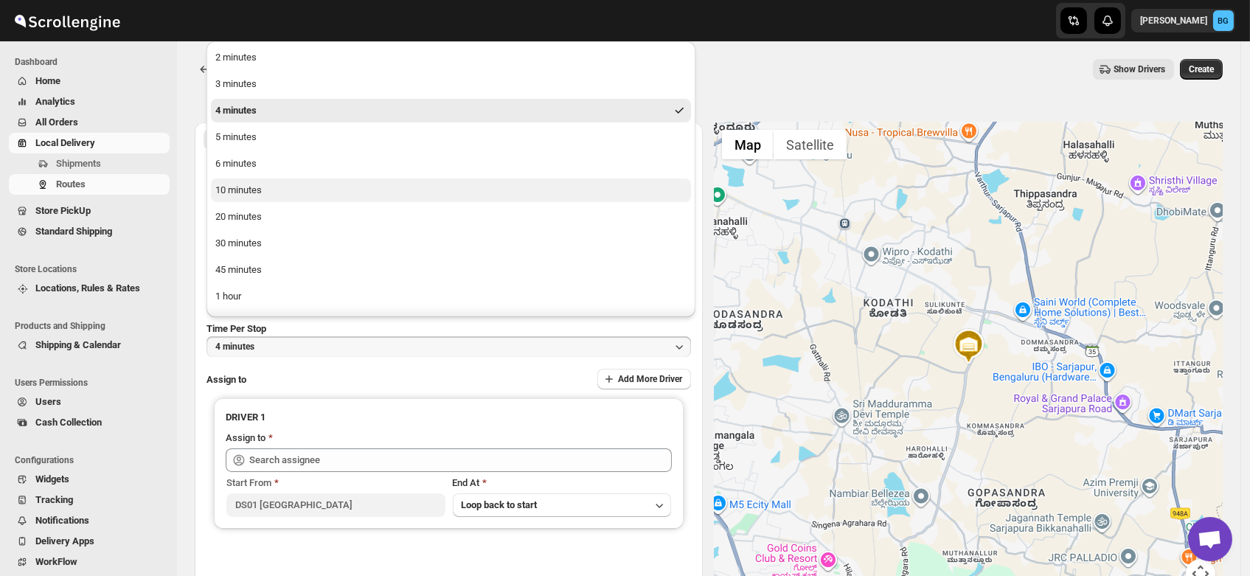
click at [241, 190] on div "10 minutes" at bounding box center [238, 190] width 46 height 15
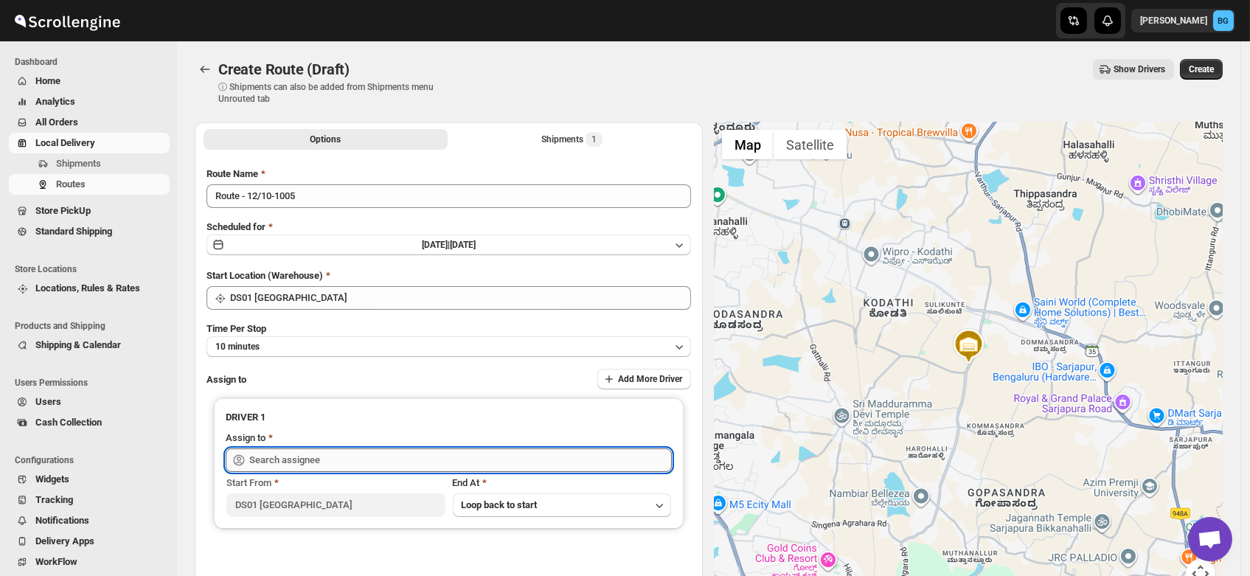
click at [266, 463] on input "text" at bounding box center [460, 461] width 423 height 24
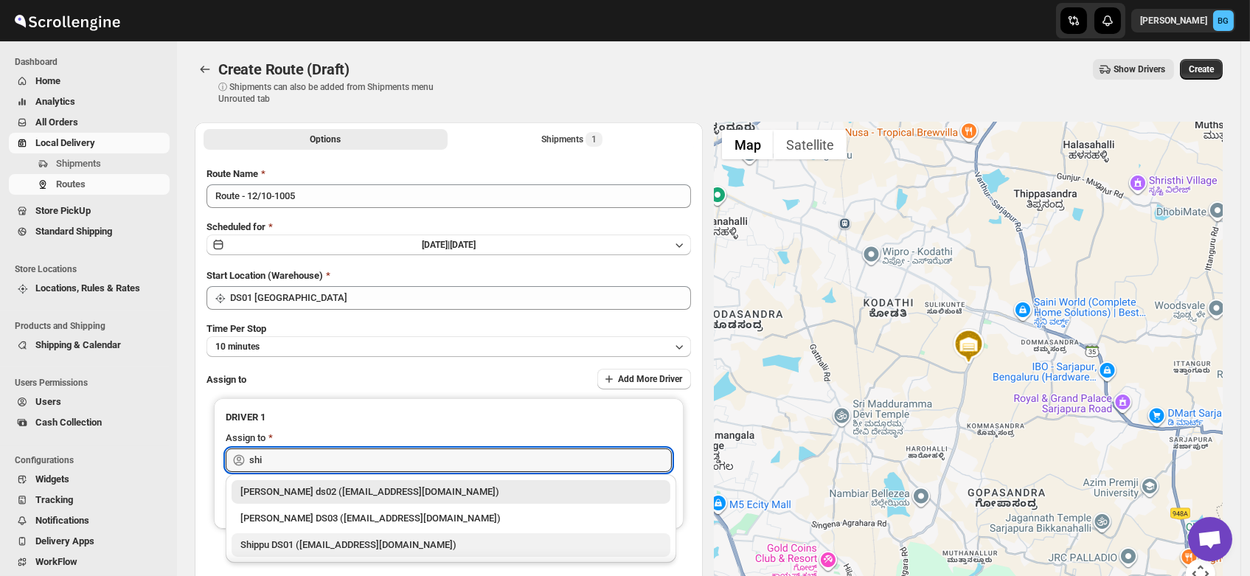
click at [283, 539] on div "Shippu DS01 ([EMAIL_ADDRESS][DOMAIN_NAME])" at bounding box center [450, 545] width 421 height 15
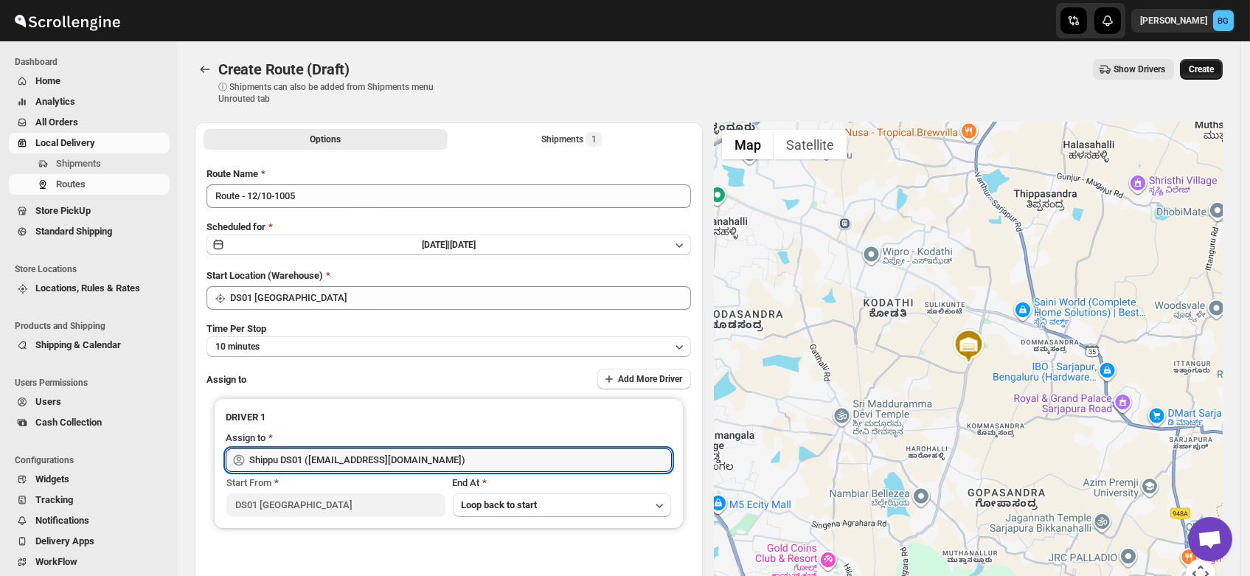
type input "Shippu DS01 ([EMAIL_ADDRESS][DOMAIN_NAME])"
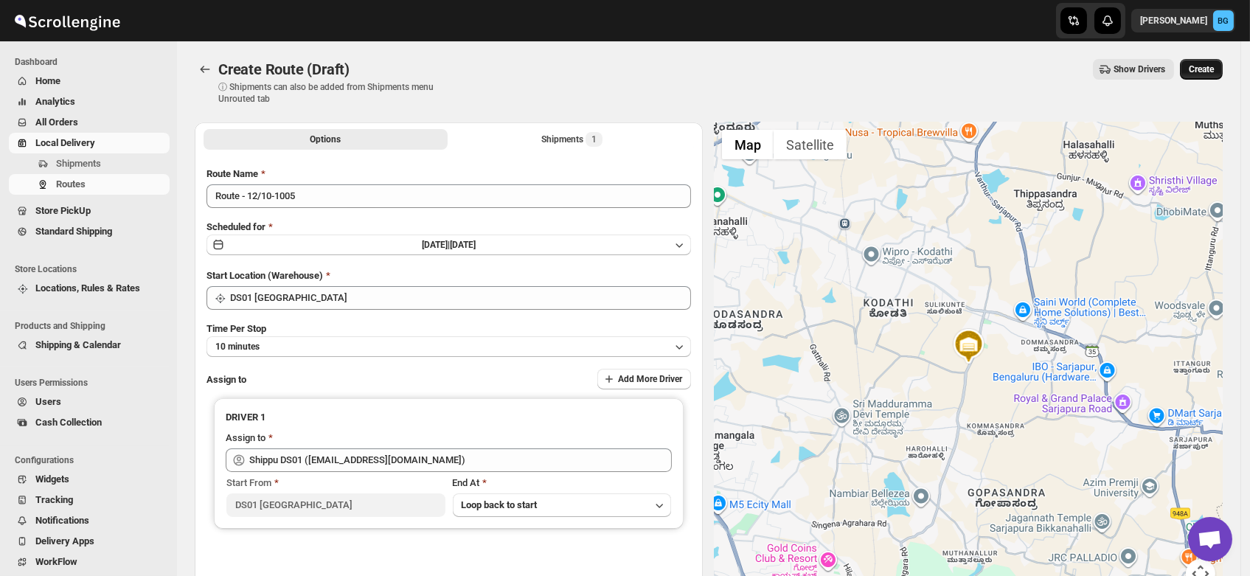
click at [1214, 66] on span "Create" at bounding box center [1201, 69] width 25 height 12
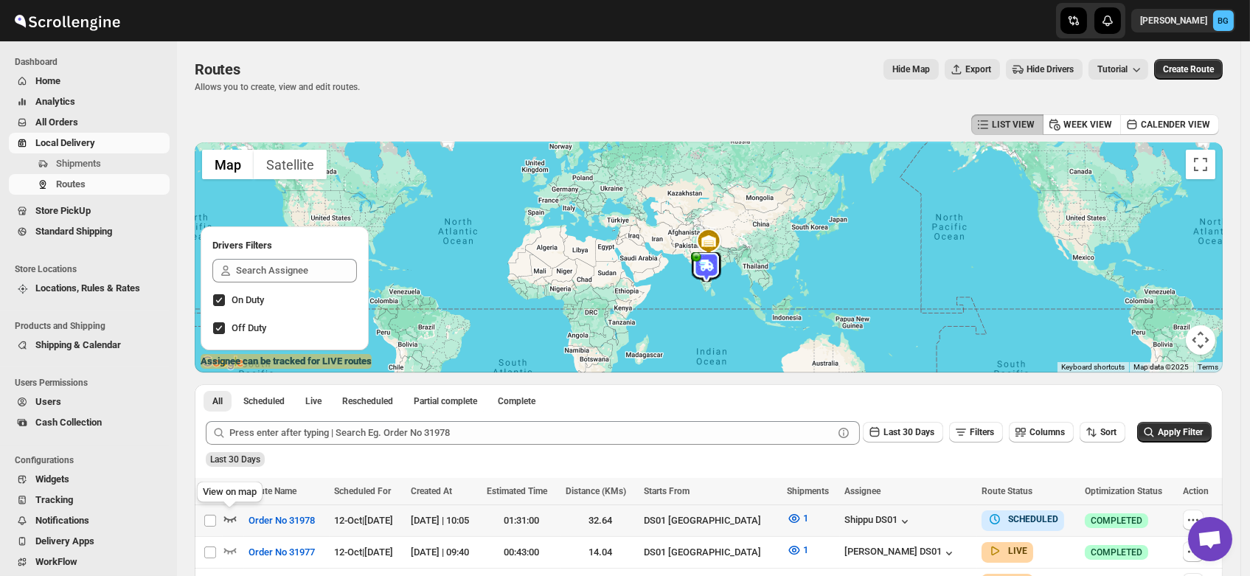
click at [229, 514] on icon "button" at bounding box center [230, 518] width 15 height 15
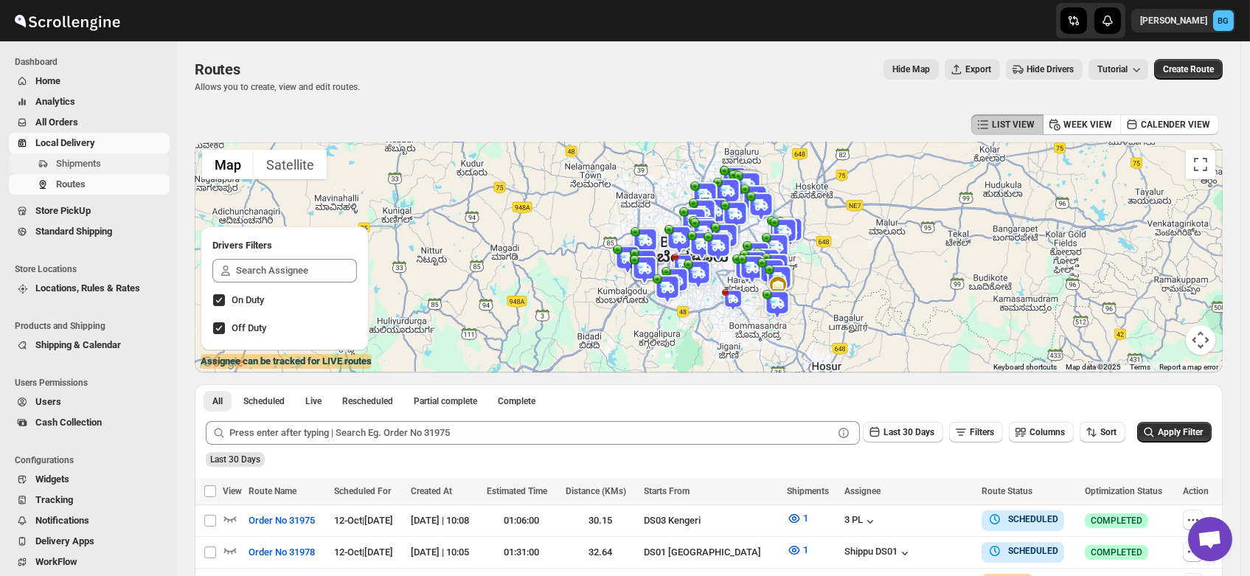
click at [65, 165] on span "Shipments" at bounding box center [78, 163] width 45 height 11
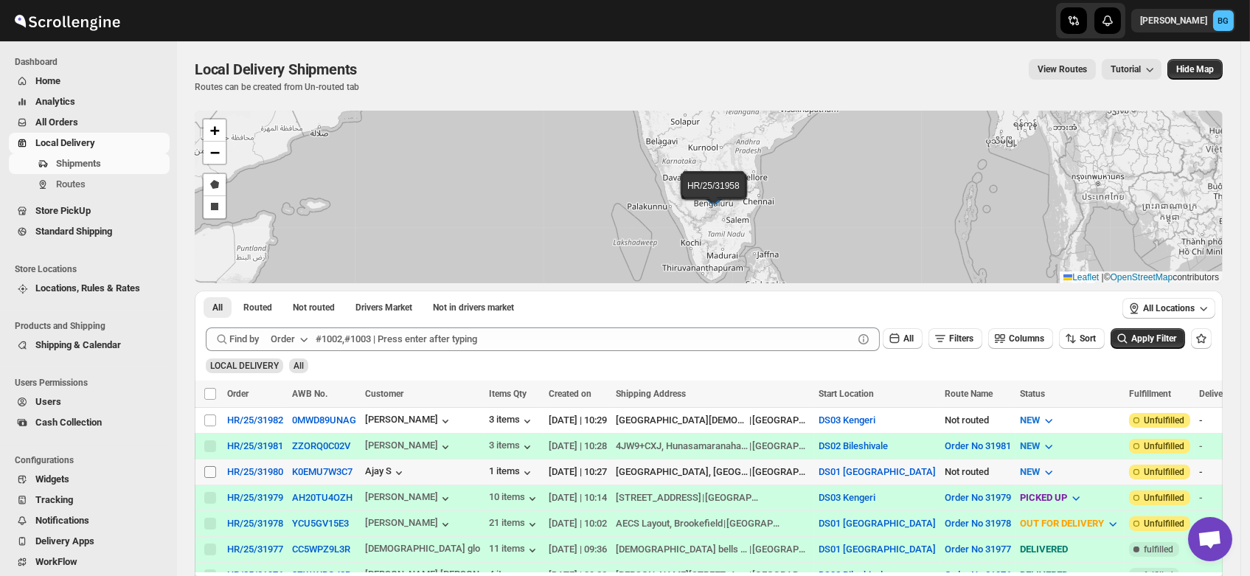
click at [211, 468] on input "Select shipment" at bounding box center [210, 472] width 12 height 12
checkbox input "true"
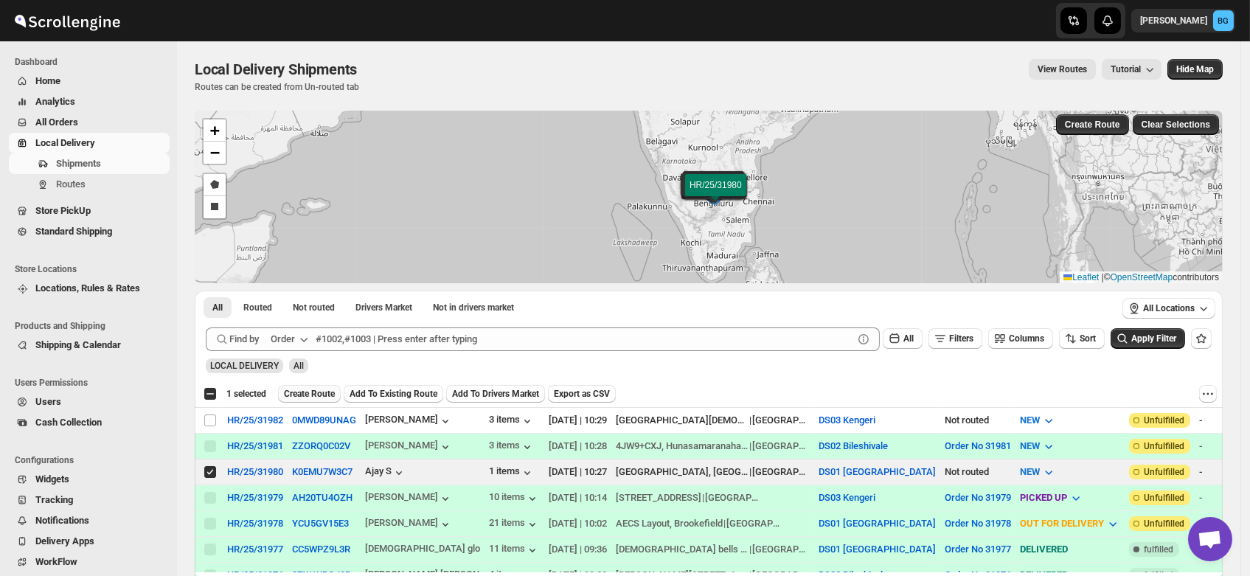
click at [300, 397] on span "Create Route" at bounding box center [309, 394] width 51 height 12
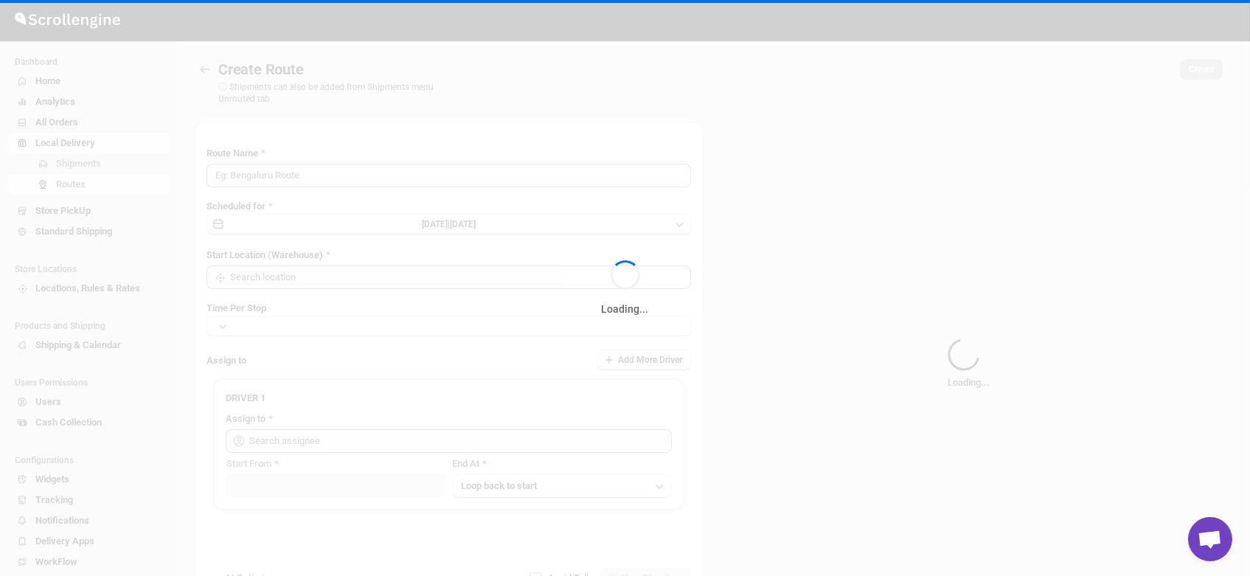
type input "Route - 12/10-1030"
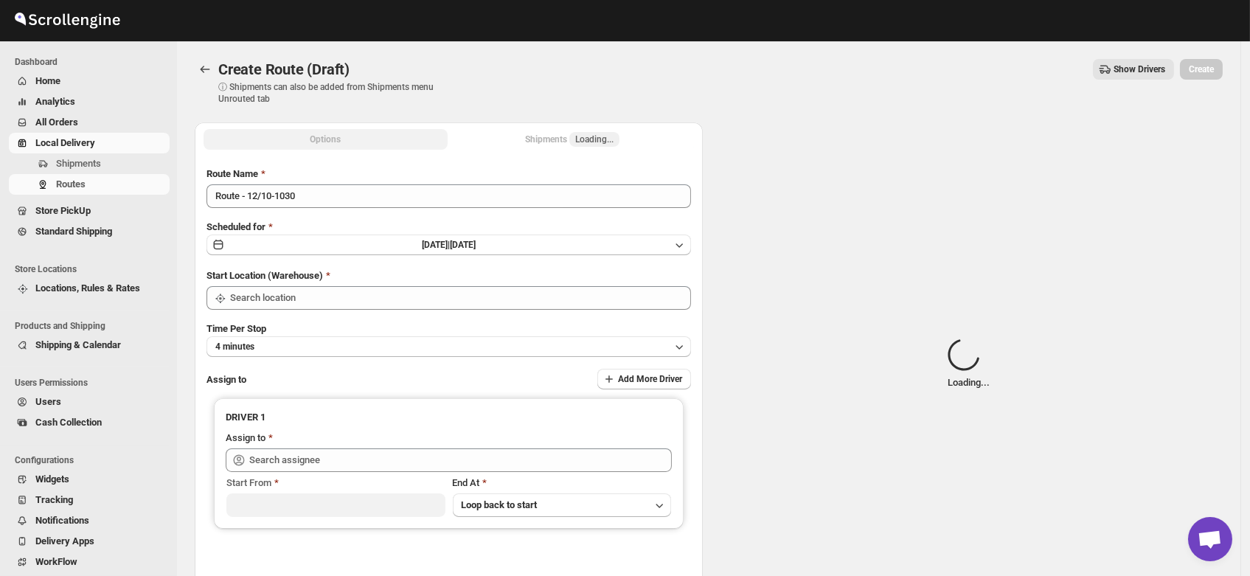
type input "DS01 [GEOGRAPHIC_DATA]"
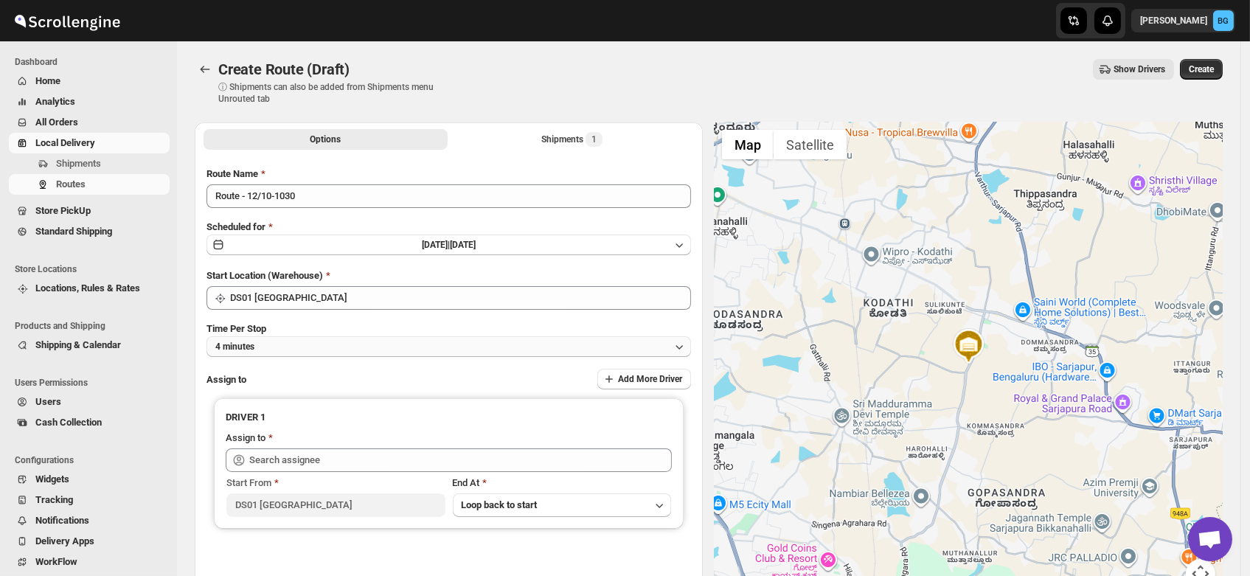
click at [270, 352] on button "4 minutes" at bounding box center [449, 346] width 485 height 21
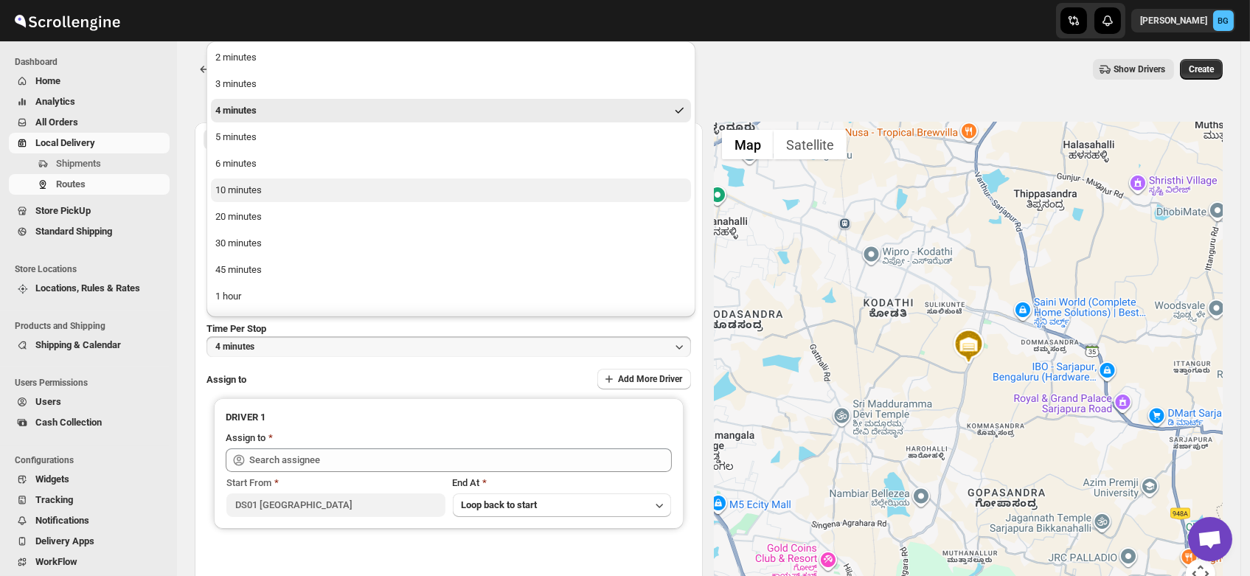
click at [221, 192] on div "10 minutes" at bounding box center [238, 190] width 46 height 15
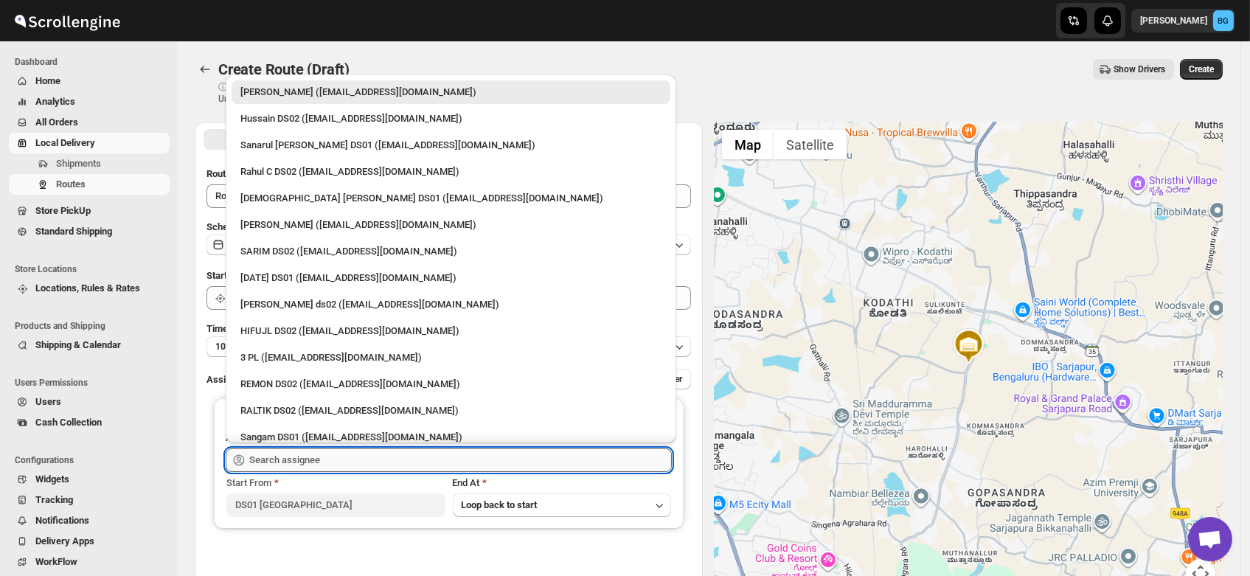
click at [286, 468] on input "text" at bounding box center [460, 461] width 423 height 24
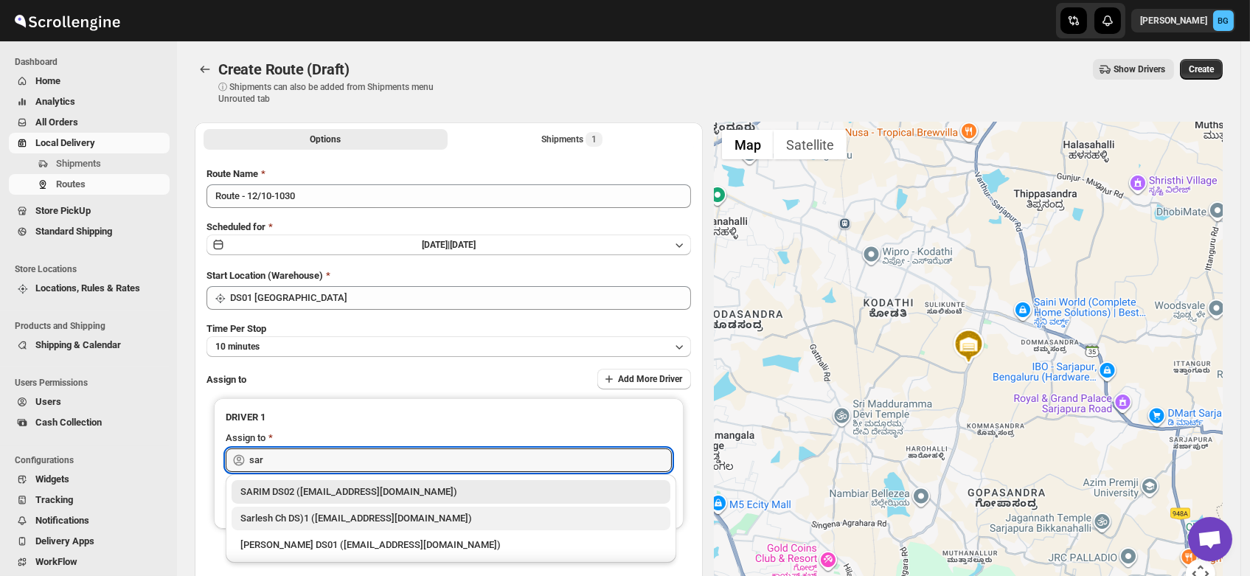
click at [284, 524] on div "Sarlesh Ch DS)1 ([EMAIL_ADDRESS][DOMAIN_NAME])" at bounding box center [450, 518] width 421 height 15
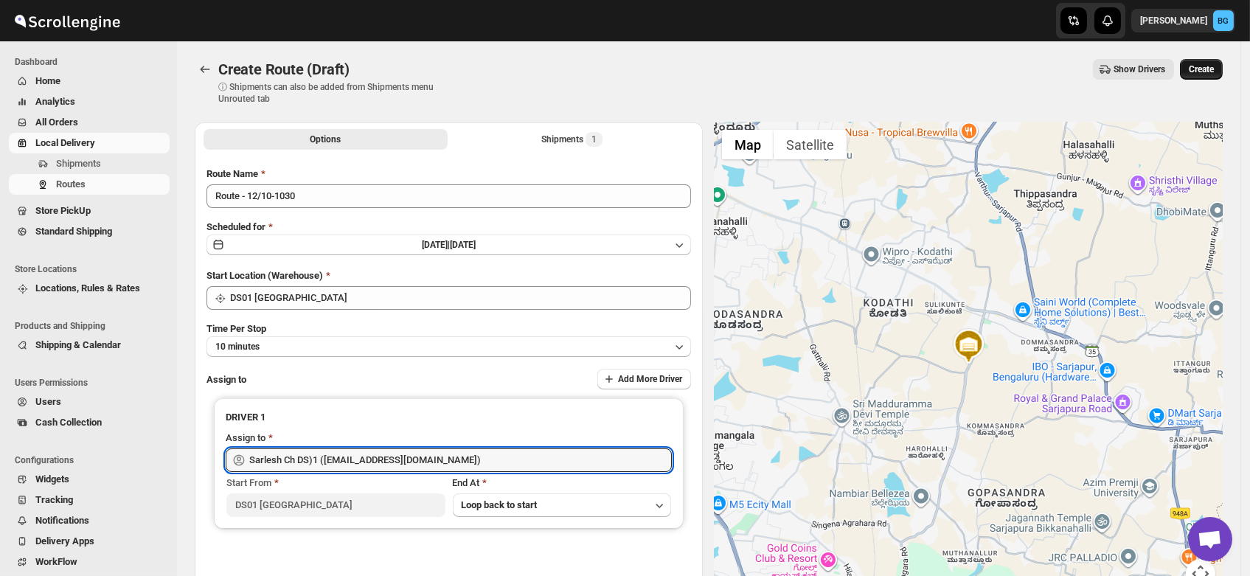
type input "Sarlesh Ch DS)1 ([EMAIL_ADDRESS][DOMAIN_NAME])"
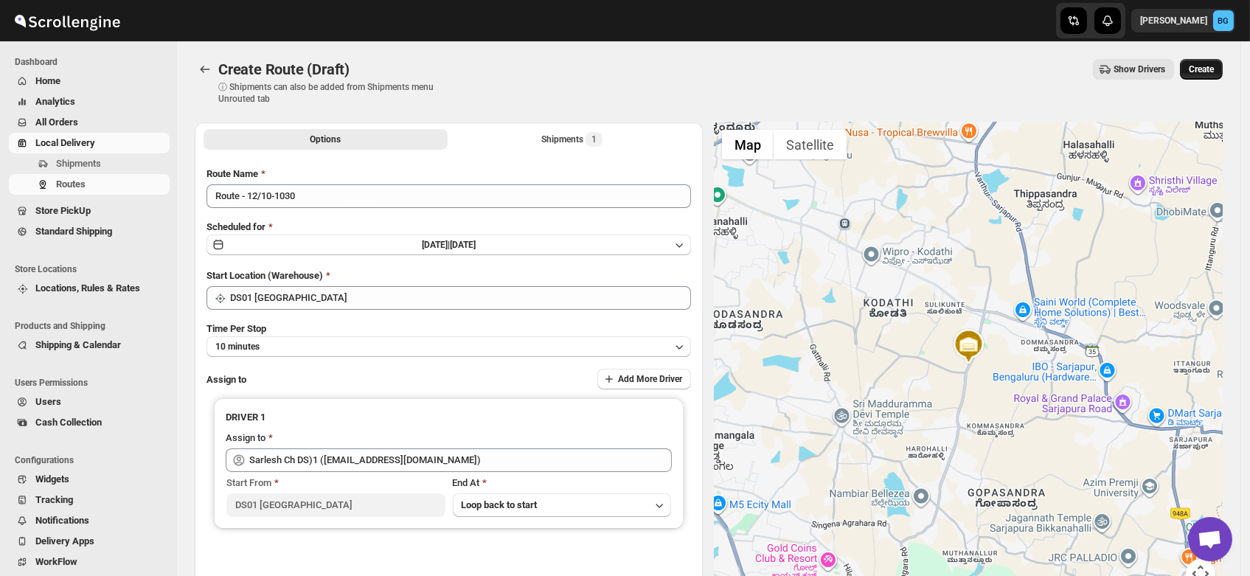
click at [1211, 66] on span "Create" at bounding box center [1201, 69] width 25 height 12
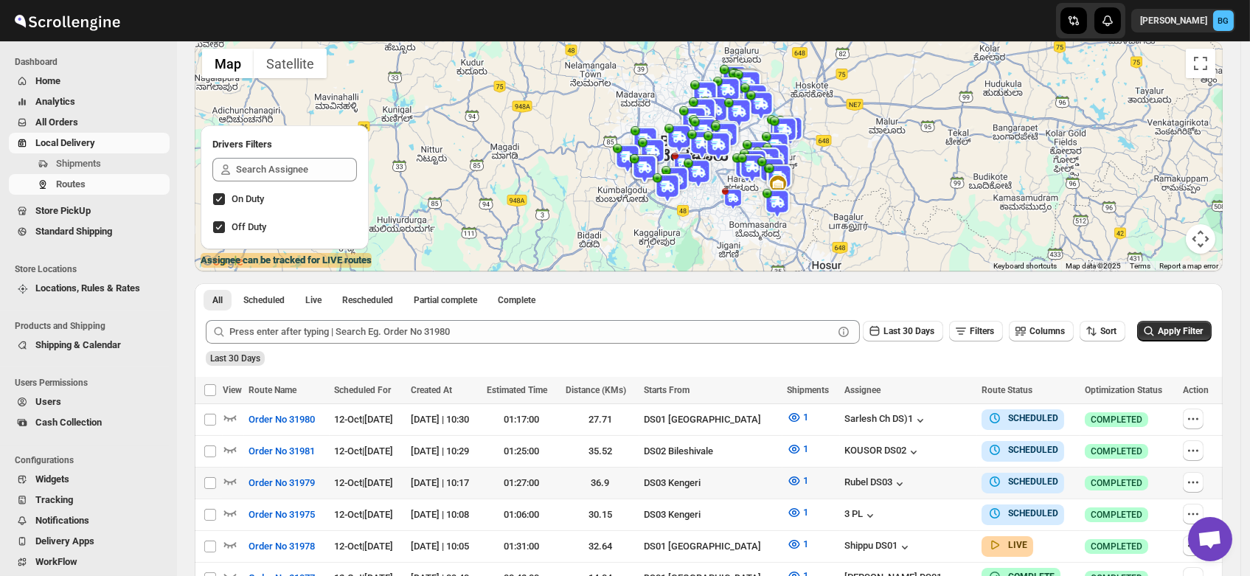
scroll to position [120, 0]
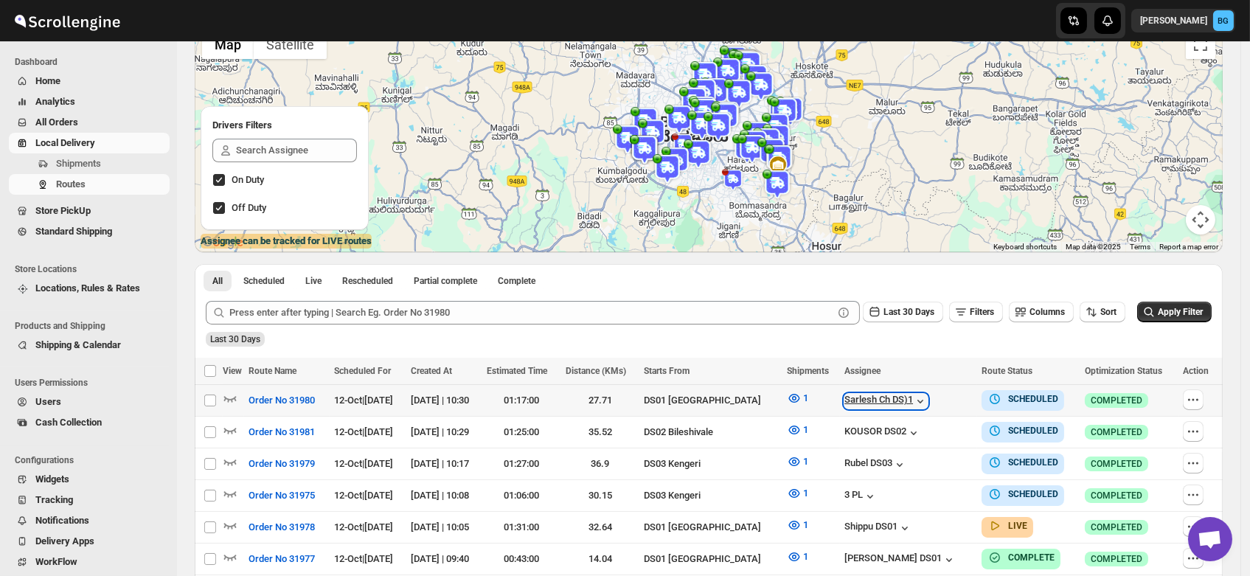
click at [879, 405] on div "Sarlesh Ch DS)1" at bounding box center [886, 401] width 83 height 15
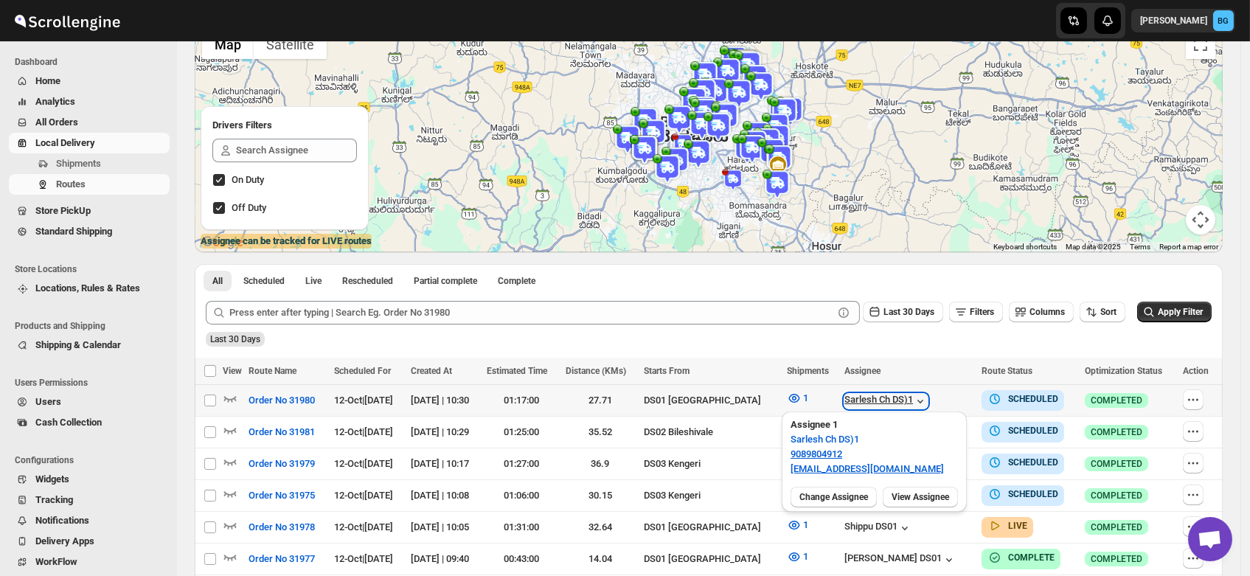
click at [879, 405] on div "Sarlesh Ch DS)1" at bounding box center [886, 401] width 83 height 15
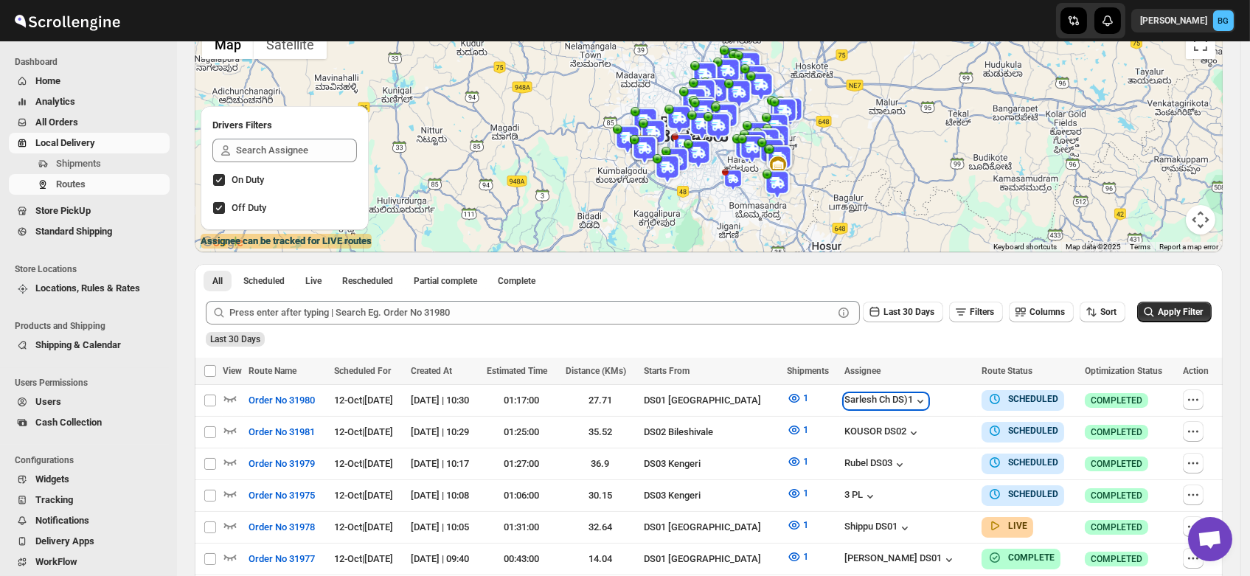
scroll to position [0, 0]
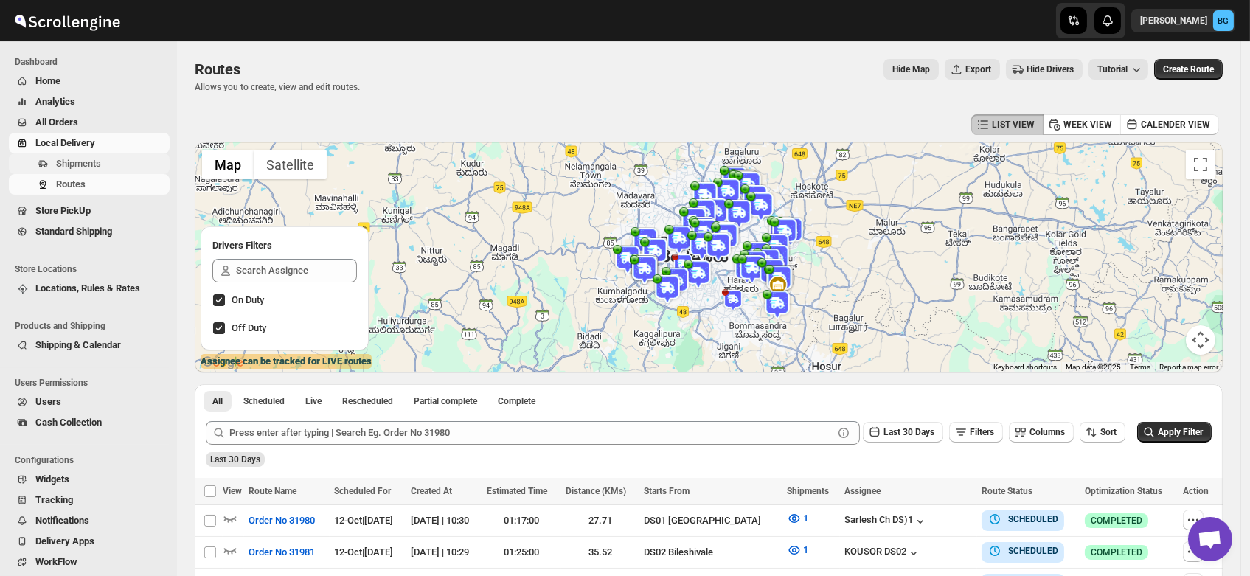
click at [73, 158] on span "Shipments" at bounding box center [78, 163] width 45 height 11
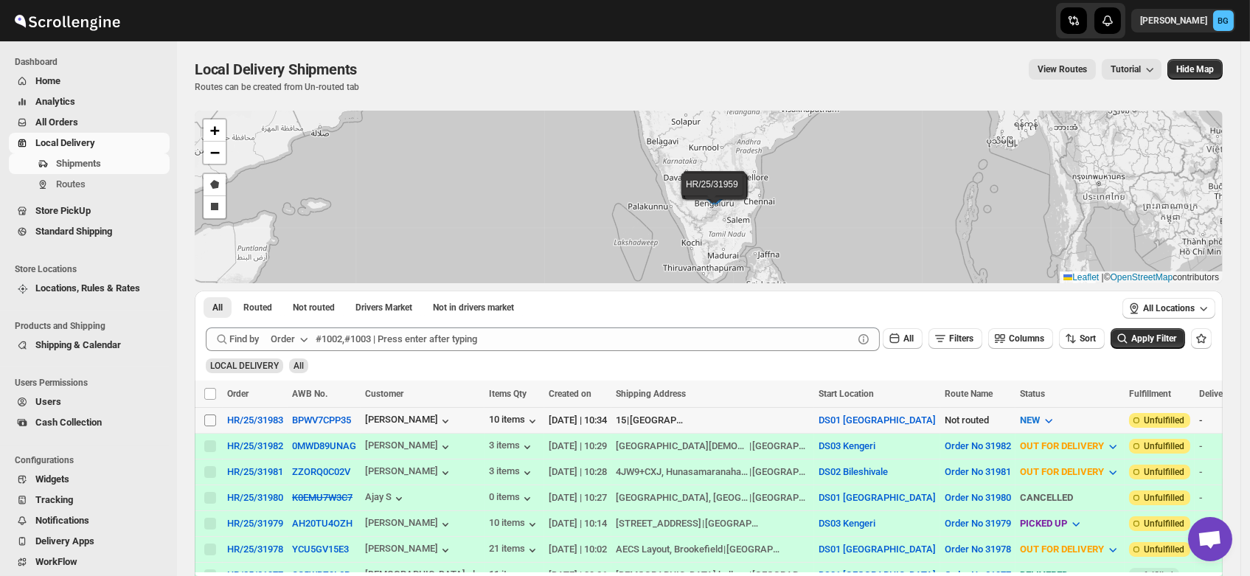
click at [212, 420] on input "Select shipment" at bounding box center [210, 421] width 12 height 12
checkbox input "true"
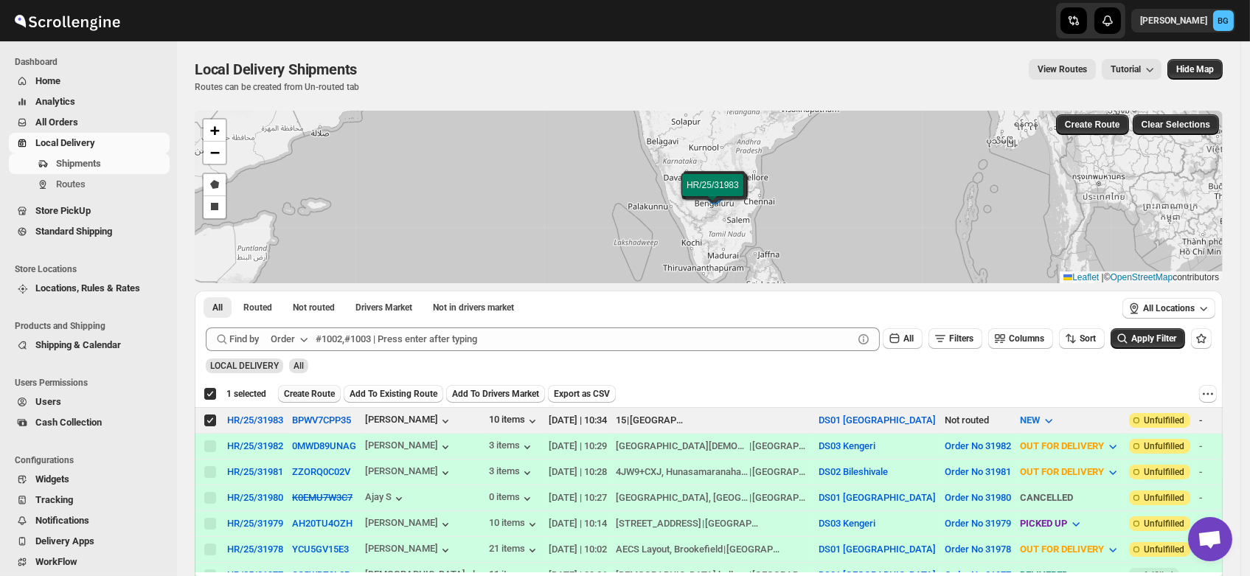
click at [311, 394] on span "Create Route" at bounding box center [309, 394] width 51 height 12
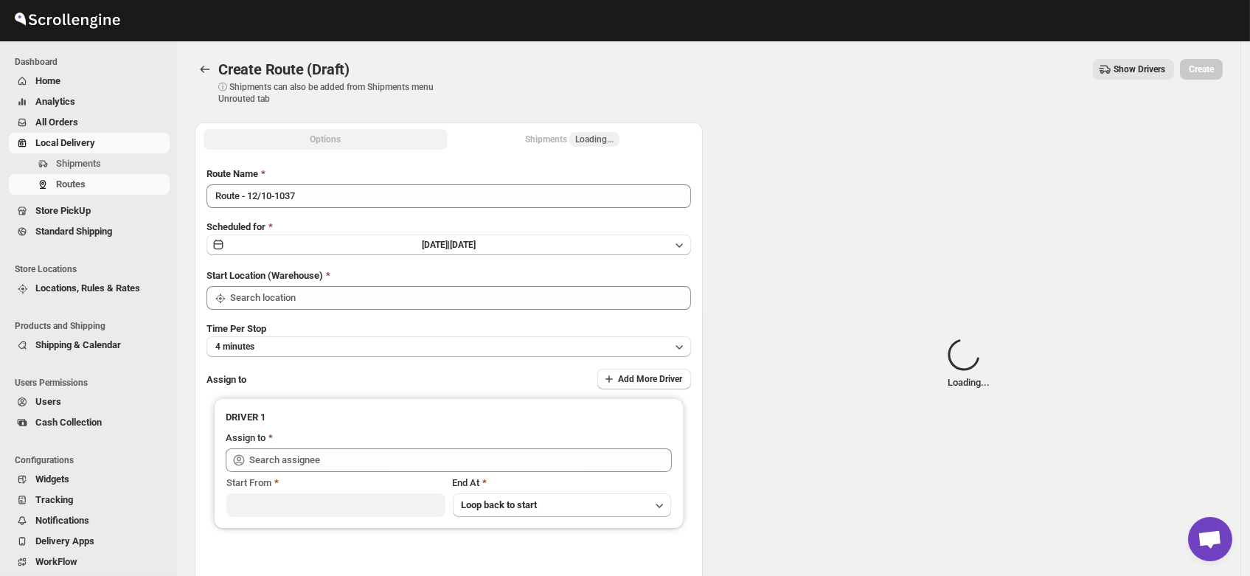
type input "DS01 [GEOGRAPHIC_DATA]"
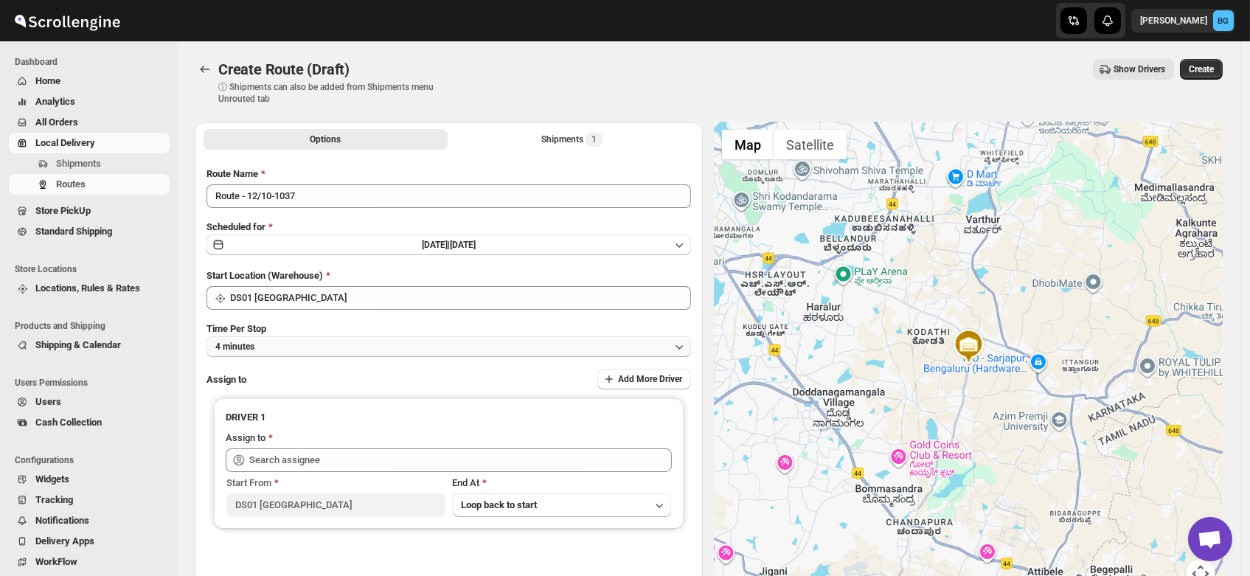
click at [281, 344] on button "4 minutes" at bounding box center [449, 346] width 485 height 21
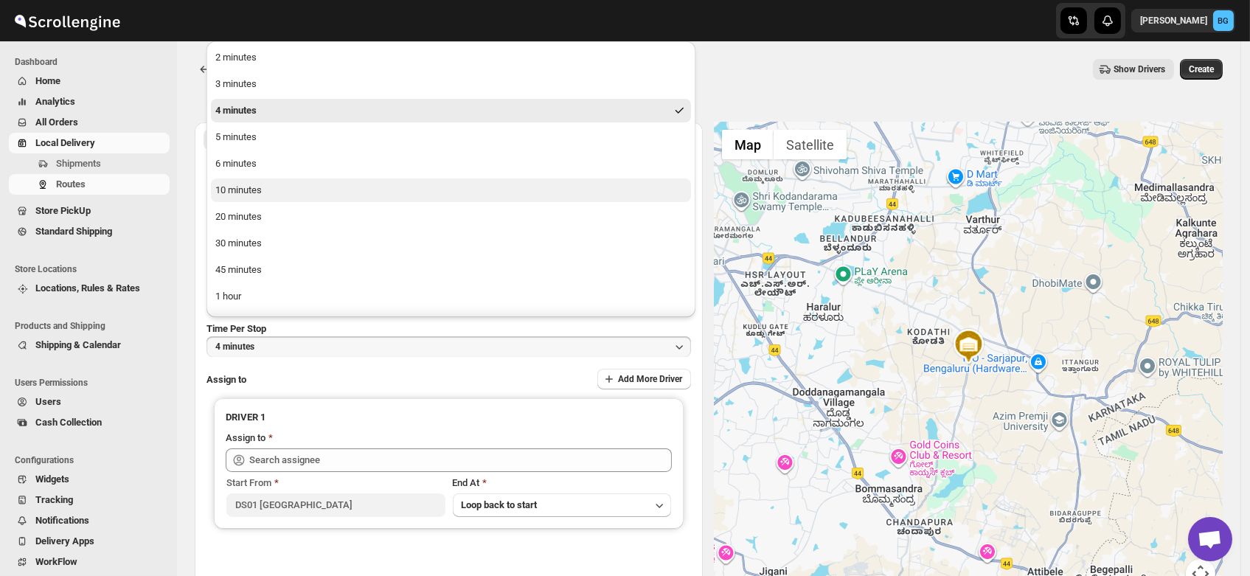
click at [241, 198] on button "10 minutes" at bounding box center [451, 191] width 480 height 24
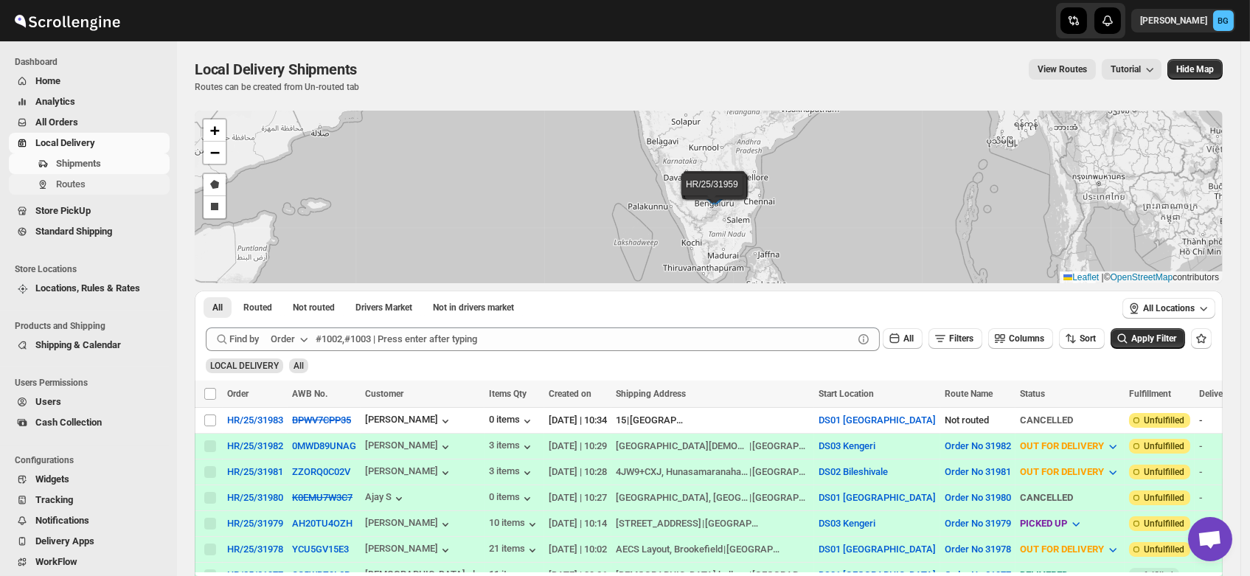
click at [67, 181] on span "Routes" at bounding box center [71, 184] width 30 height 11
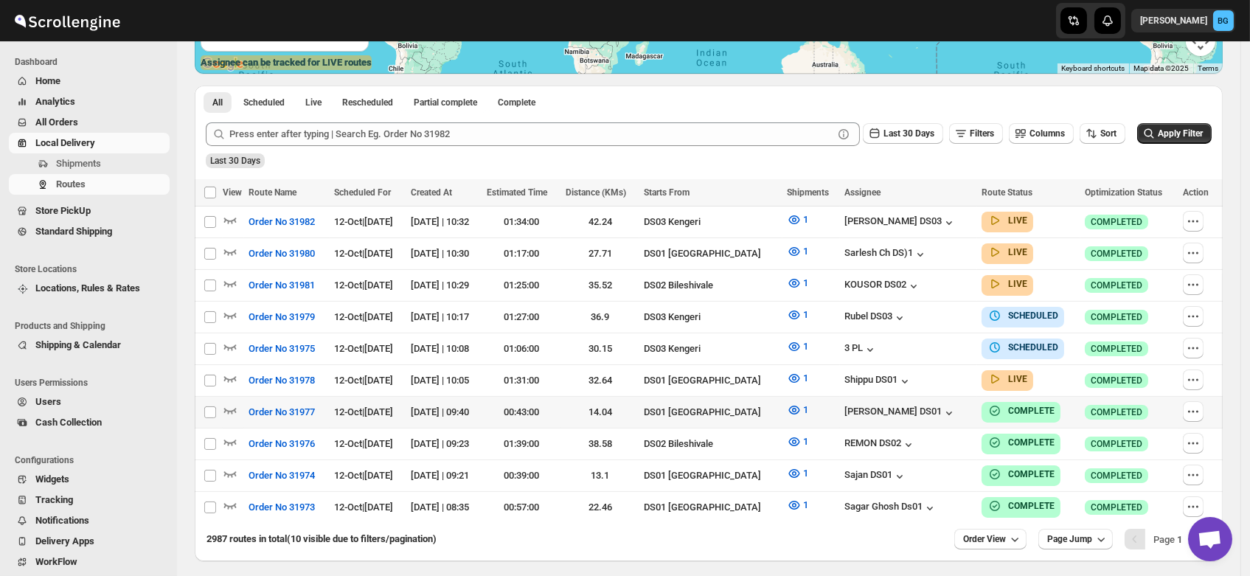
scroll to position [322, 0]
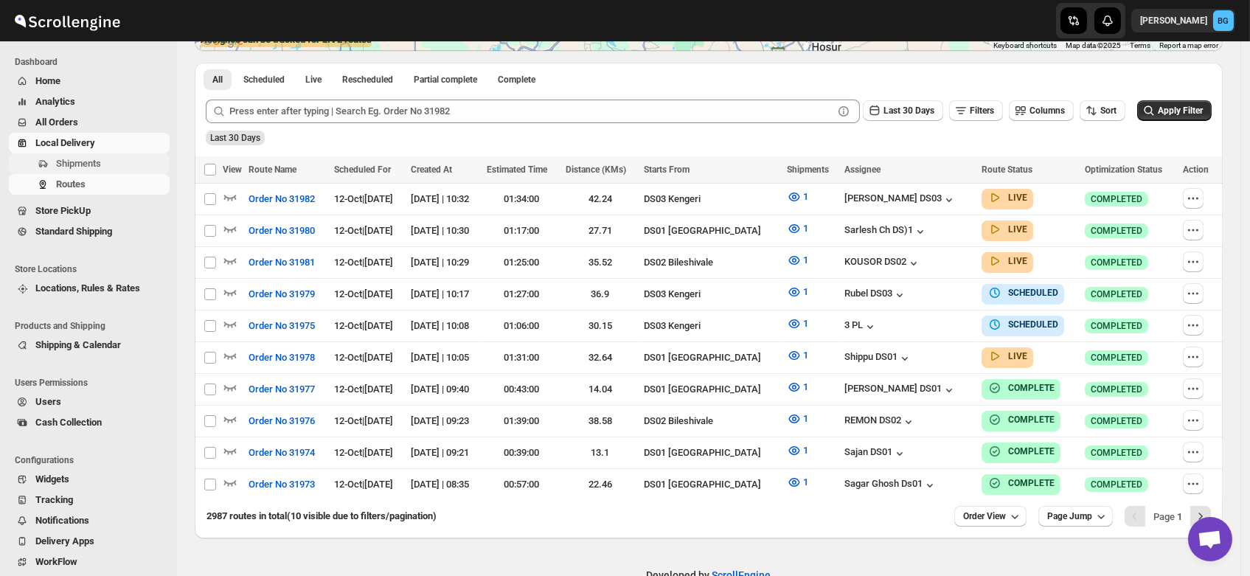
click at [61, 162] on span "Shipments" at bounding box center [78, 163] width 45 height 11
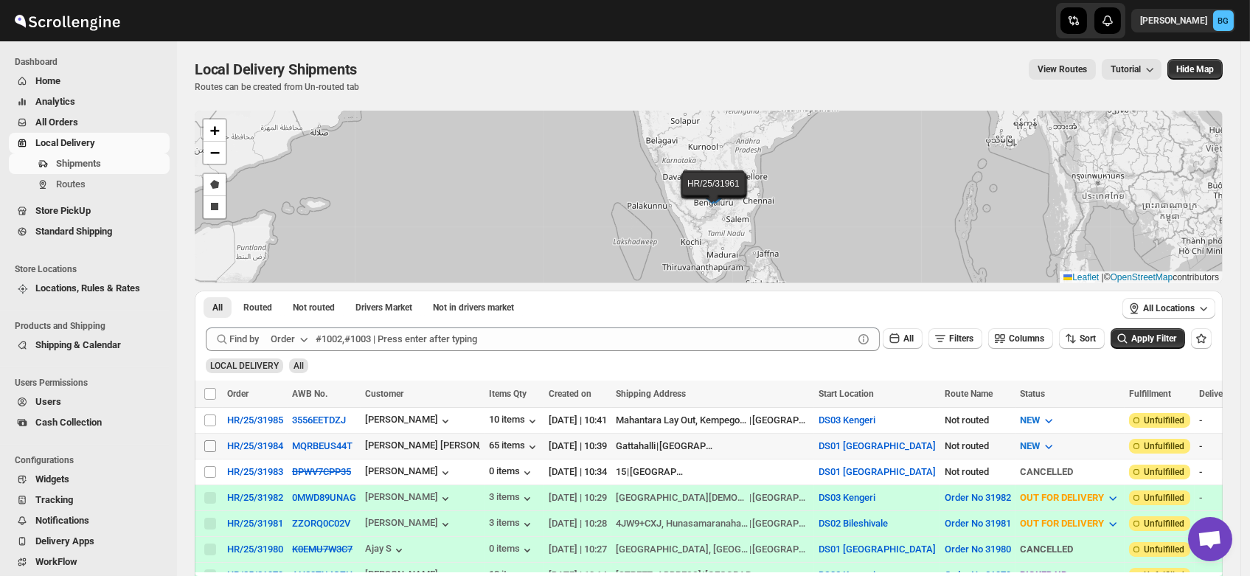
click at [209, 440] on input "Select shipment" at bounding box center [210, 446] width 12 height 12
checkbox input "true"
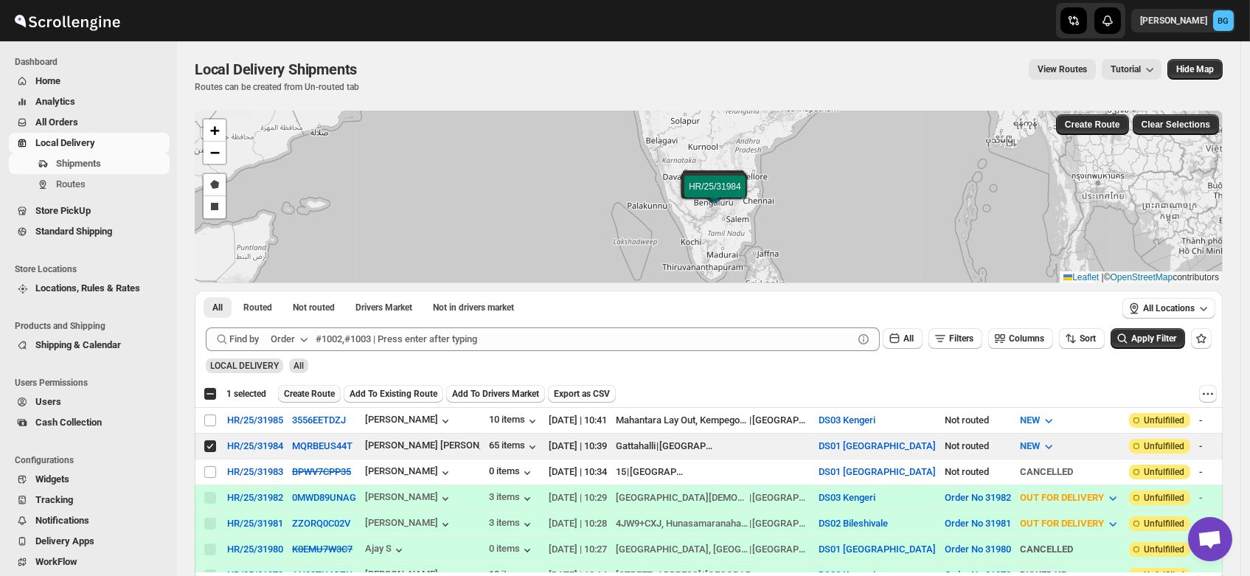
click at [306, 400] on button "Create Route" at bounding box center [309, 394] width 63 height 18
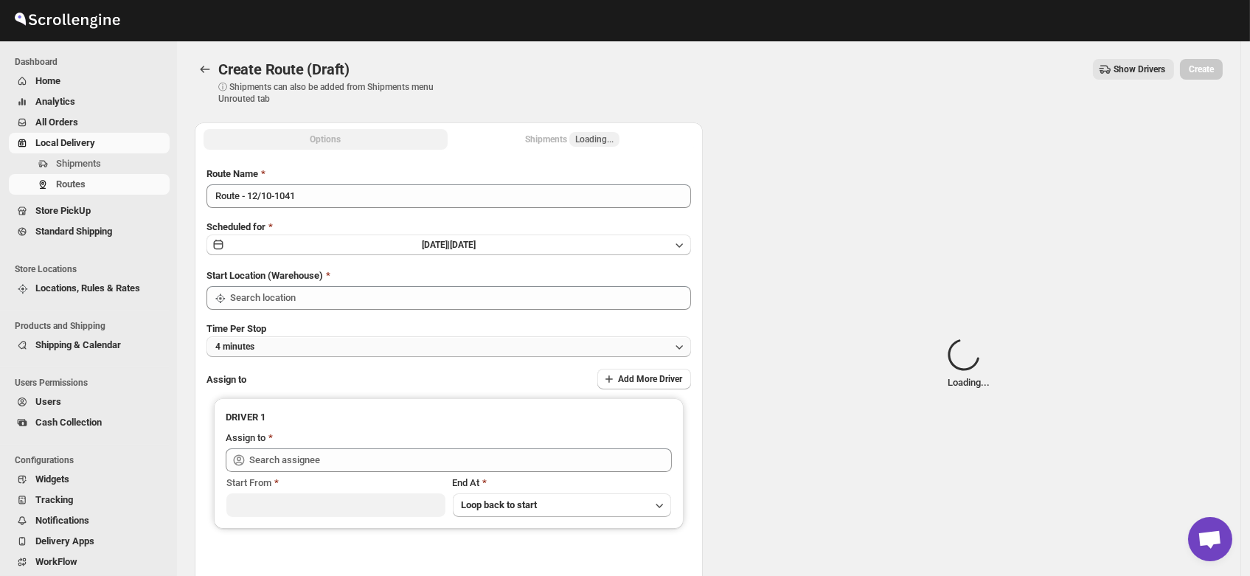
type input "DS01 [GEOGRAPHIC_DATA]"
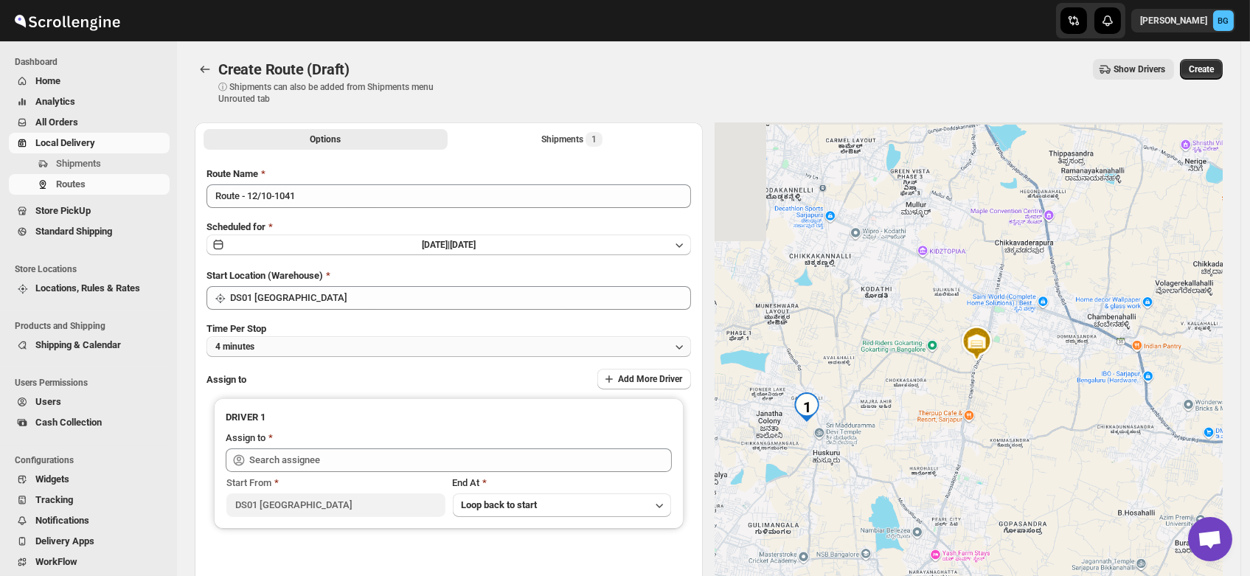
click at [281, 350] on button "4 minutes" at bounding box center [449, 346] width 485 height 21
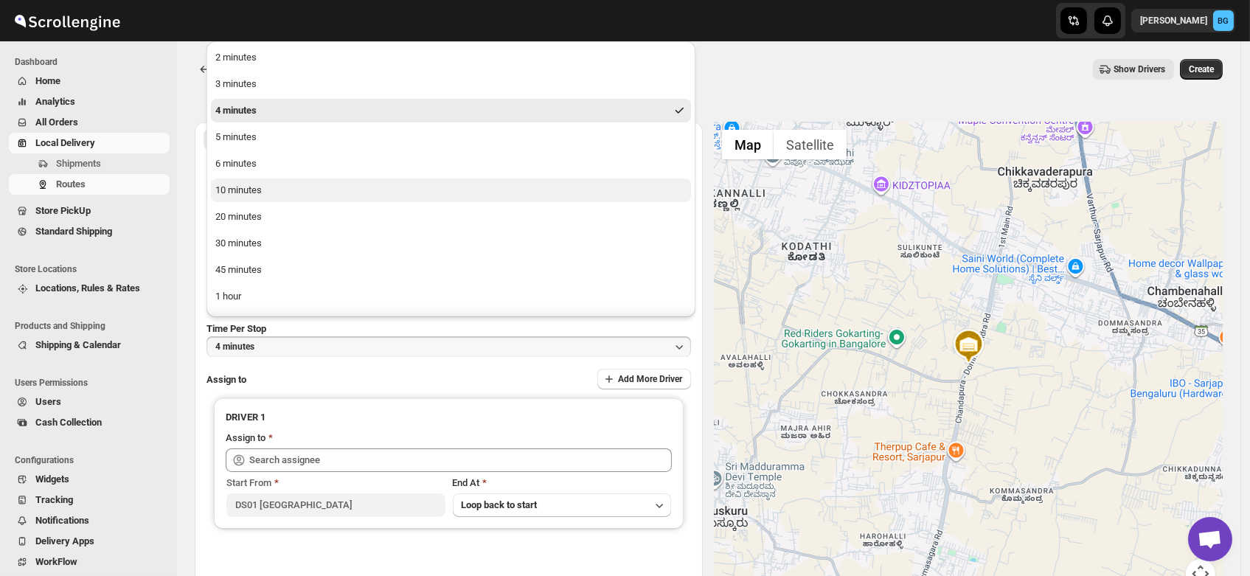
click at [237, 195] on div "10 minutes" at bounding box center [238, 190] width 46 height 15
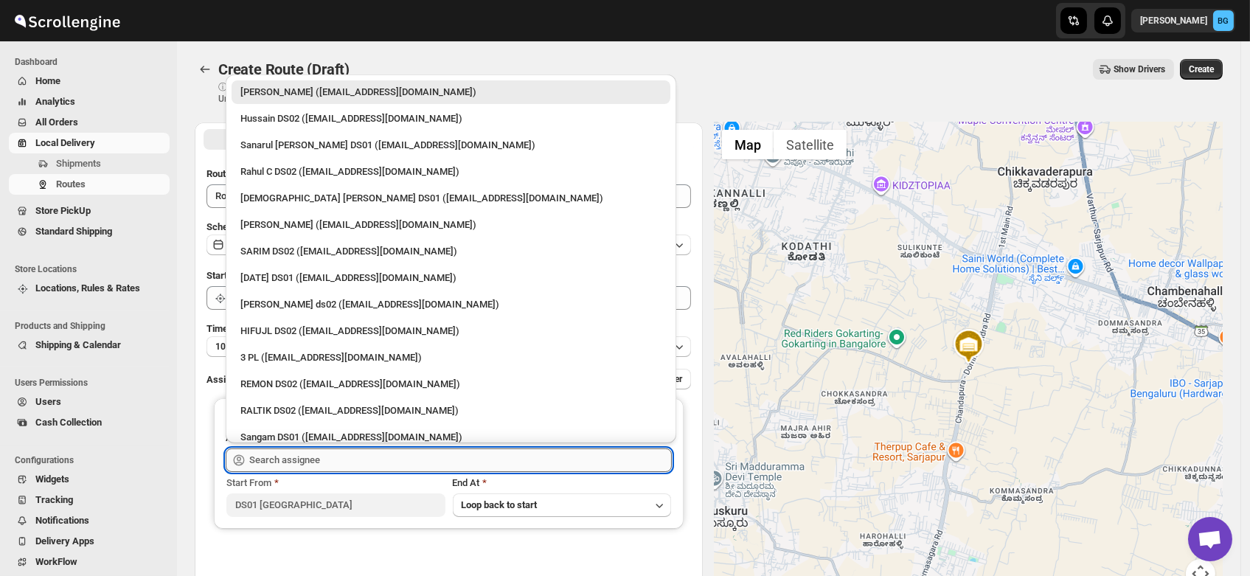
click at [296, 460] on input "text" at bounding box center [460, 461] width 423 height 24
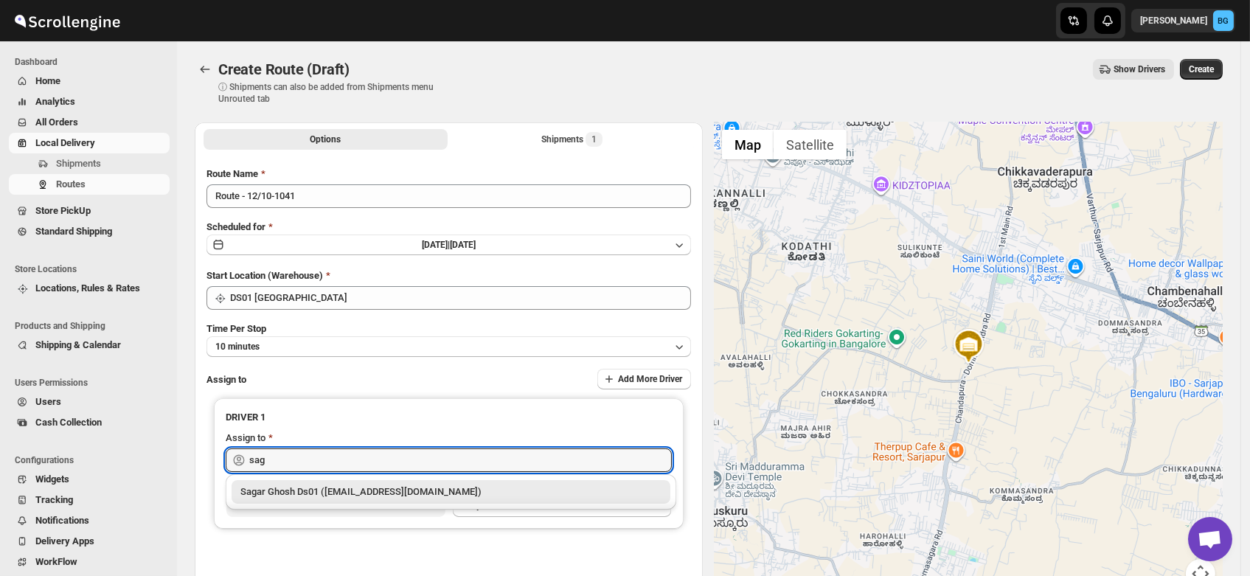
click at [296, 493] on div "Sagar Ghosh Ds01 ([EMAIL_ADDRESS][DOMAIN_NAME])" at bounding box center [450, 492] width 421 height 15
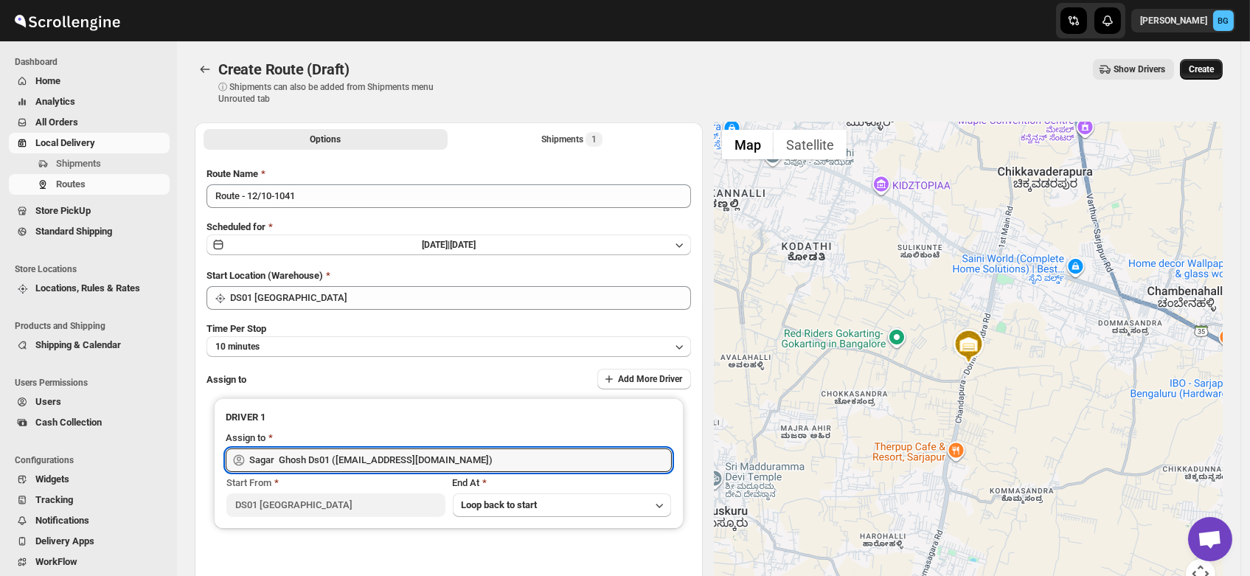
type input "Sagar Ghosh Ds01 ([EMAIL_ADDRESS][DOMAIN_NAME])"
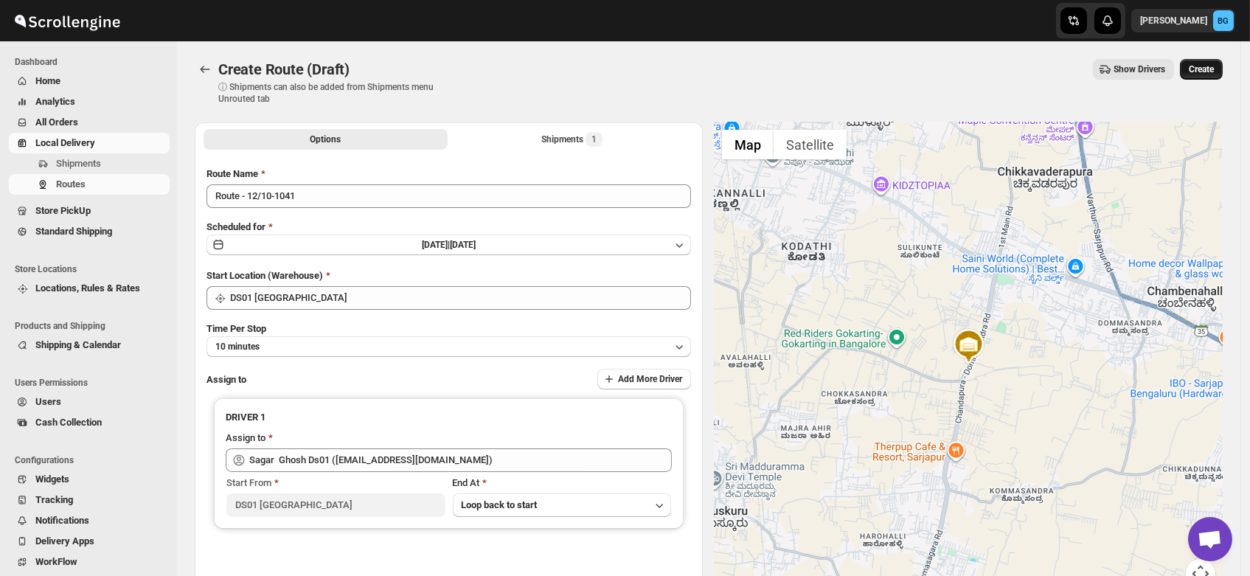
click at [1214, 67] on span "Create" at bounding box center [1201, 69] width 25 height 12
